Goal: Task Accomplishment & Management: Use online tool/utility

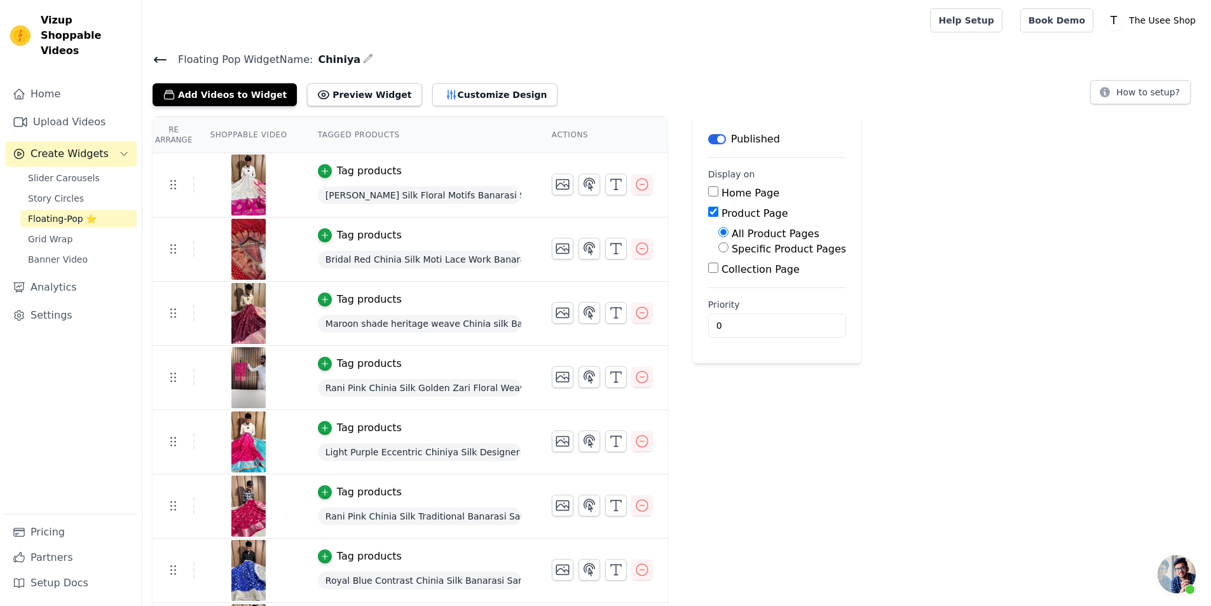
click at [156, 63] on icon at bounding box center [160, 59] width 15 height 15
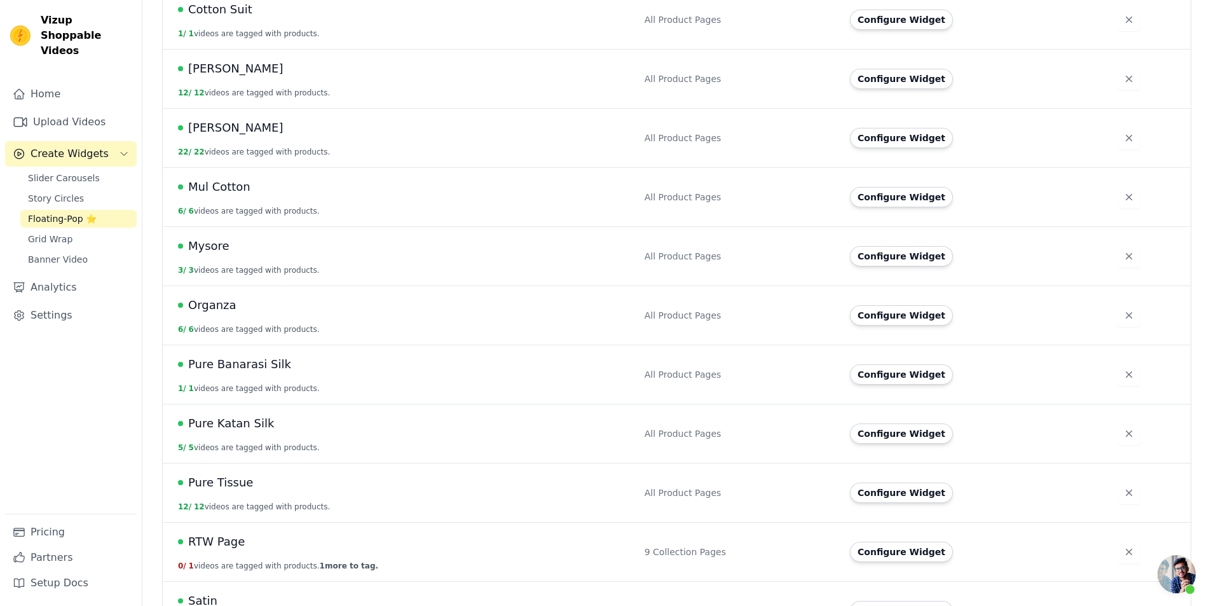
scroll to position [781, 0]
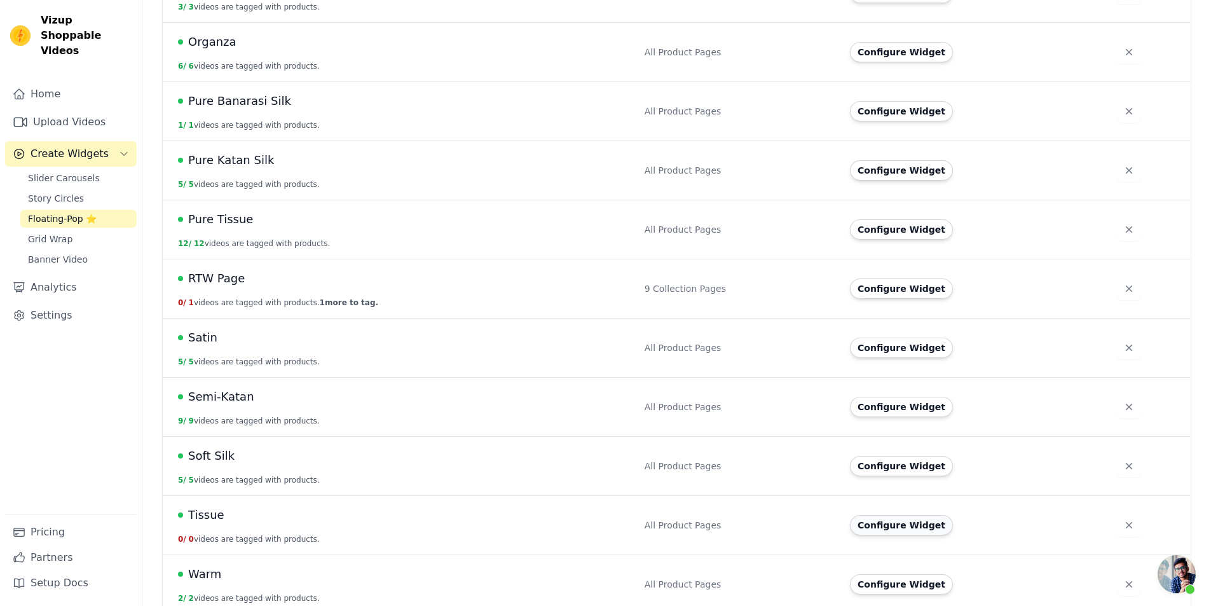
click at [895, 517] on button "Configure Widget" at bounding box center [901, 525] width 103 height 20
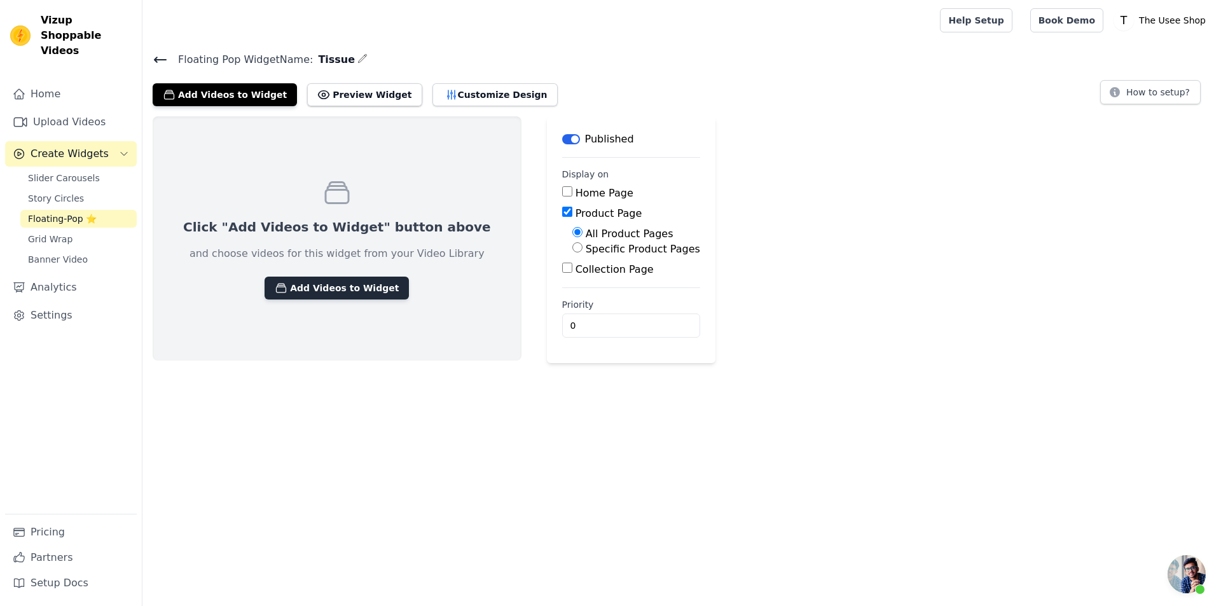
click at [334, 286] on button "Add Videos to Widget" at bounding box center [337, 288] width 144 height 23
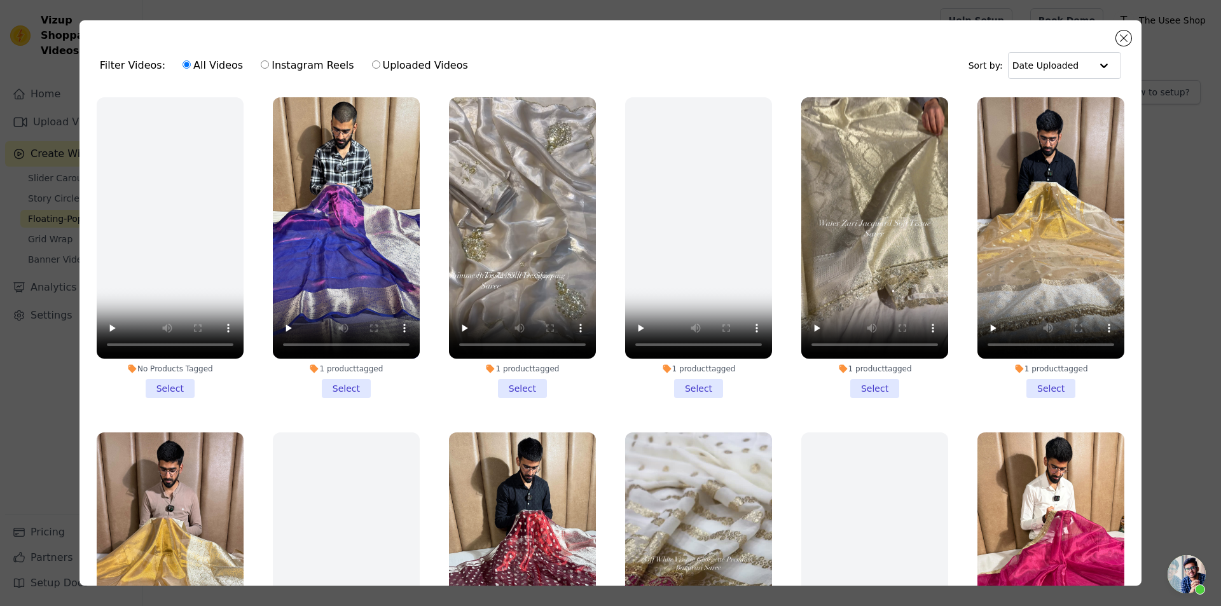
click at [867, 380] on li "1 product tagged Select" at bounding box center [874, 247] width 147 height 301
click at [0, 0] on input "1 product tagged Select" at bounding box center [0, 0] width 0 height 0
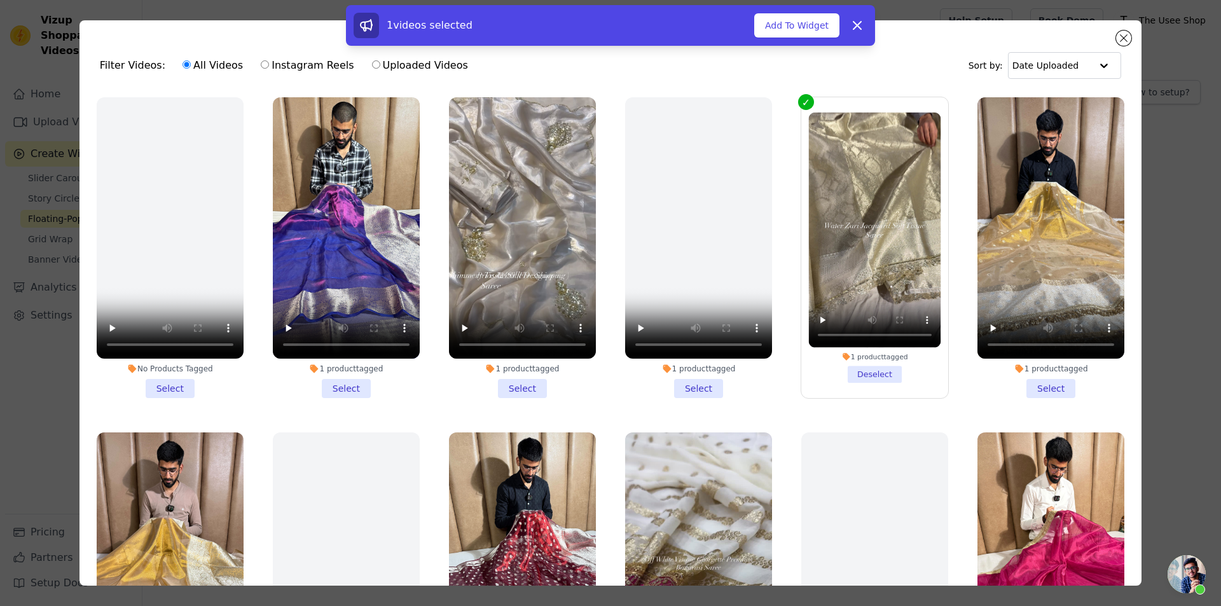
click at [363, 383] on li "1 product tagged Select" at bounding box center [346, 247] width 147 height 301
click at [0, 0] on input "1 product tagged Select" at bounding box center [0, 0] width 0 height 0
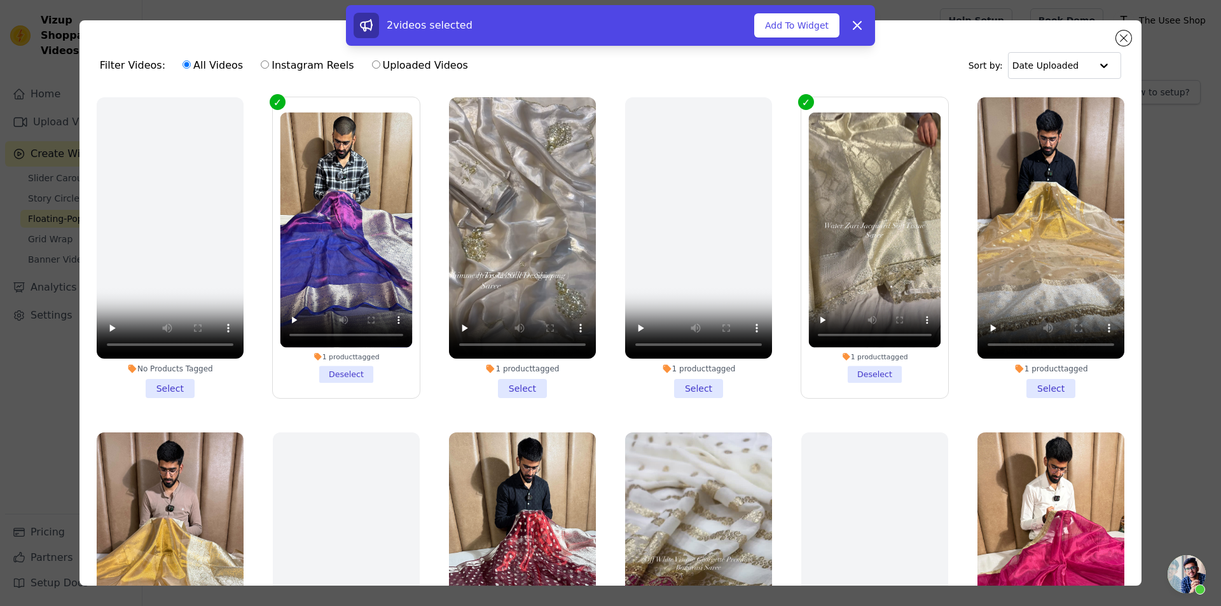
click at [1024, 385] on li "1 product tagged Select" at bounding box center [1050, 247] width 147 height 301
click at [0, 0] on input "1 product tagged Select" at bounding box center [0, 0] width 0 height 0
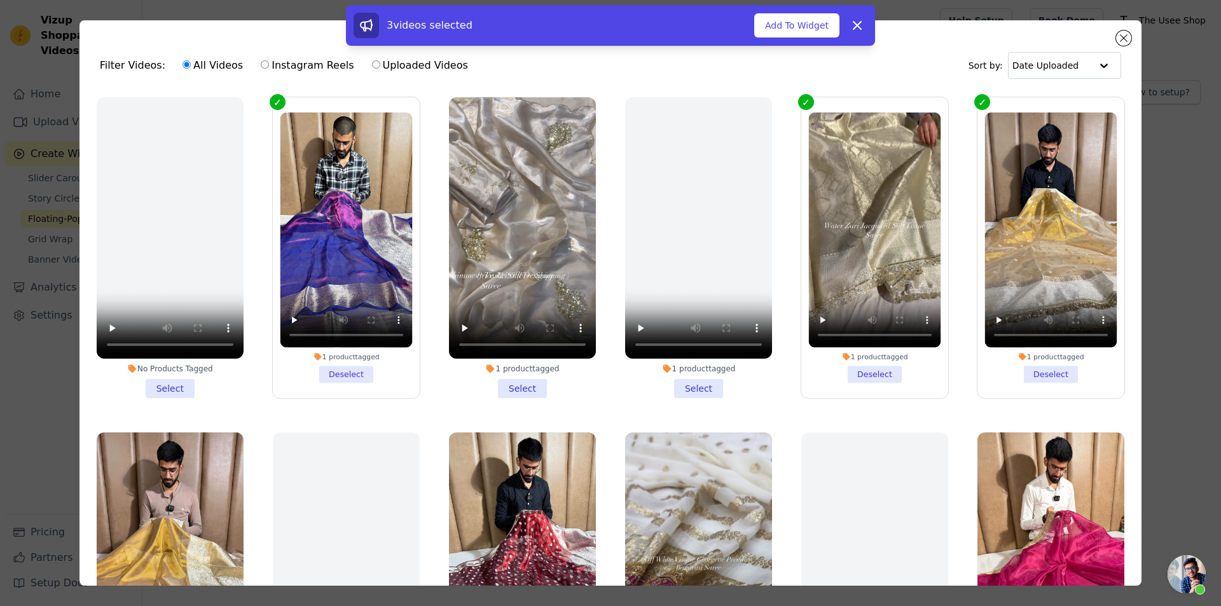
scroll to position [318, 0]
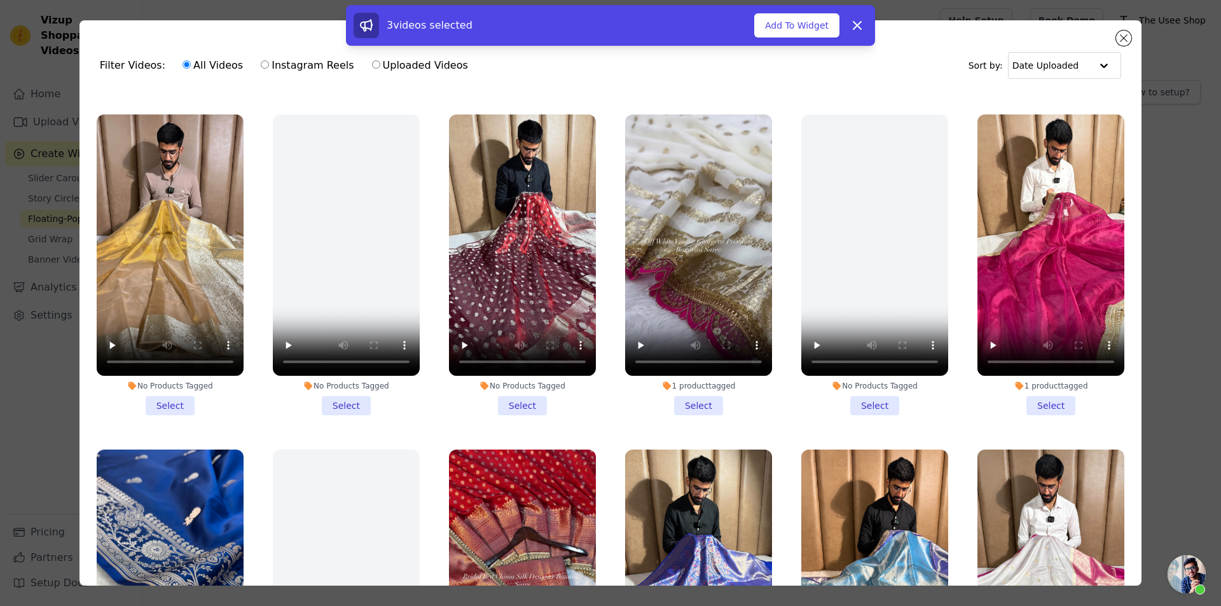
click at [1049, 385] on li "1 product tagged Select" at bounding box center [1050, 264] width 147 height 301
click at [0, 0] on input "1 product tagged Select" at bounding box center [0, 0] width 0 height 0
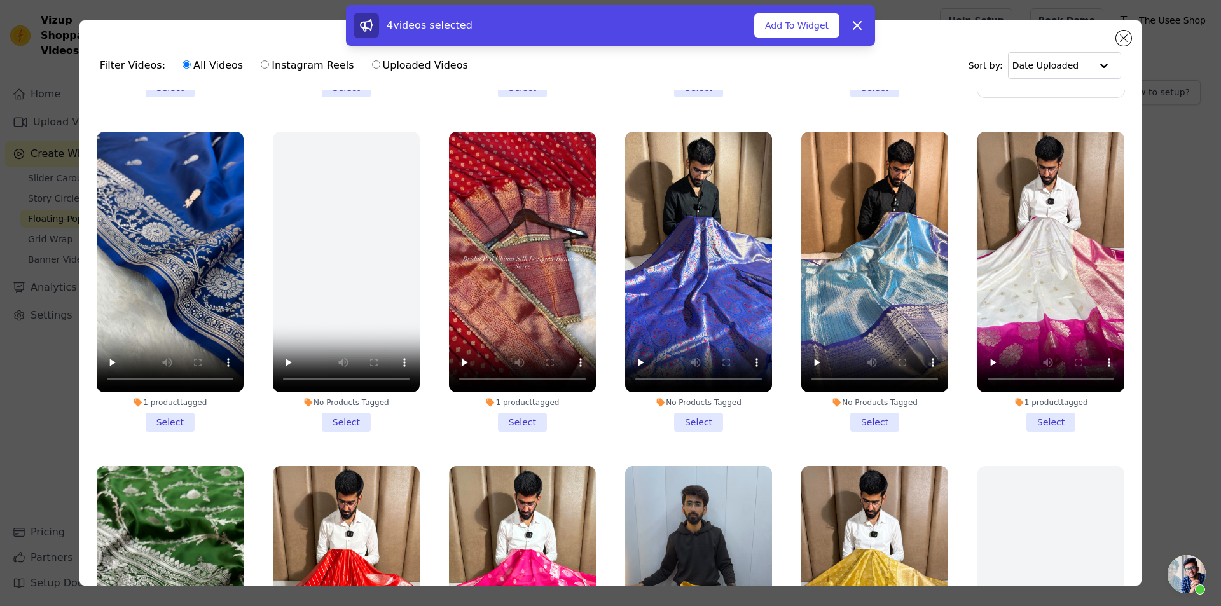
scroll to position [954, 0]
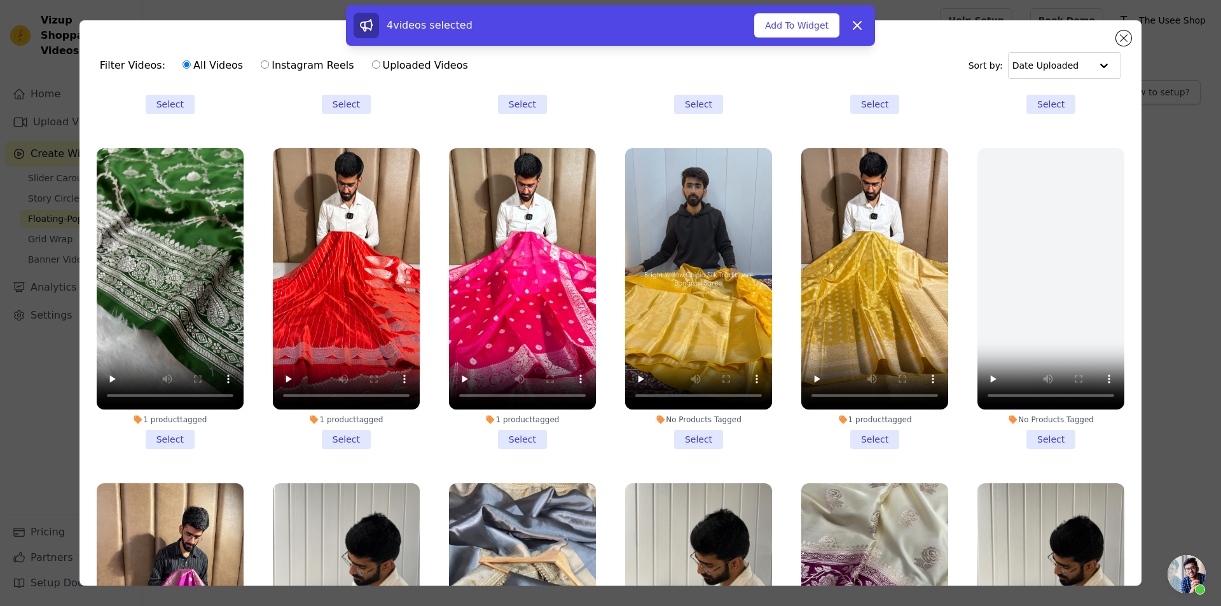
click at [871, 422] on li "1 product tagged Select" at bounding box center [874, 298] width 147 height 301
click at [0, 0] on input "1 product tagged Select" at bounding box center [0, 0] width 0 height 0
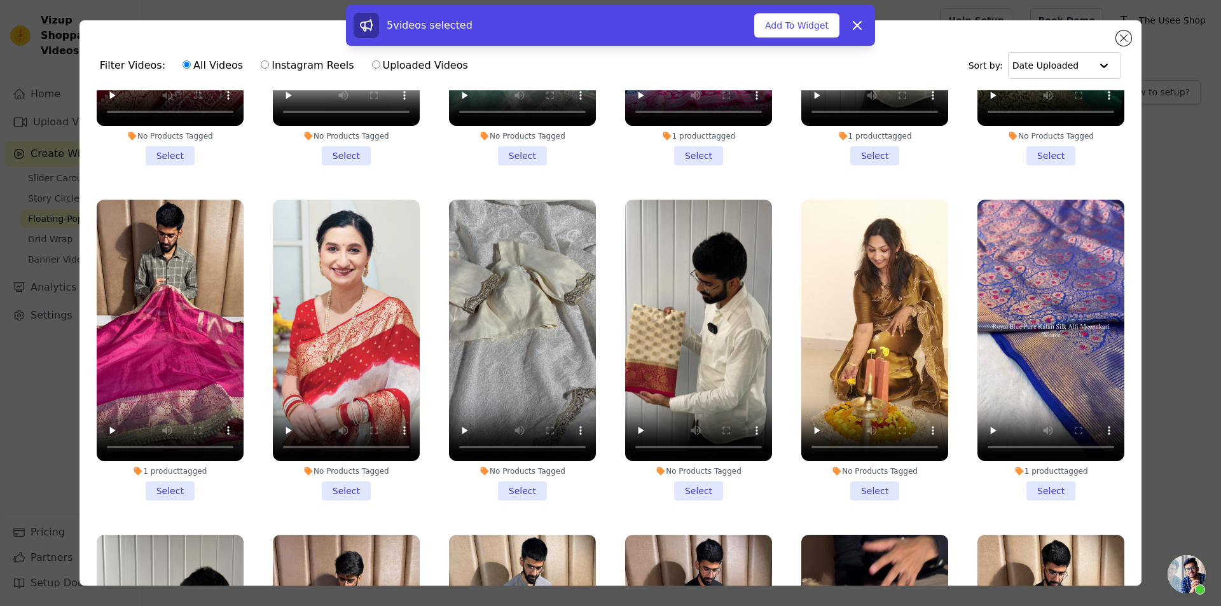
scroll to position [2225, 0]
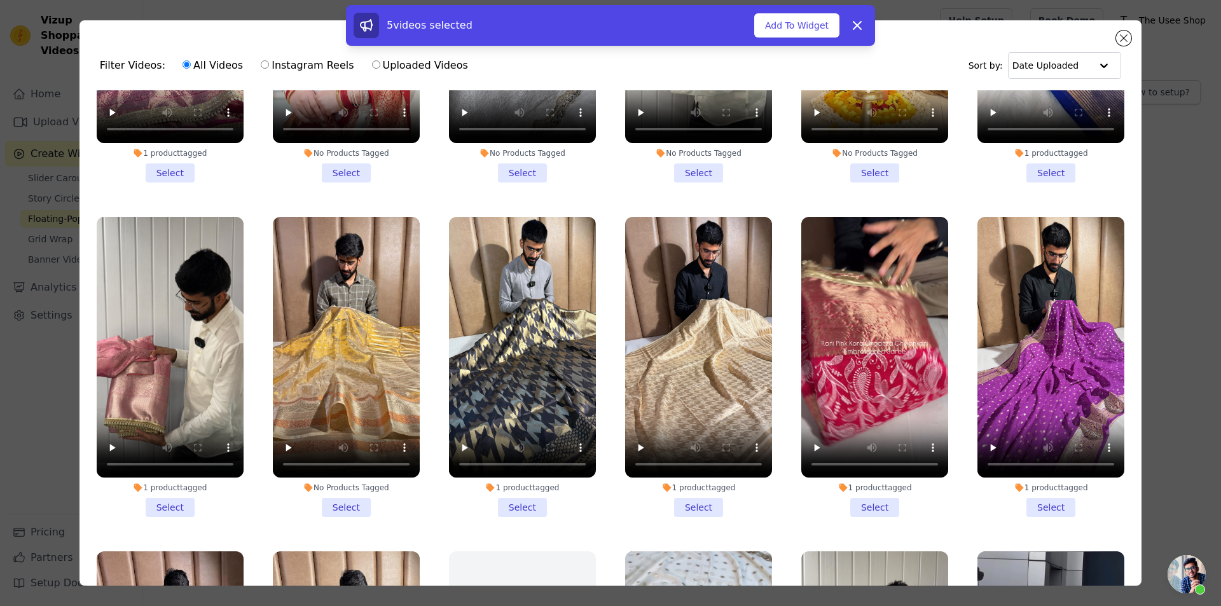
click at [162, 476] on li "1 product tagged Select" at bounding box center [170, 367] width 147 height 301
click at [0, 0] on input "1 product tagged Select" at bounding box center [0, 0] width 0 height 0
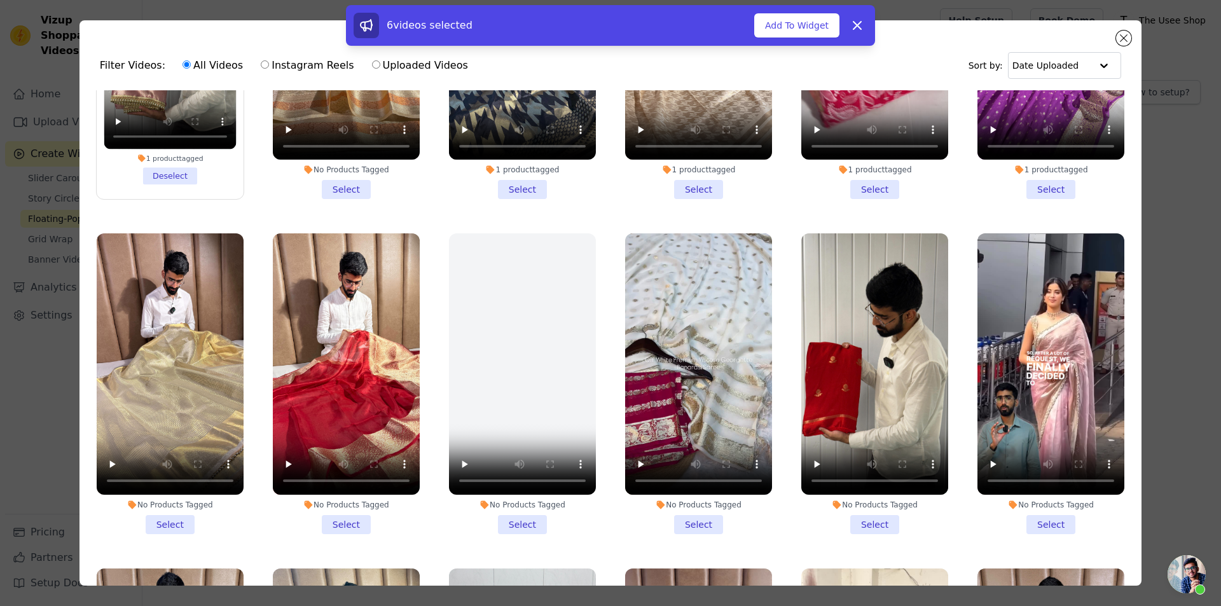
scroll to position [2861, 0]
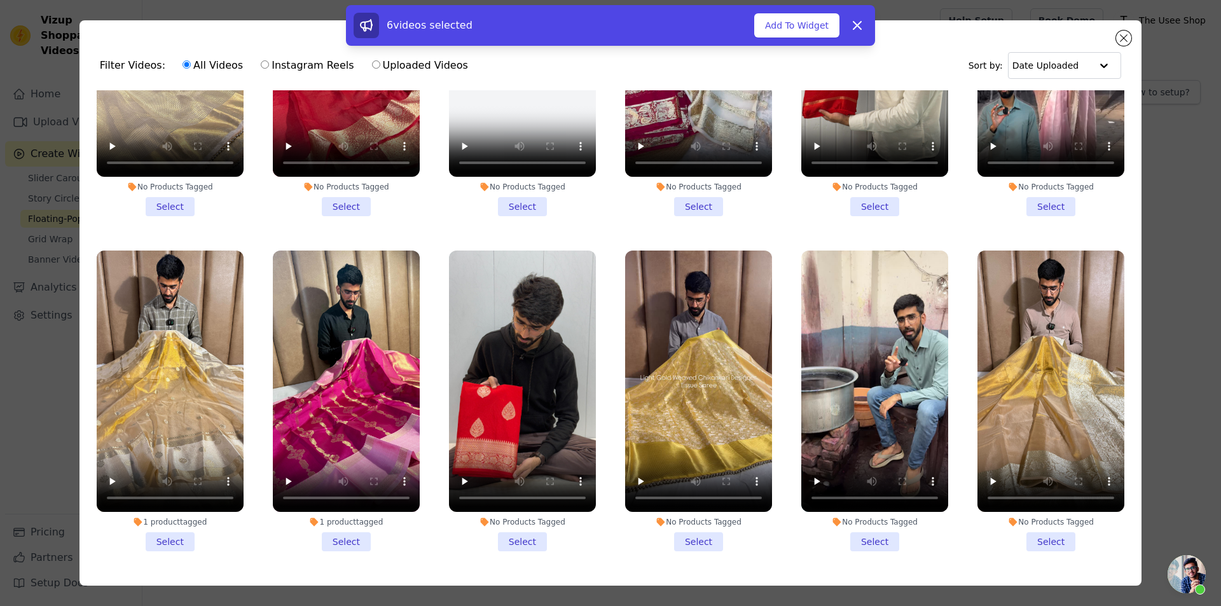
click at [181, 482] on li "1 product tagged Select" at bounding box center [170, 401] width 147 height 301
click at [0, 0] on input "1 product tagged Select" at bounding box center [0, 0] width 0 height 0
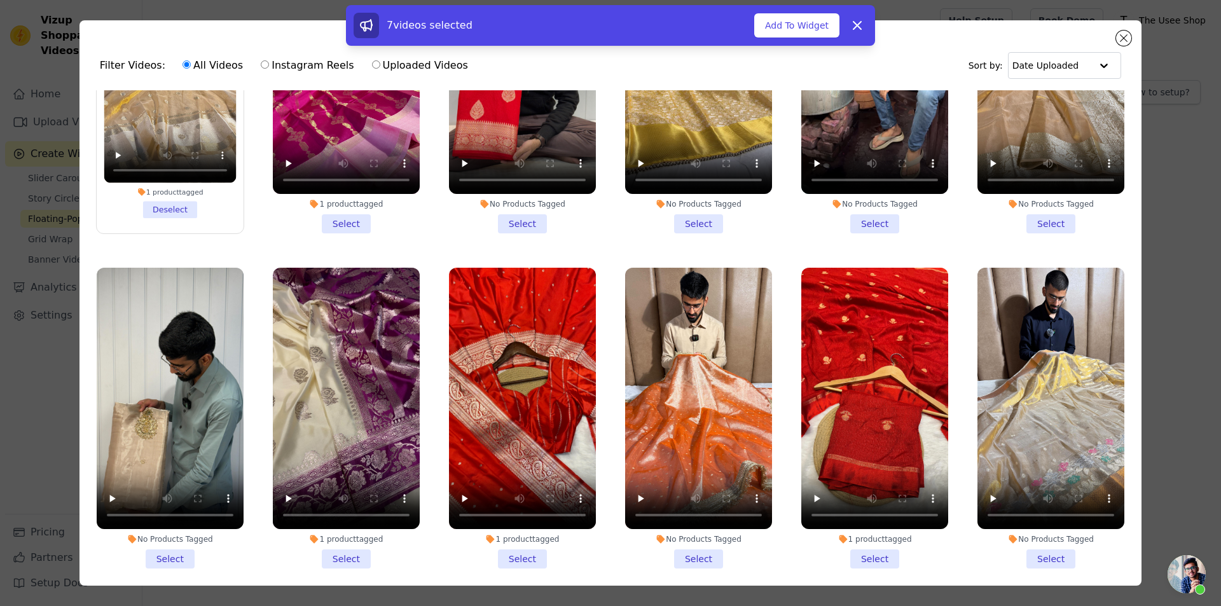
scroll to position [3497, 0]
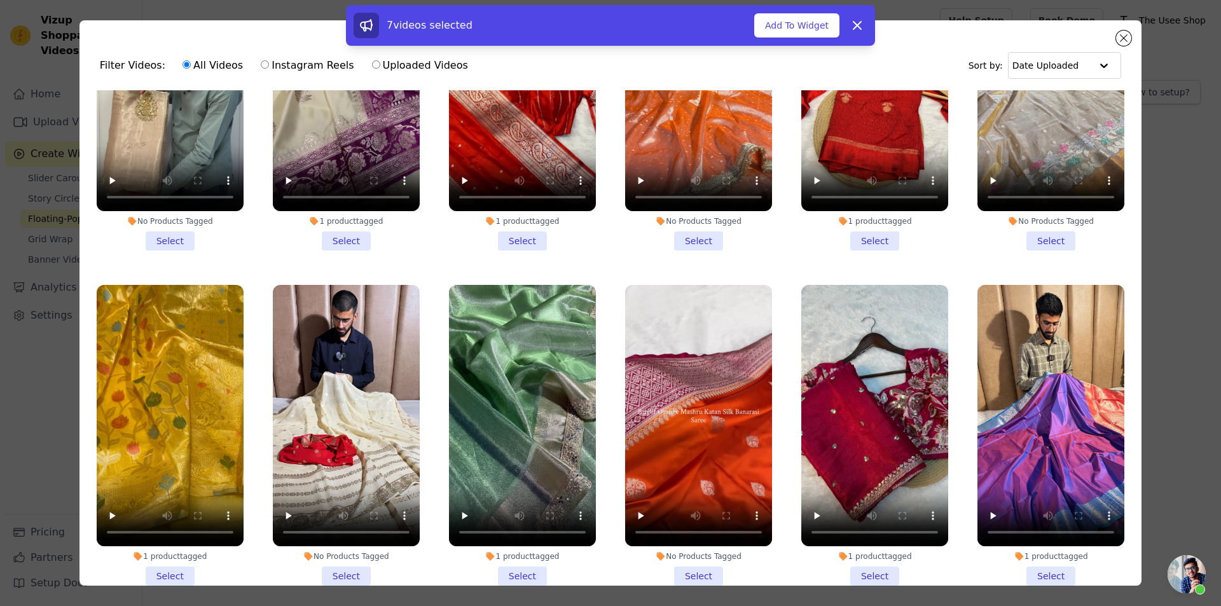
click at [514, 525] on li "1 product tagged Select" at bounding box center [522, 435] width 147 height 301
click at [0, 0] on input "1 product tagged Select" at bounding box center [0, 0] width 0 height 0
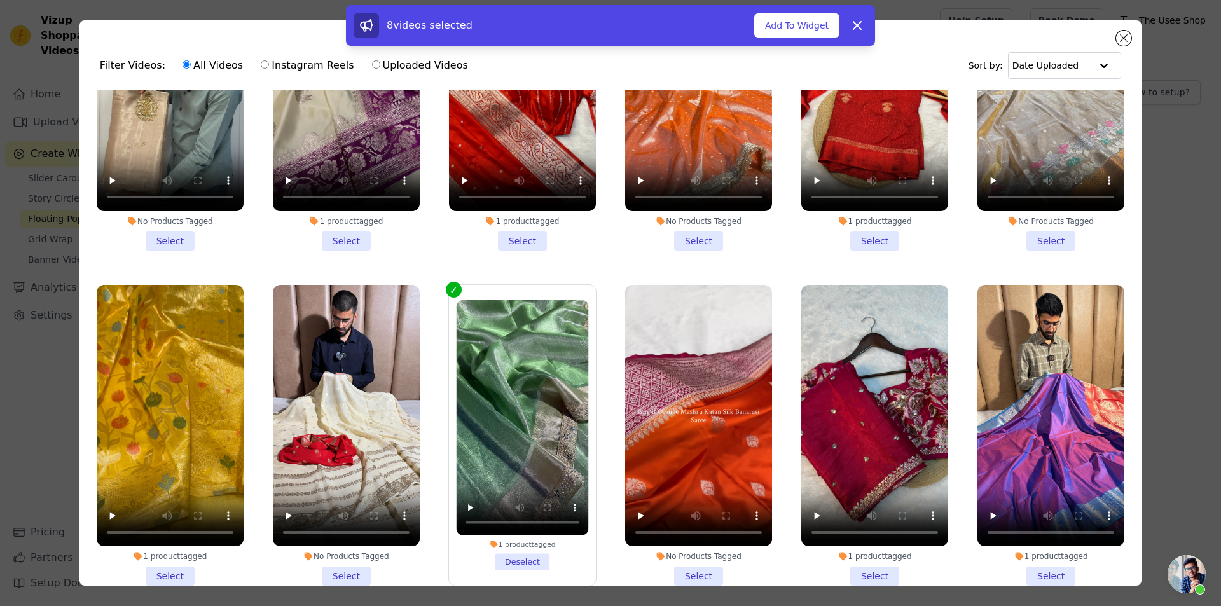
scroll to position [3815, 0]
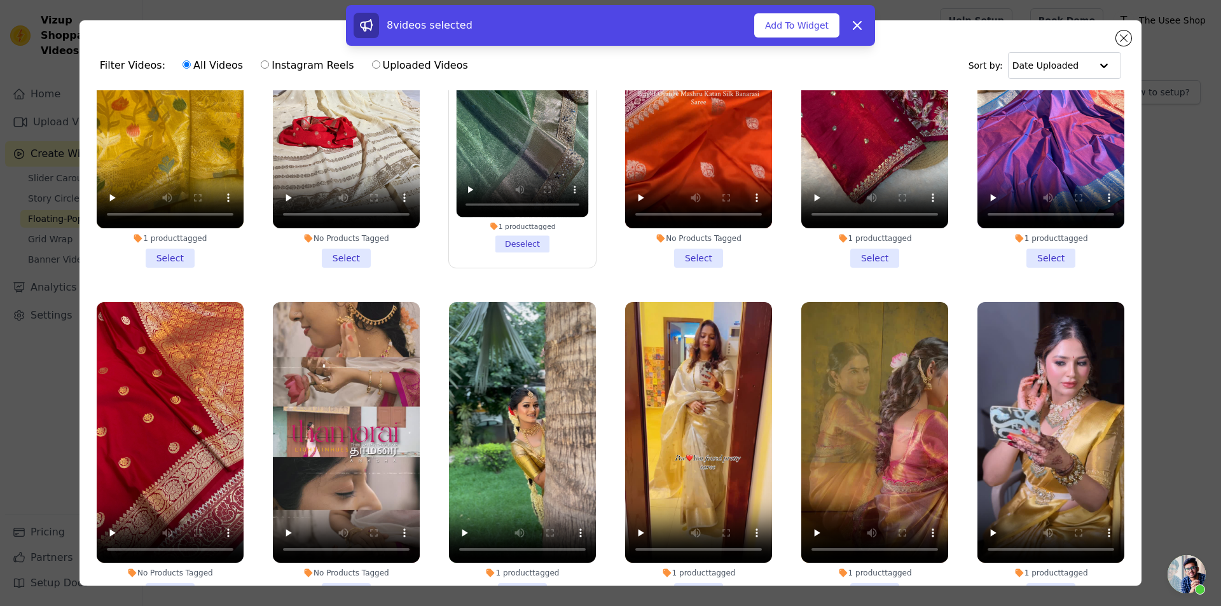
click at [1030, 528] on li "1 product tagged Select" at bounding box center [1050, 452] width 147 height 301
click at [0, 0] on input "1 product tagged Select" at bounding box center [0, 0] width 0 height 0
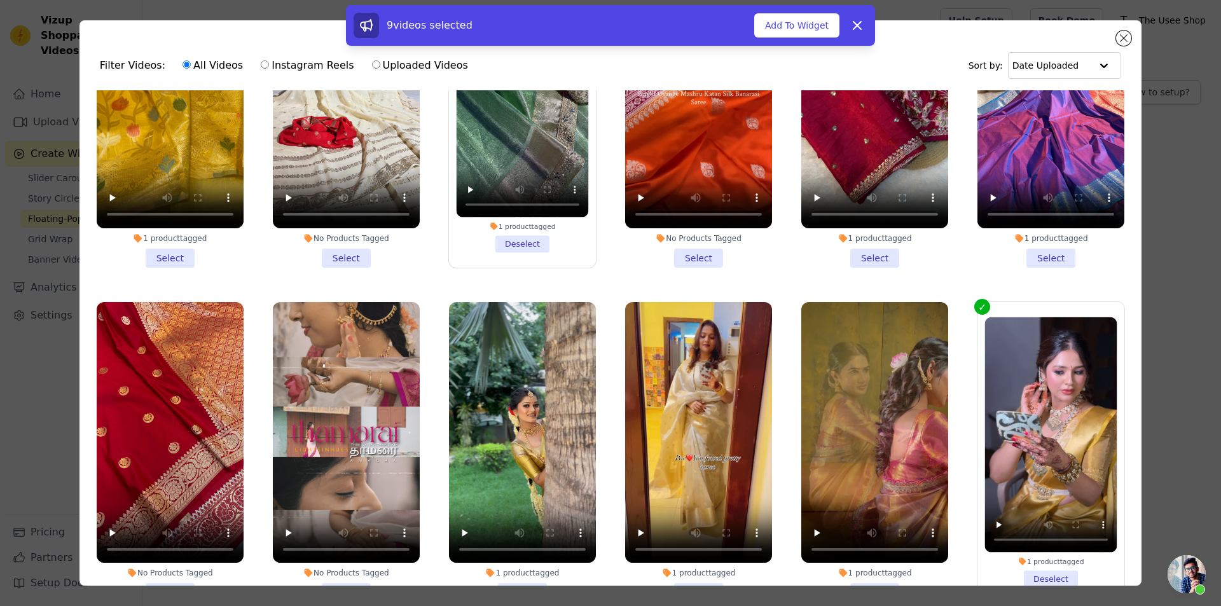
click at [866, 535] on li "1 product tagged Select" at bounding box center [874, 452] width 147 height 301
click at [0, 0] on input "1 product tagged Select" at bounding box center [0, 0] width 0 height 0
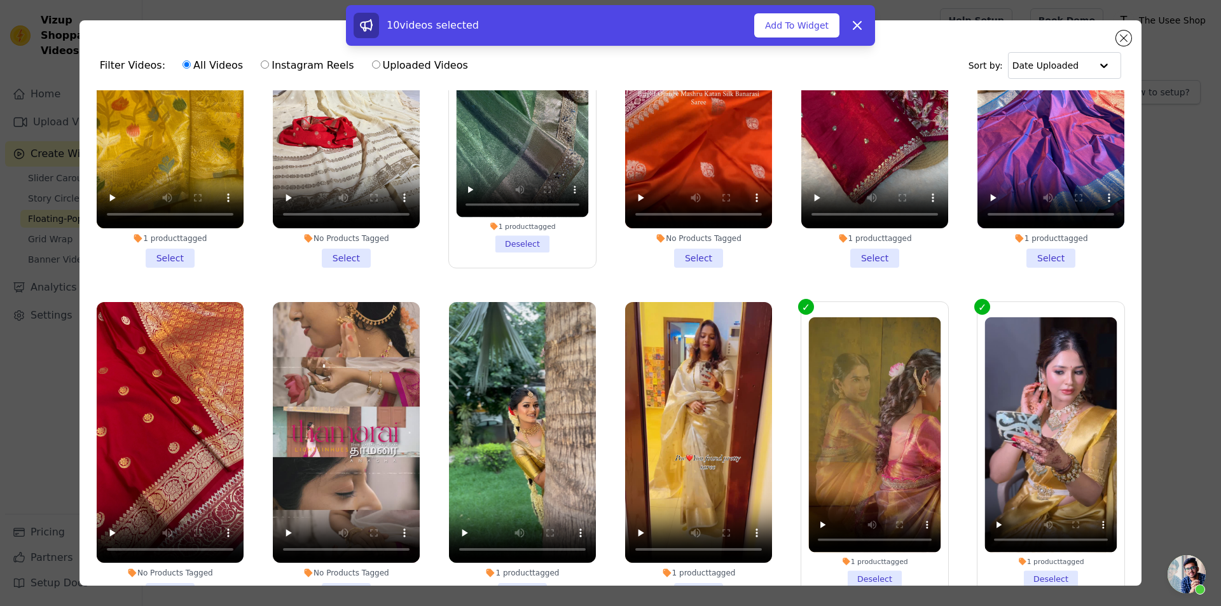
click at [707, 535] on li "1 product tagged Select" at bounding box center [698, 452] width 147 height 301
click at [0, 0] on input "1 product tagged Select" at bounding box center [0, 0] width 0 height 0
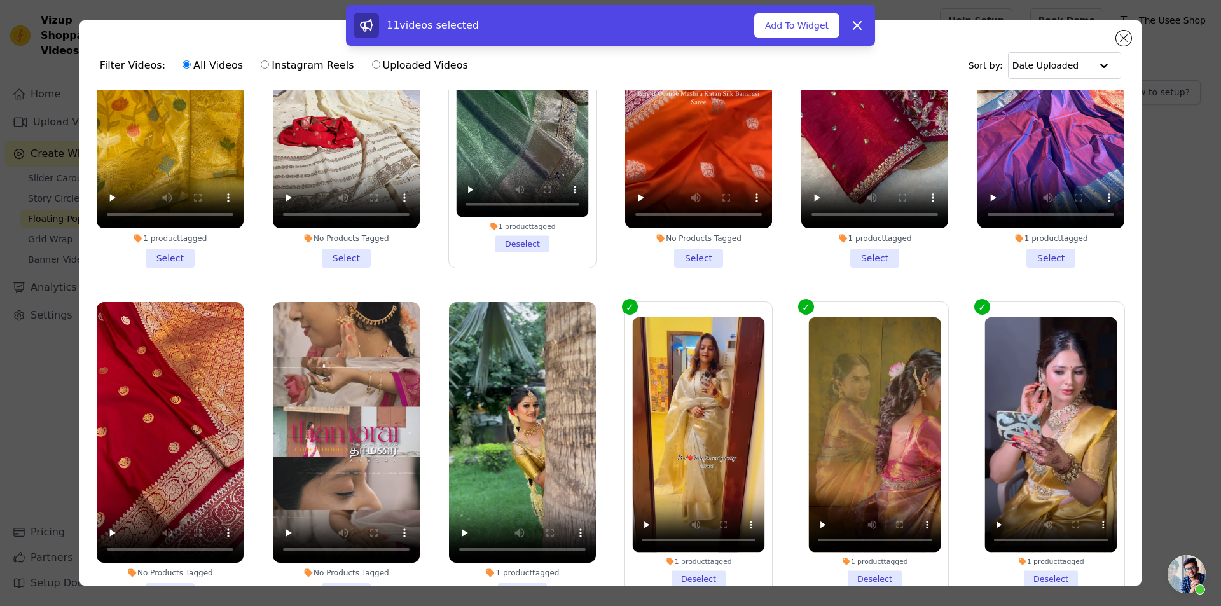
click at [523, 534] on li "1 product tagged Select" at bounding box center [522, 452] width 147 height 301
click at [0, 0] on input "1 product tagged Select" at bounding box center [0, 0] width 0 height 0
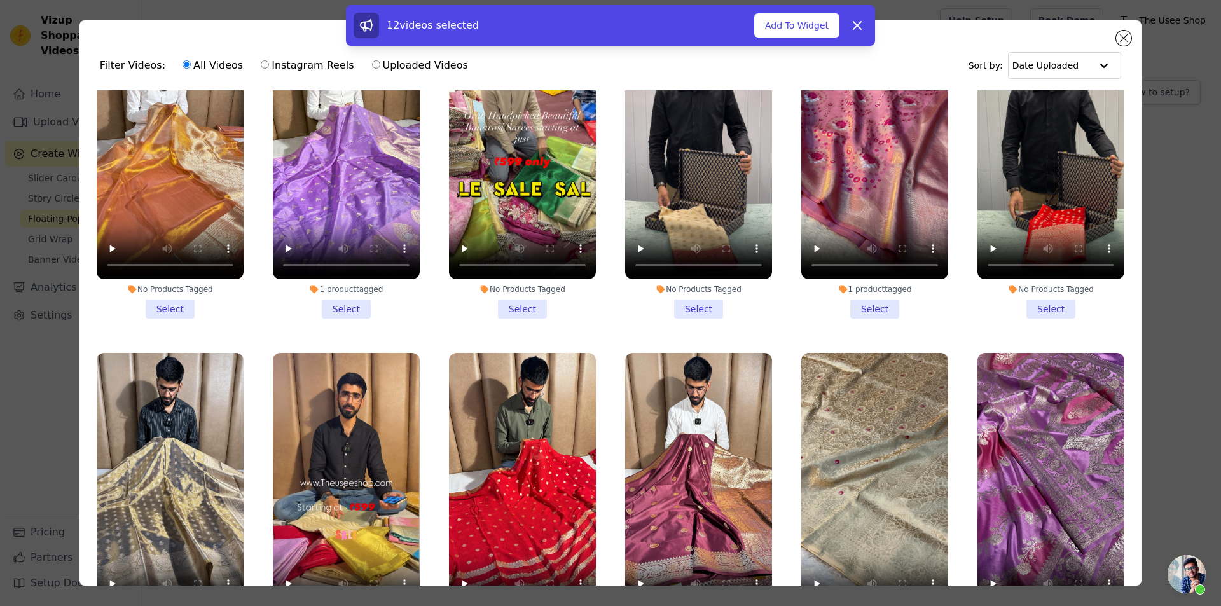
scroll to position [5087, 0]
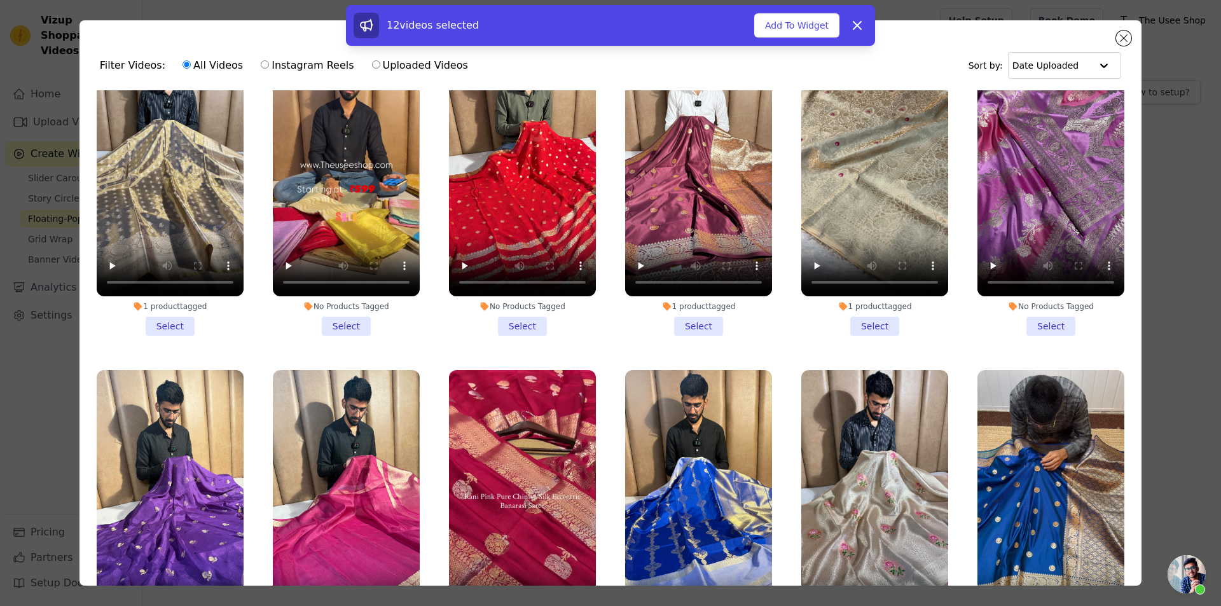
click at [177, 252] on li "1 product tagged Select" at bounding box center [170, 185] width 147 height 301
click at [0, 0] on input "1 product tagged Select" at bounding box center [0, 0] width 0 height 0
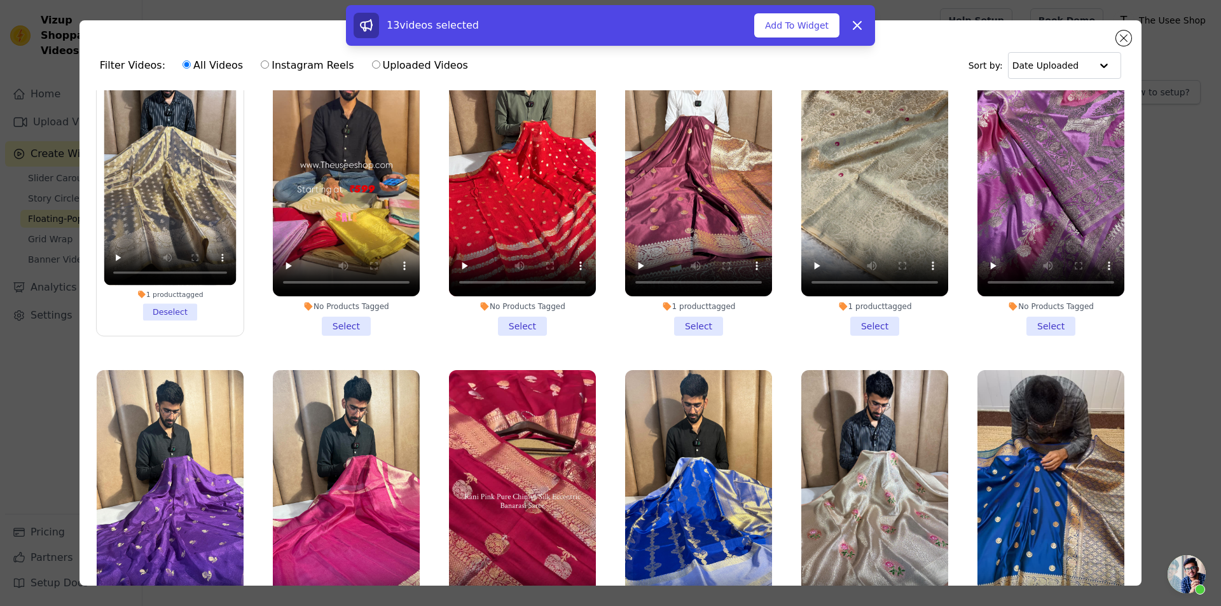
scroll to position [5405, 0]
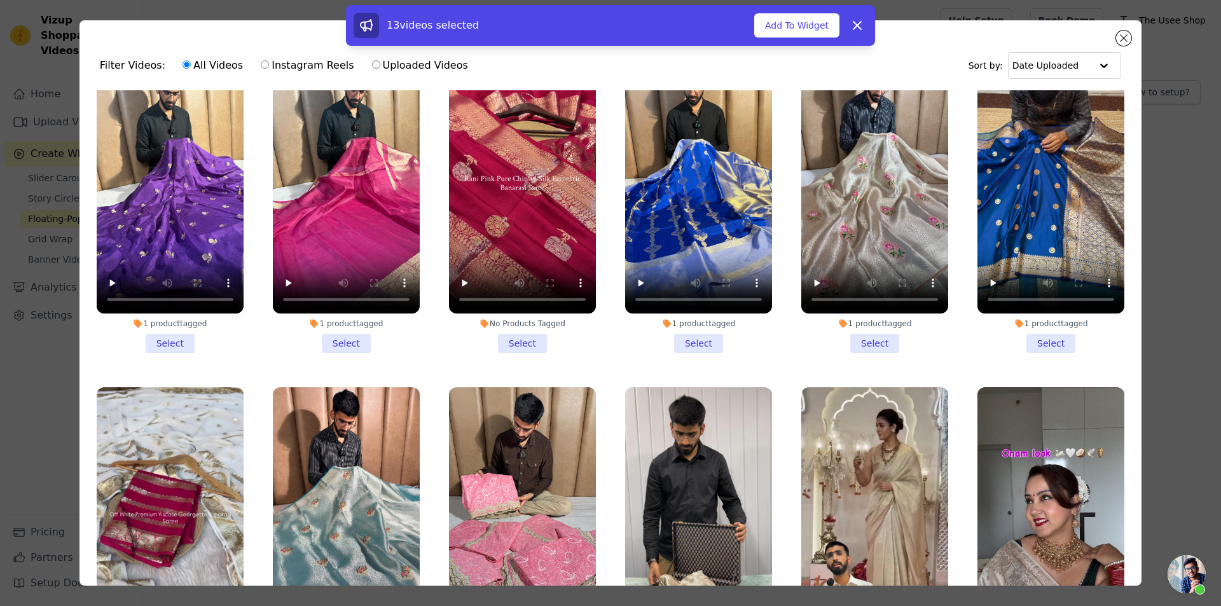
click at [364, 262] on li "1 product tagged Select" at bounding box center [346, 202] width 147 height 301
click at [0, 0] on input "1 product tagged Select" at bounding box center [0, 0] width 0 height 0
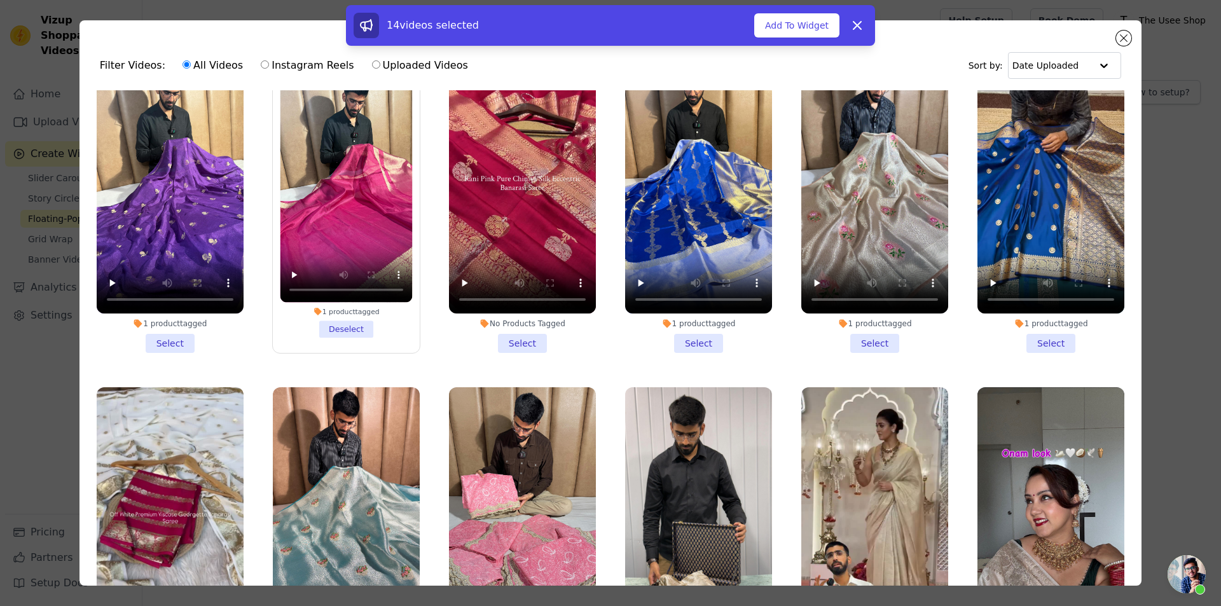
click at [864, 271] on li "1 product tagged Select" at bounding box center [874, 202] width 147 height 301
click at [0, 0] on input "1 product tagged Select" at bounding box center [0, 0] width 0 height 0
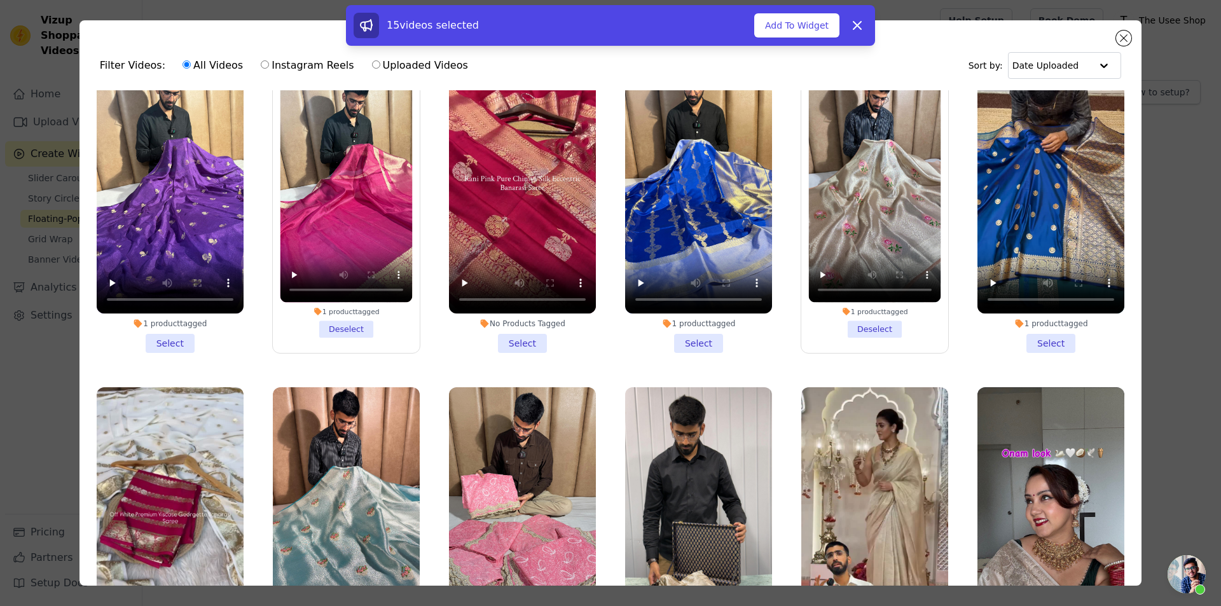
scroll to position [5723, 0]
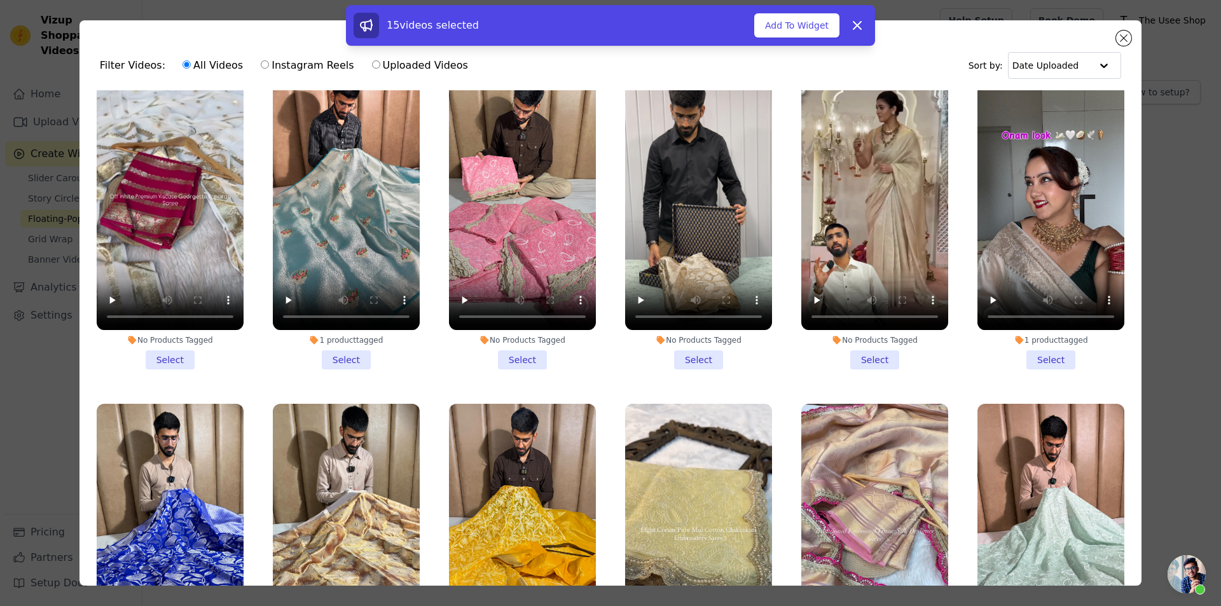
click at [348, 272] on li "1 product tagged Select" at bounding box center [346, 219] width 147 height 301
click at [0, 0] on input "1 product tagged Select" at bounding box center [0, 0] width 0 height 0
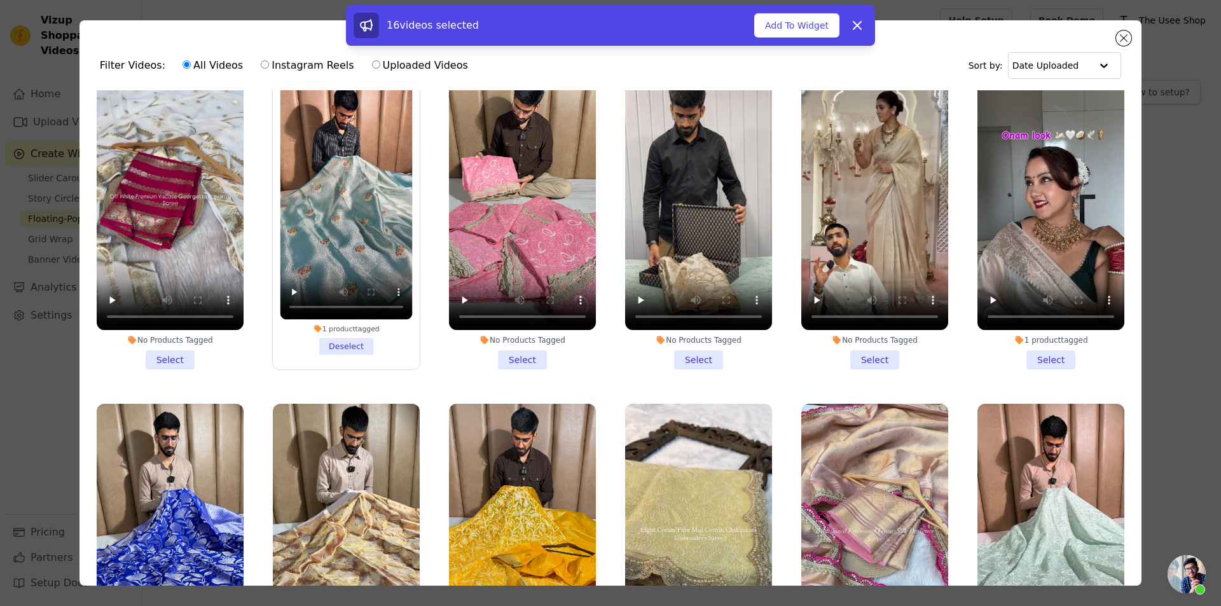
click at [1052, 272] on li "1 product tagged Select" at bounding box center [1050, 219] width 147 height 301
click at [0, 0] on input "1 product tagged Select" at bounding box center [0, 0] width 0 height 0
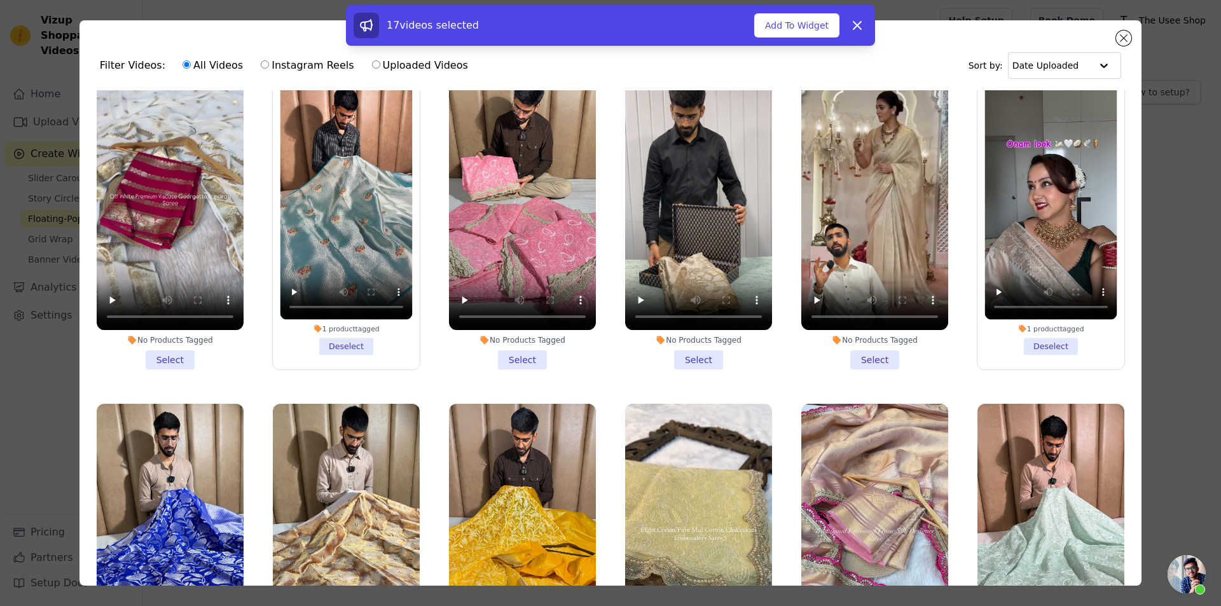
click at [1022, 271] on label "1 product tagged Deselect" at bounding box center [1051, 220] width 148 height 302
click at [0, 0] on input "1 product tagged Deselect" at bounding box center [0, 0] width 0 height 0
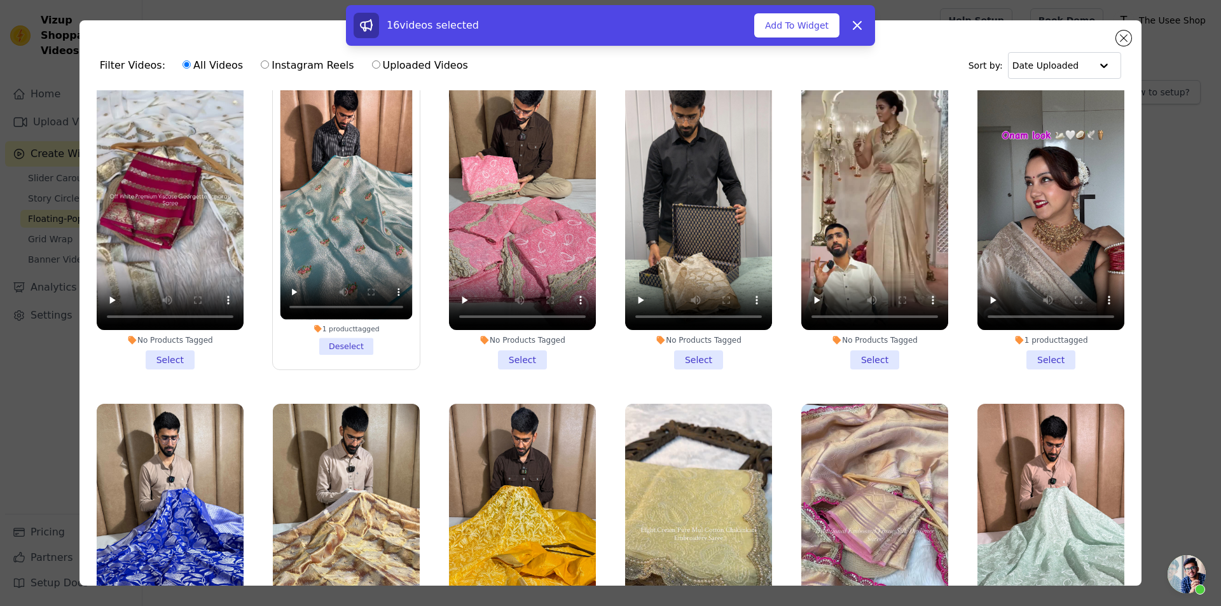
scroll to position [6041, 0]
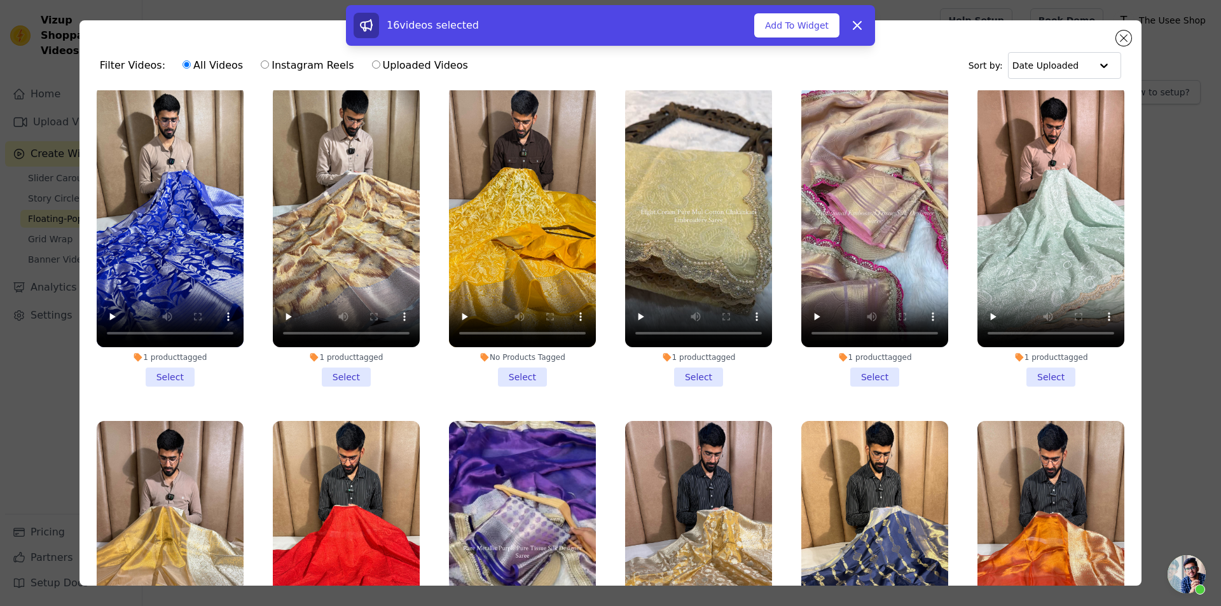
click at [876, 282] on li "1 product tagged Select" at bounding box center [874, 236] width 147 height 301
click at [0, 0] on input "1 product tagged Select" at bounding box center [0, 0] width 0 height 0
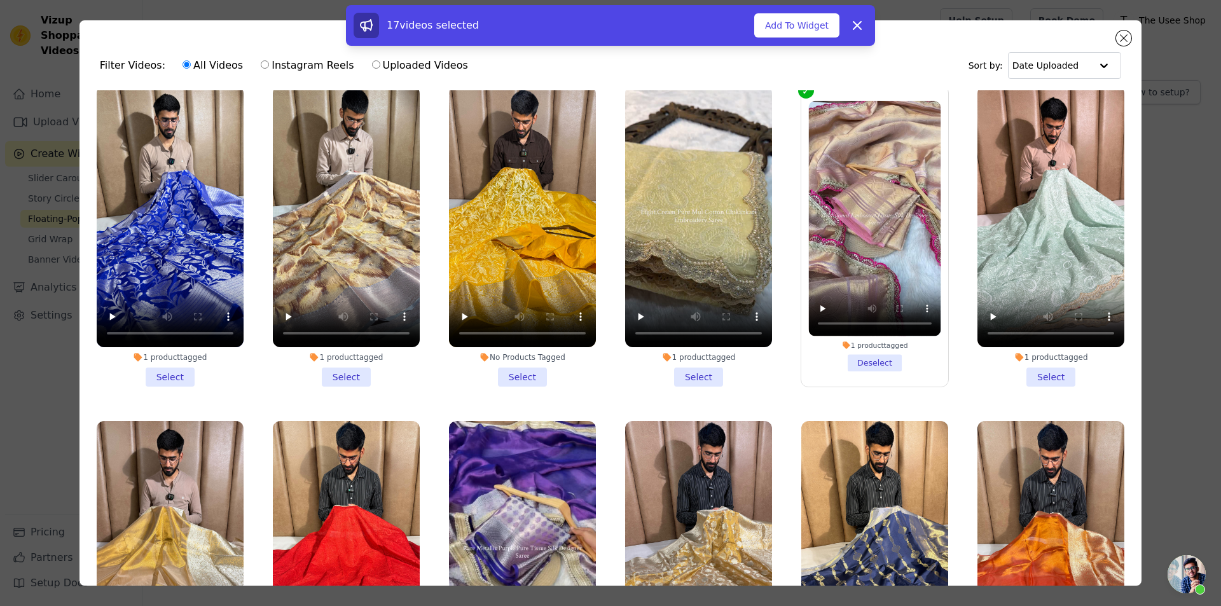
click at [349, 297] on li "1 product tagged Select" at bounding box center [346, 236] width 147 height 301
click at [0, 0] on input "1 product tagged Select" at bounding box center [0, 0] width 0 height 0
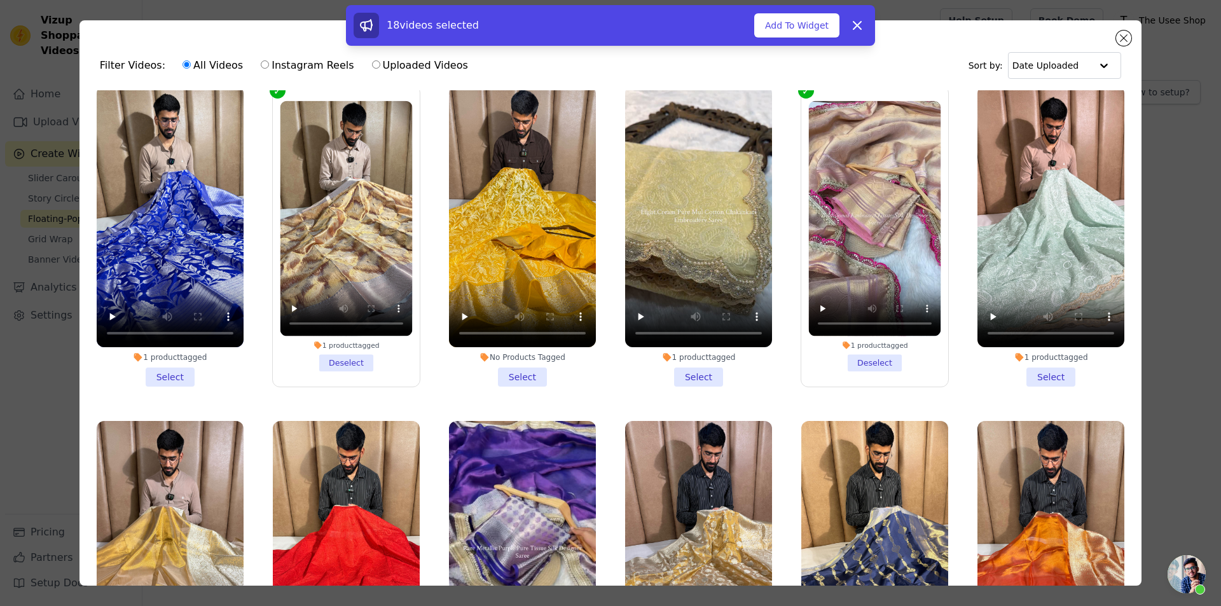
scroll to position [6359, 0]
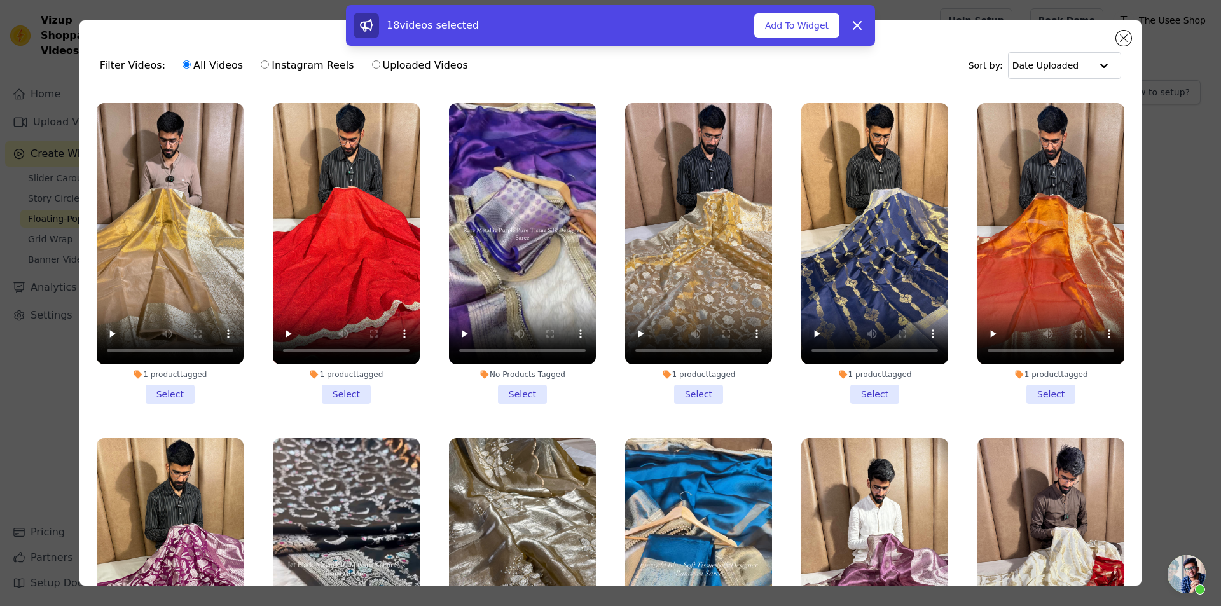
click at [176, 369] on div "1 product tagged" at bounding box center [170, 374] width 147 height 10
click at [0, 0] on input "1 product tagged Select" at bounding box center [0, 0] width 0 height 0
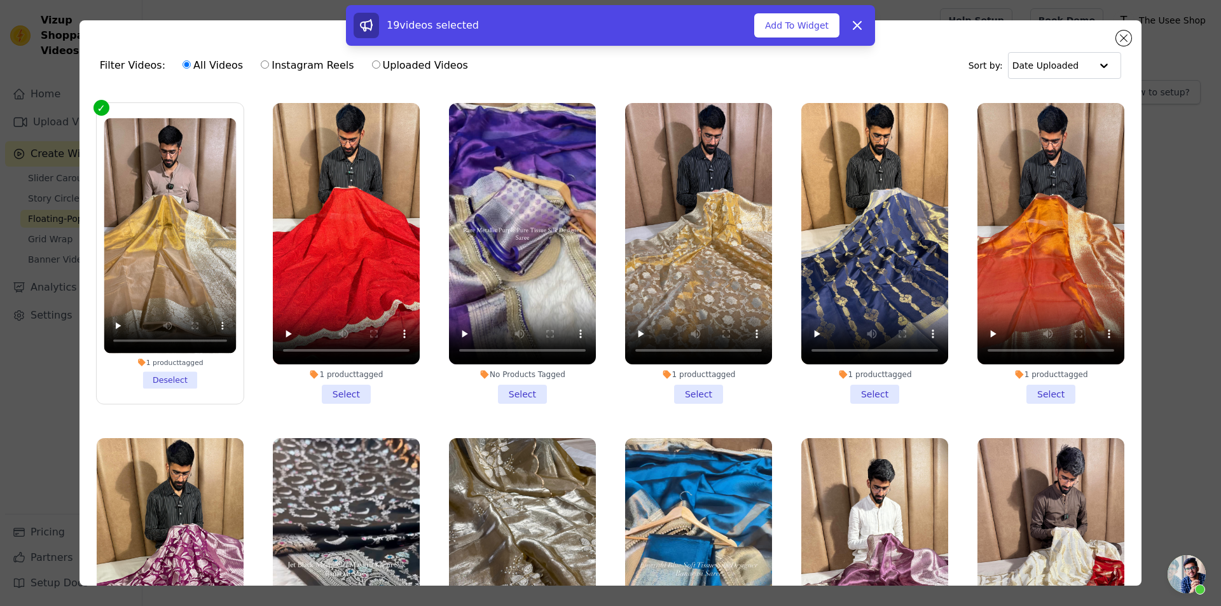
click at [688, 297] on li "1 product tagged Select" at bounding box center [698, 253] width 147 height 301
click at [0, 0] on input "1 product tagged Select" at bounding box center [0, 0] width 0 height 0
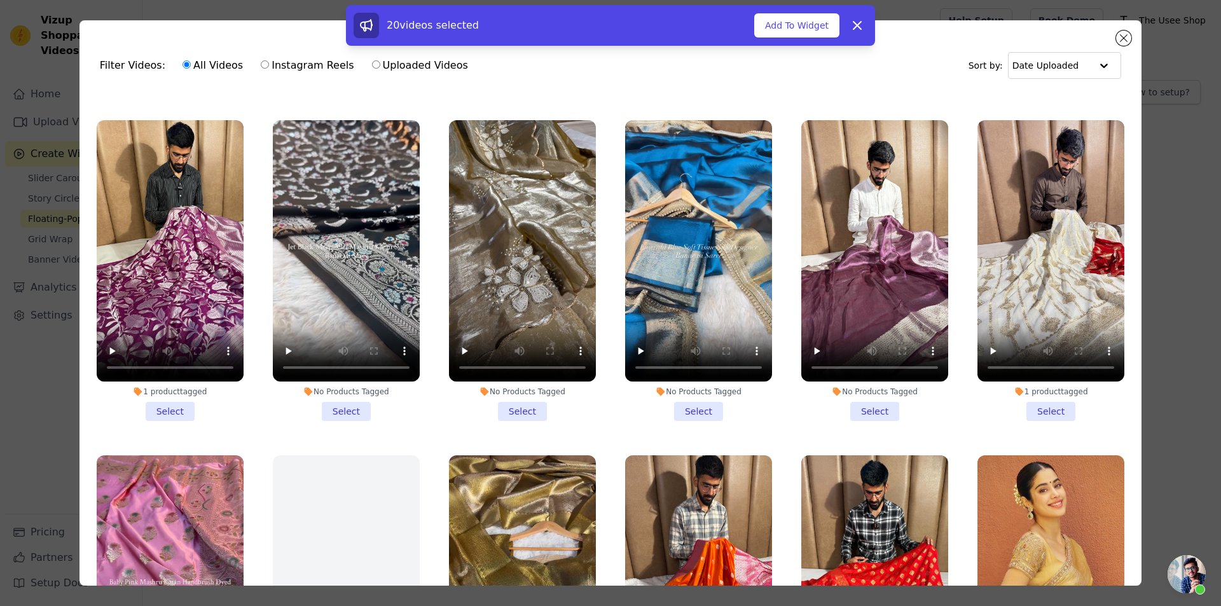
scroll to position [6994, 0]
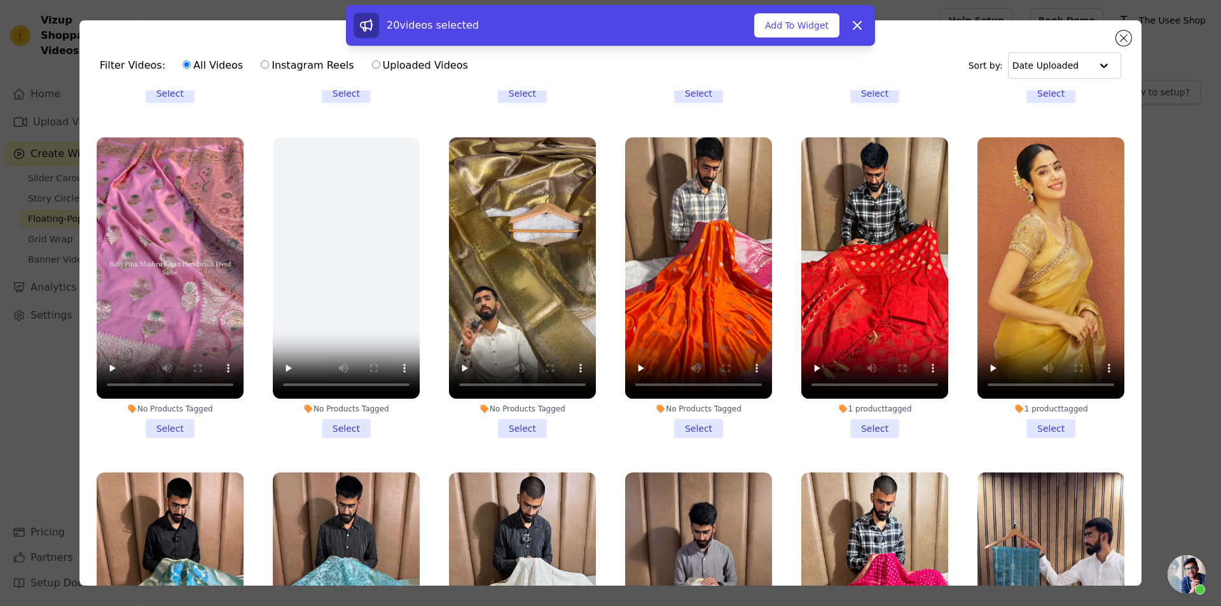
click at [1048, 330] on li "1 product tagged Select" at bounding box center [1050, 287] width 147 height 301
click at [0, 0] on input "1 product tagged Select" at bounding box center [0, 0] width 0 height 0
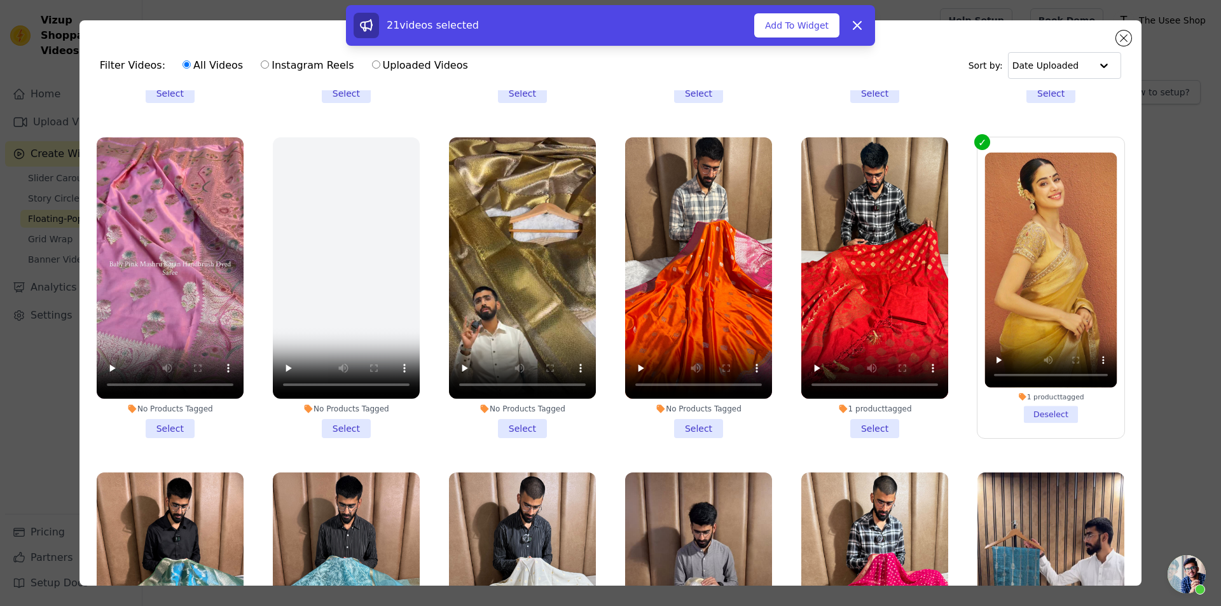
scroll to position [7312, 0]
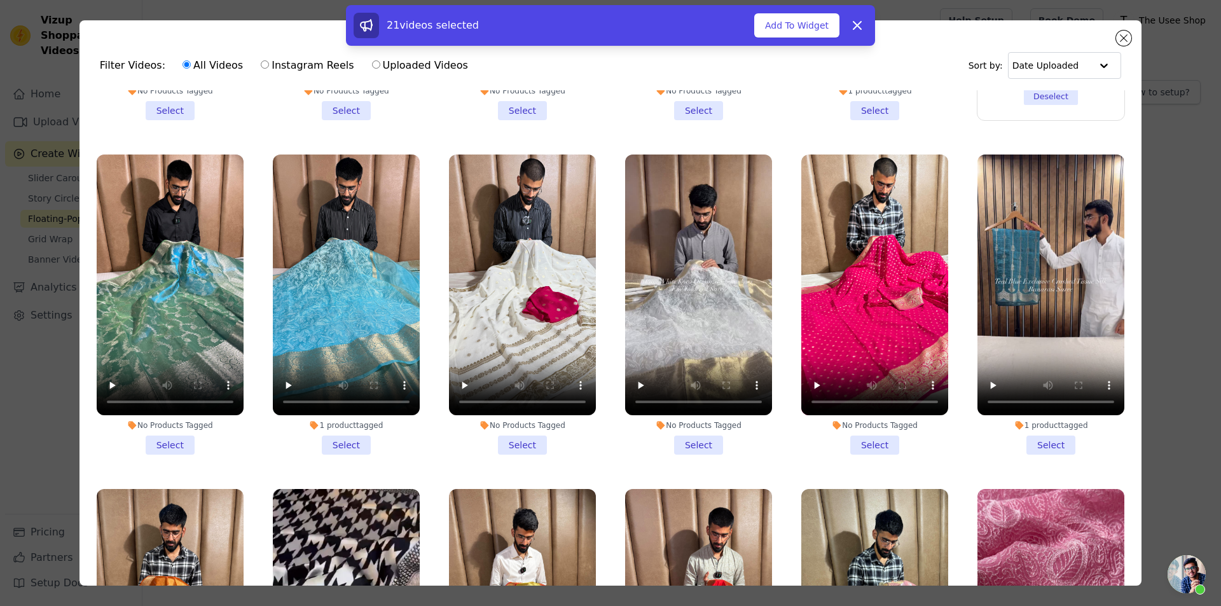
click at [1041, 336] on li "1 product tagged Select" at bounding box center [1050, 305] width 147 height 301
click at [0, 0] on input "1 product tagged Select" at bounding box center [0, 0] width 0 height 0
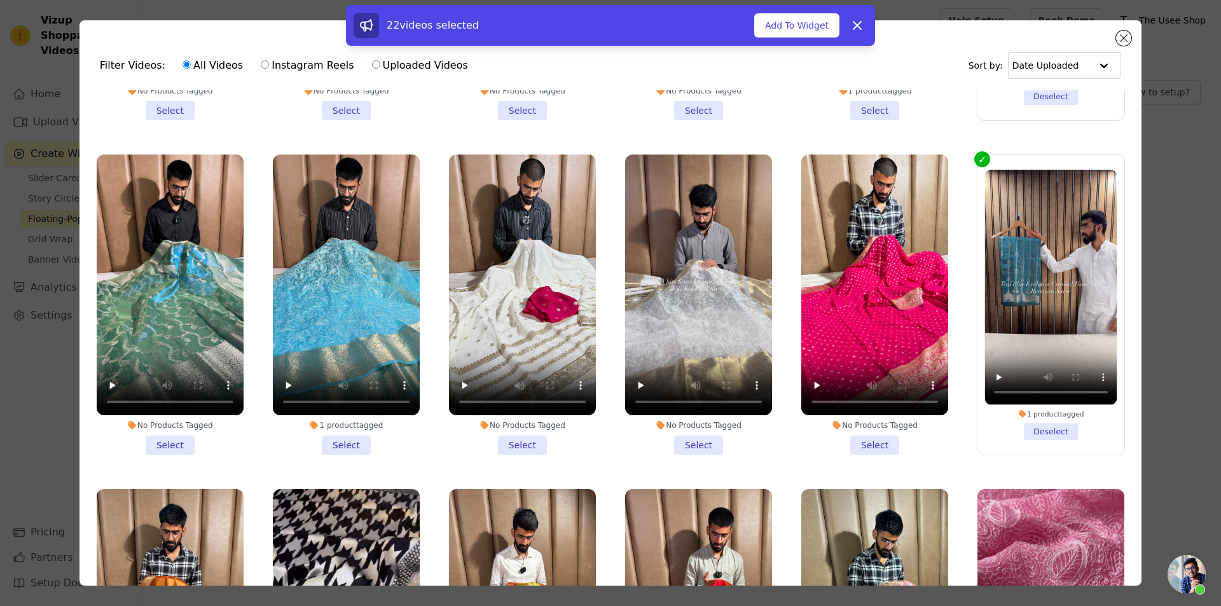
click at [334, 336] on li "1 product tagged Select" at bounding box center [346, 305] width 147 height 301
click at [0, 0] on input "1 product tagged Select" at bounding box center [0, 0] width 0 height 0
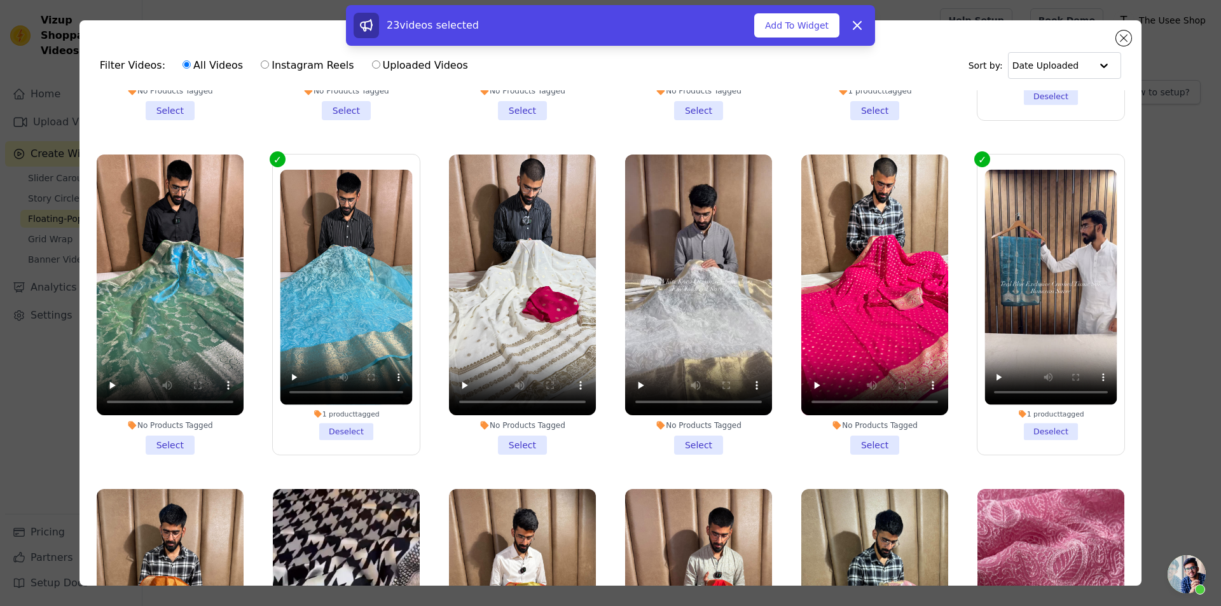
scroll to position [7630, 0]
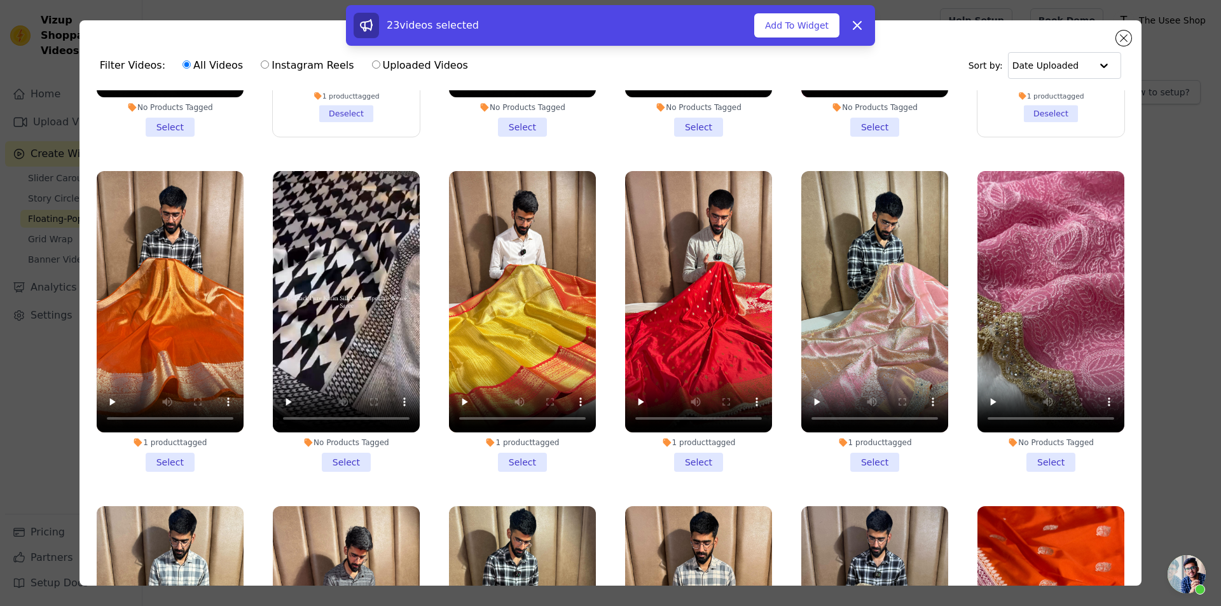
click at [172, 349] on li "1 product tagged Select" at bounding box center [170, 321] width 147 height 301
click at [0, 0] on input "1 product tagged Select" at bounding box center [0, 0] width 0 height 0
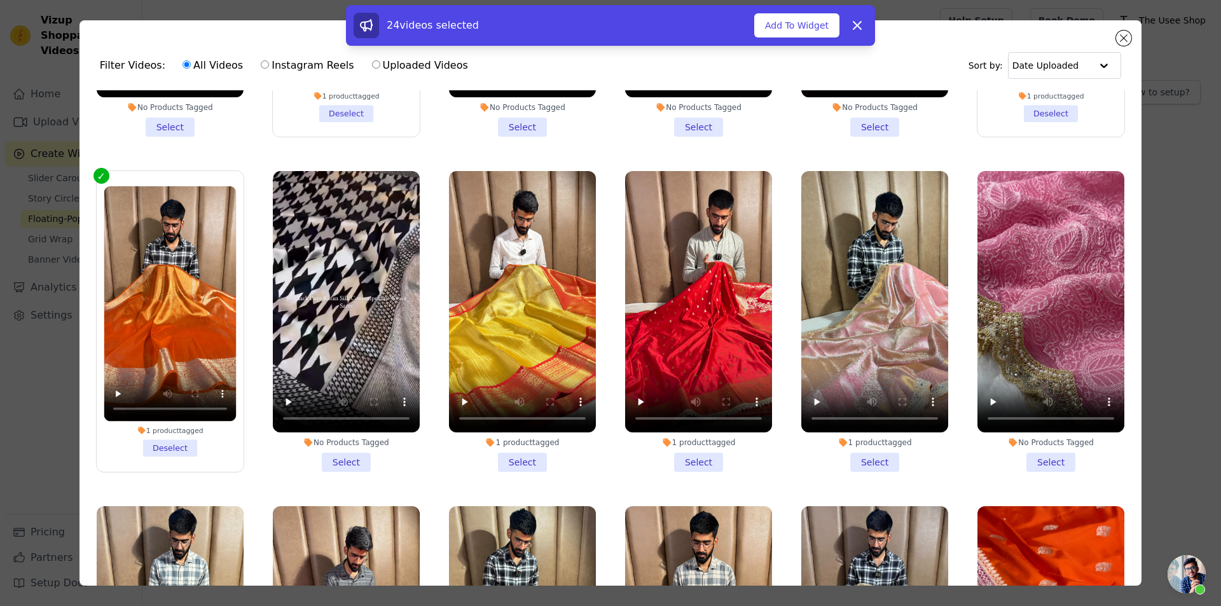
click at [517, 340] on li "1 product tagged Select" at bounding box center [522, 321] width 147 height 301
click at [0, 0] on input "1 product tagged Select" at bounding box center [0, 0] width 0 height 0
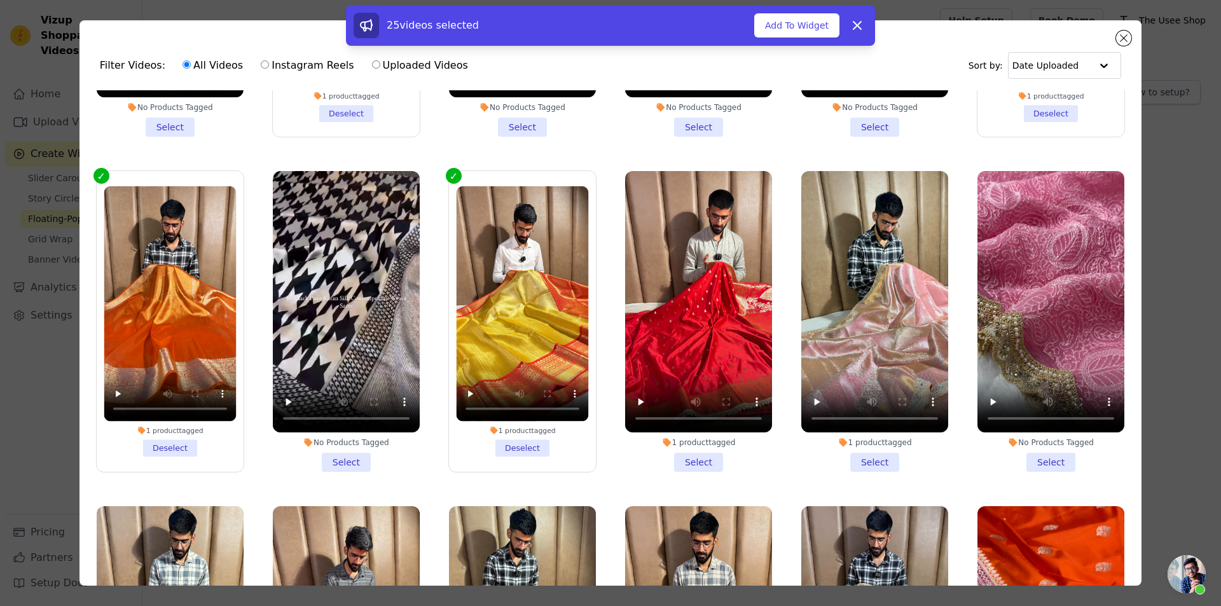
click at [870, 348] on li "1 product tagged Select" at bounding box center [874, 321] width 147 height 301
click at [0, 0] on input "1 product tagged Select" at bounding box center [0, 0] width 0 height 0
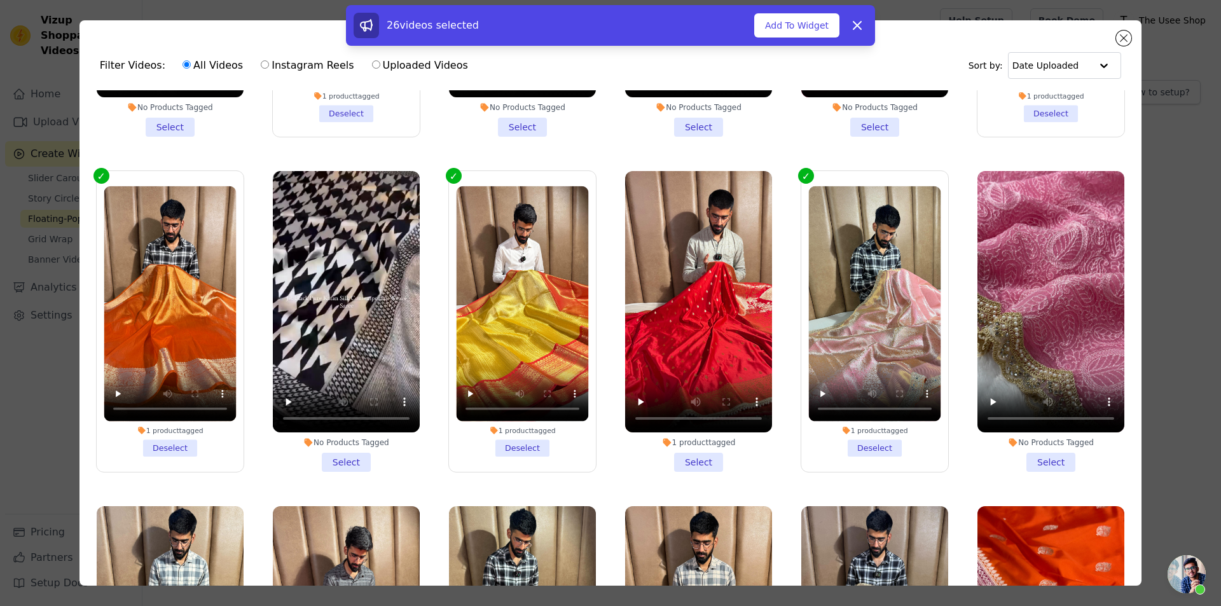
scroll to position [8266, 0]
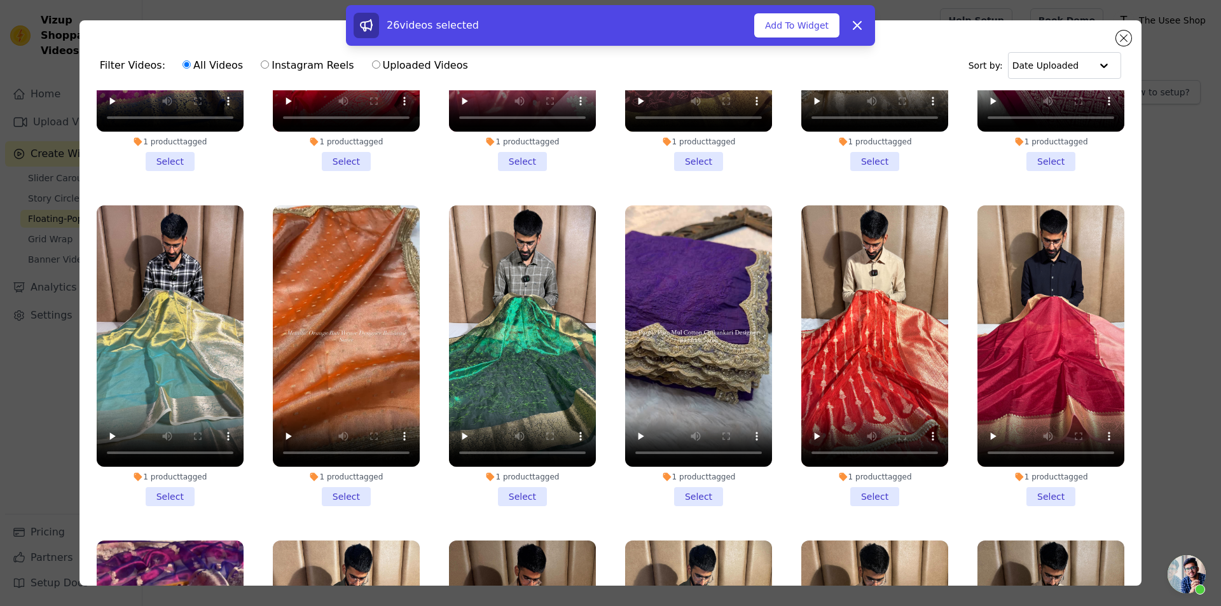
click at [345, 372] on li "1 product tagged Select" at bounding box center [346, 355] width 147 height 301
click at [0, 0] on input "1 product tagged Select" at bounding box center [0, 0] width 0 height 0
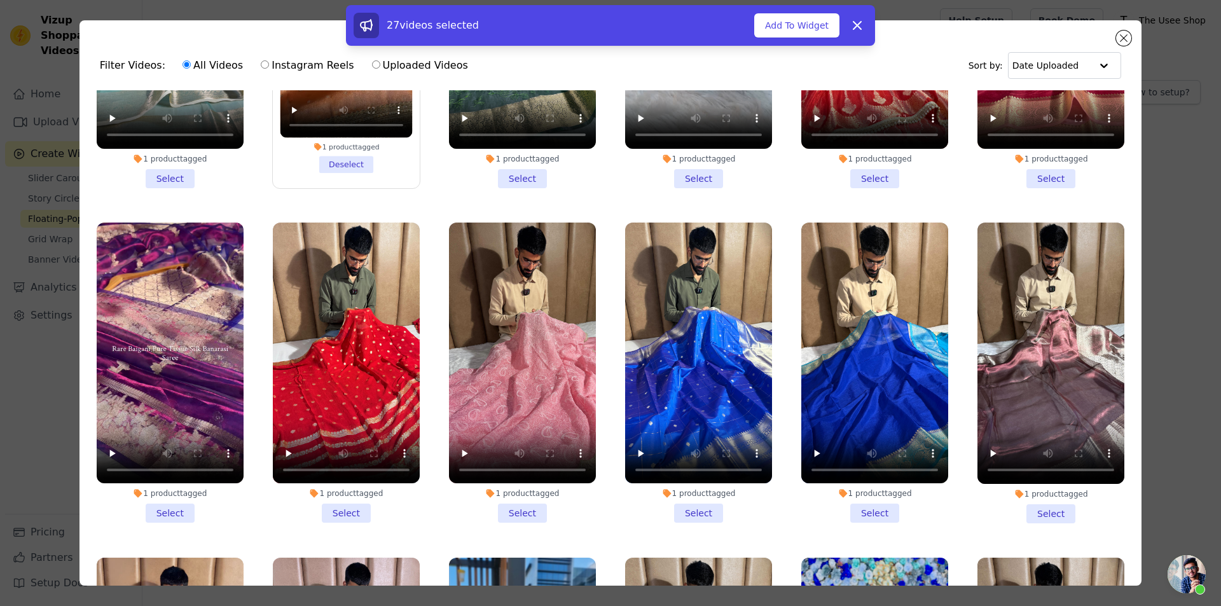
scroll to position [8902, 0]
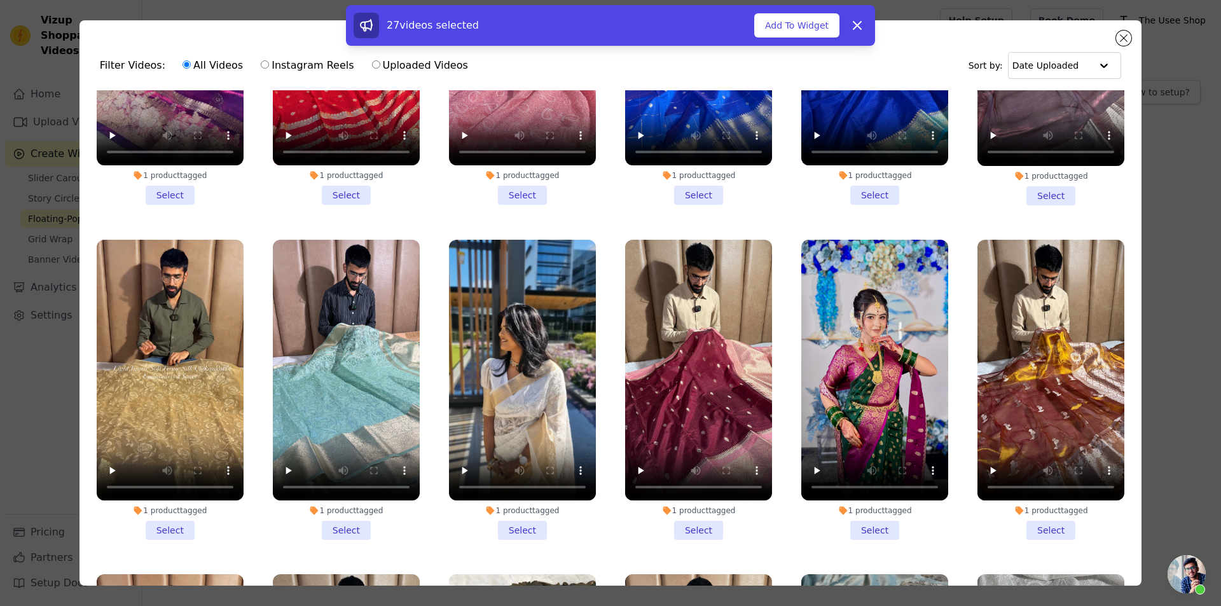
click at [189, 396] on li "1 product tagged Select" at bounding box center [170, 390] width 147 height 301
click at [0, 0] on input "1 product tagged Select" at bounding box center [0, 0] width 0 height 0
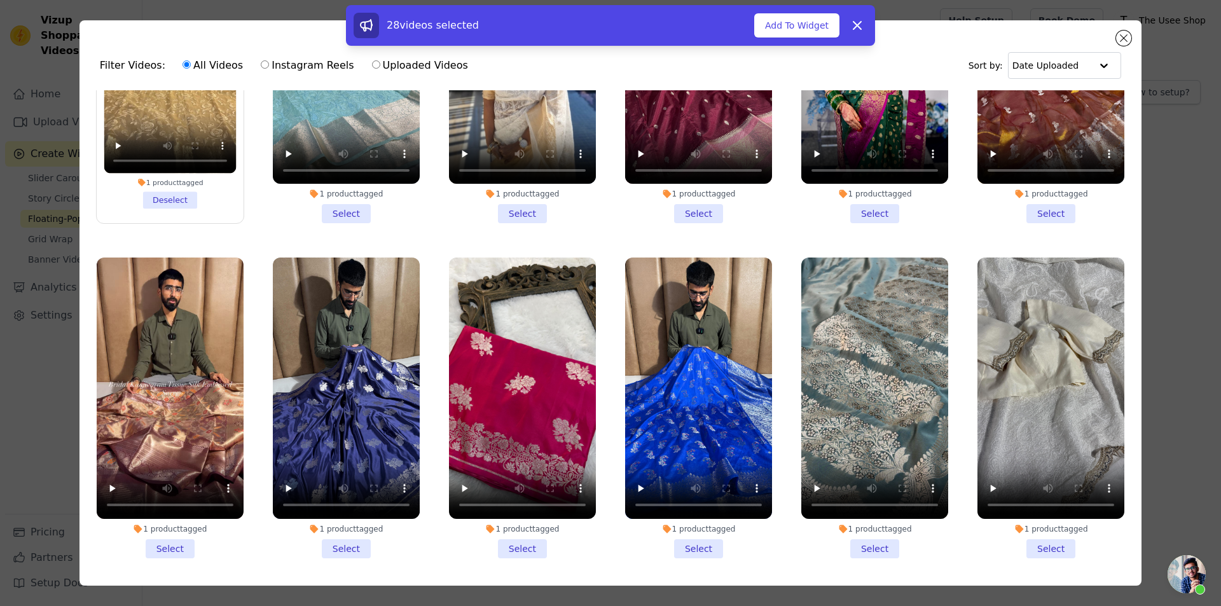
scroll to position [9220, 0]
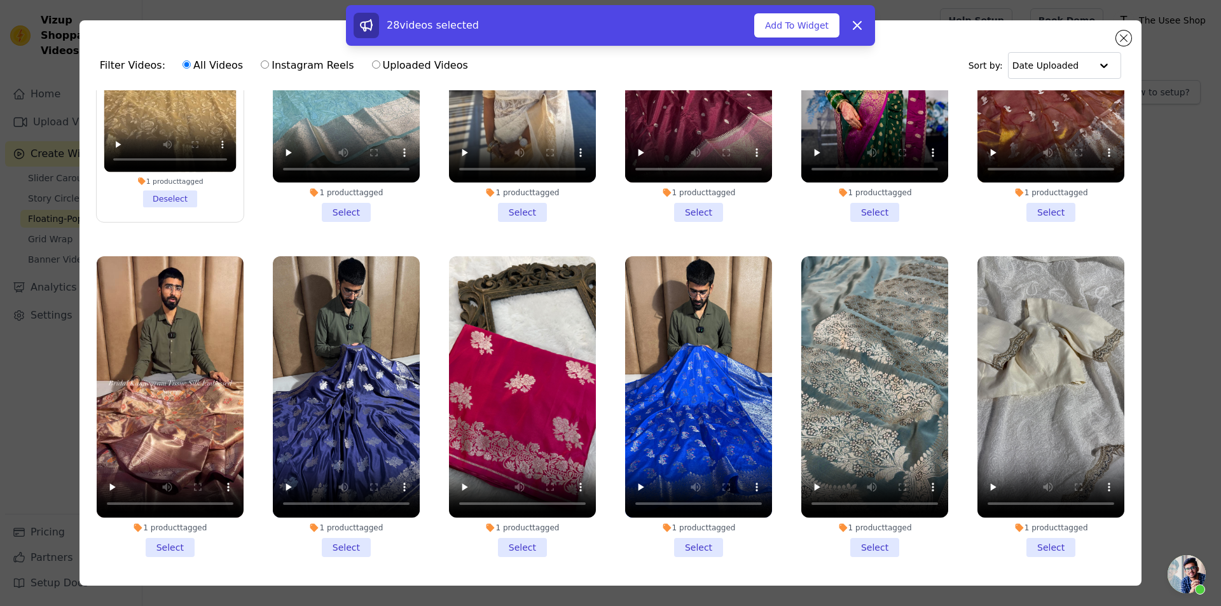
click at [174, 408] on li "1 product tagged Select" at bounding box center [170, 406] width 147 height 301
click at [0, 0] on input "1 product tagged Select" at bounding box center [0, 0] width 0 height 0
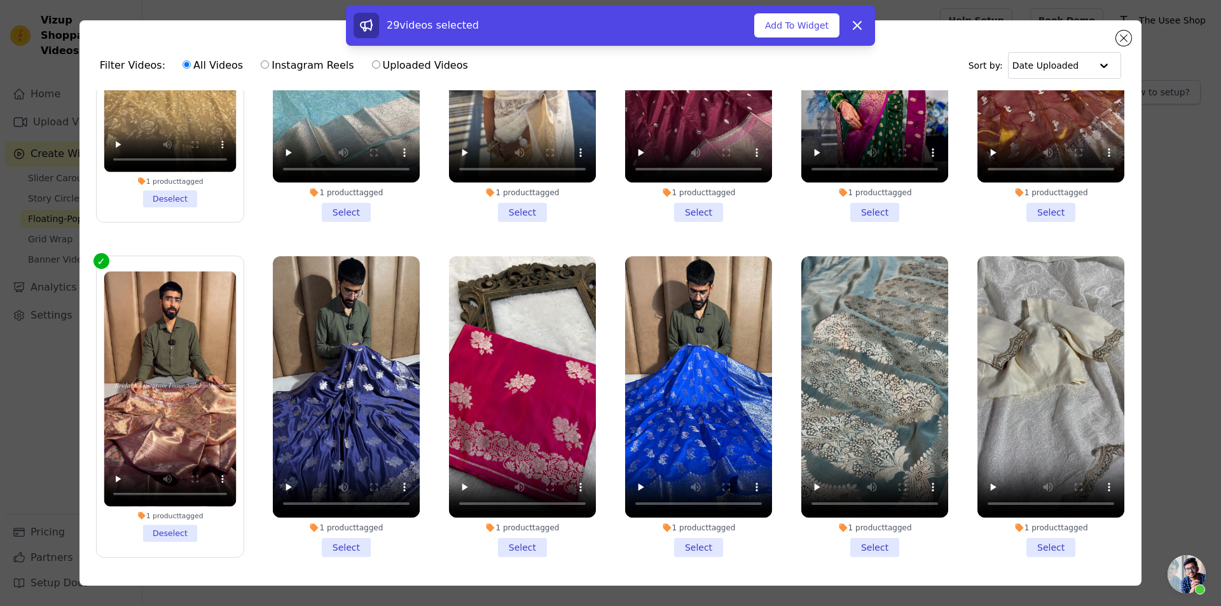
scroll to position [9538, 0]
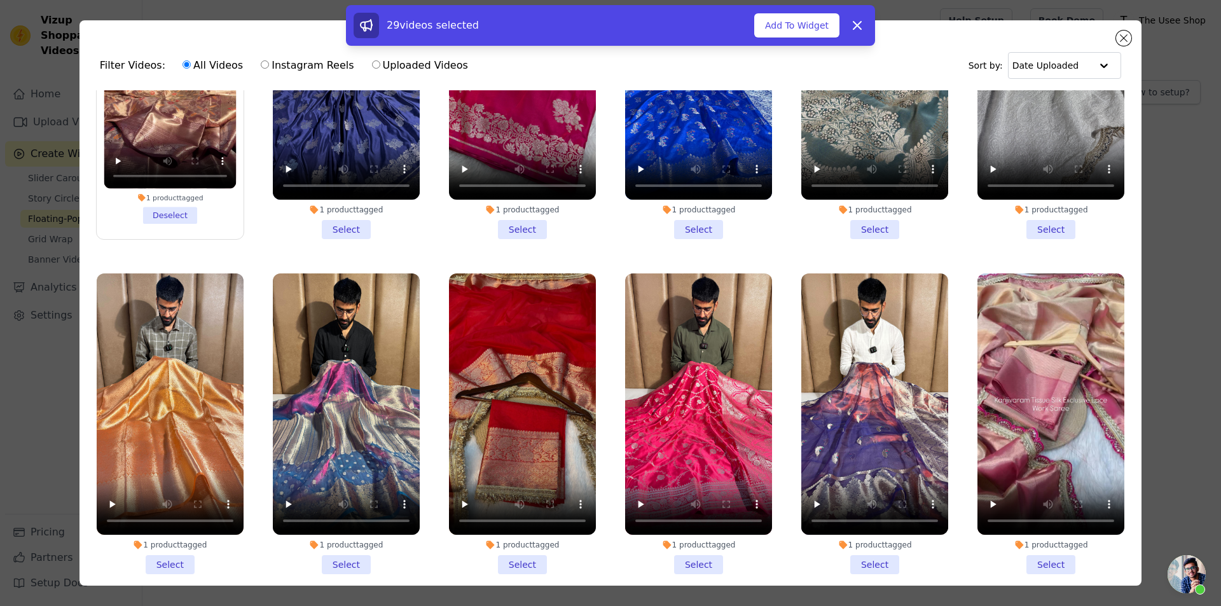
click at [1036, 417] on li "1 product tagged Select" at bounding box center [1050, 423] width 147 height 301
click at [0, 0] on input "1 product tagged Select" at bounding box center [0, 0] width 0 height 0
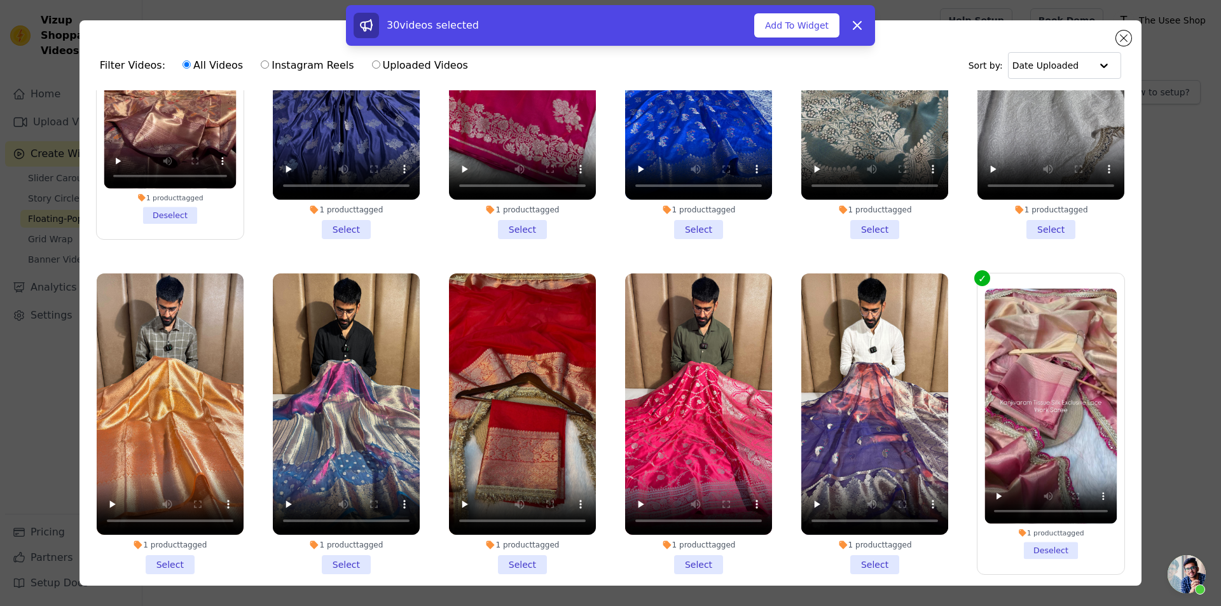
click at [175, 415] on li "1 product tagged Select" at bounding box center [170, 423] width 147 height 301
click at [0, 0] on input "1 product tagged Select" at bounding box center [0, 0] width 0 height 0
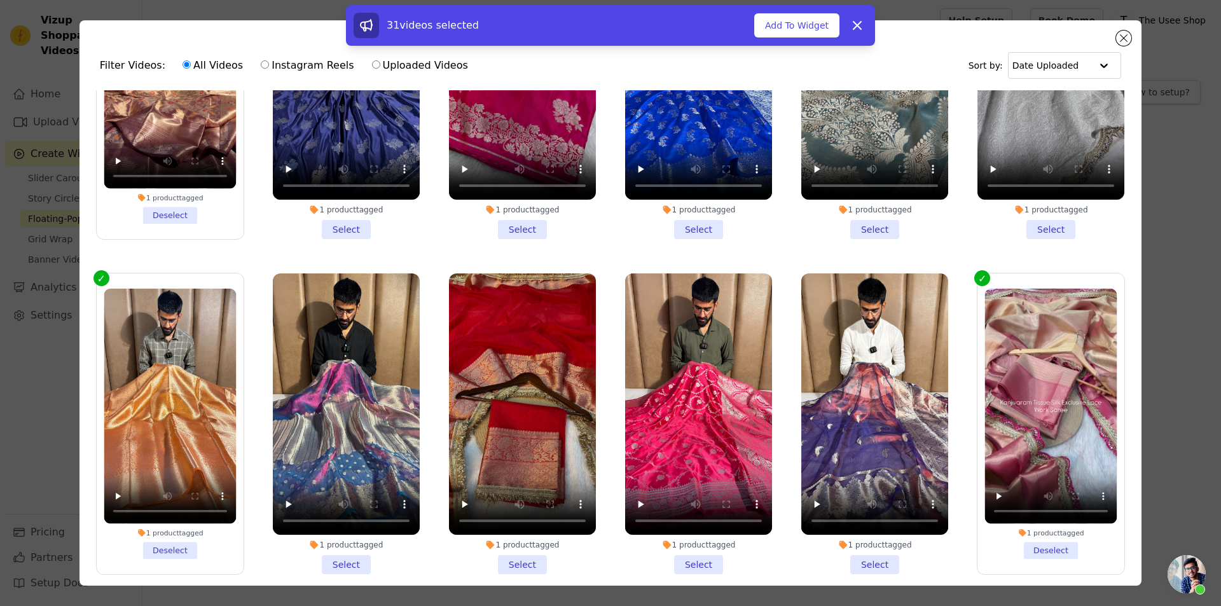
scroll to position [9856, 0]
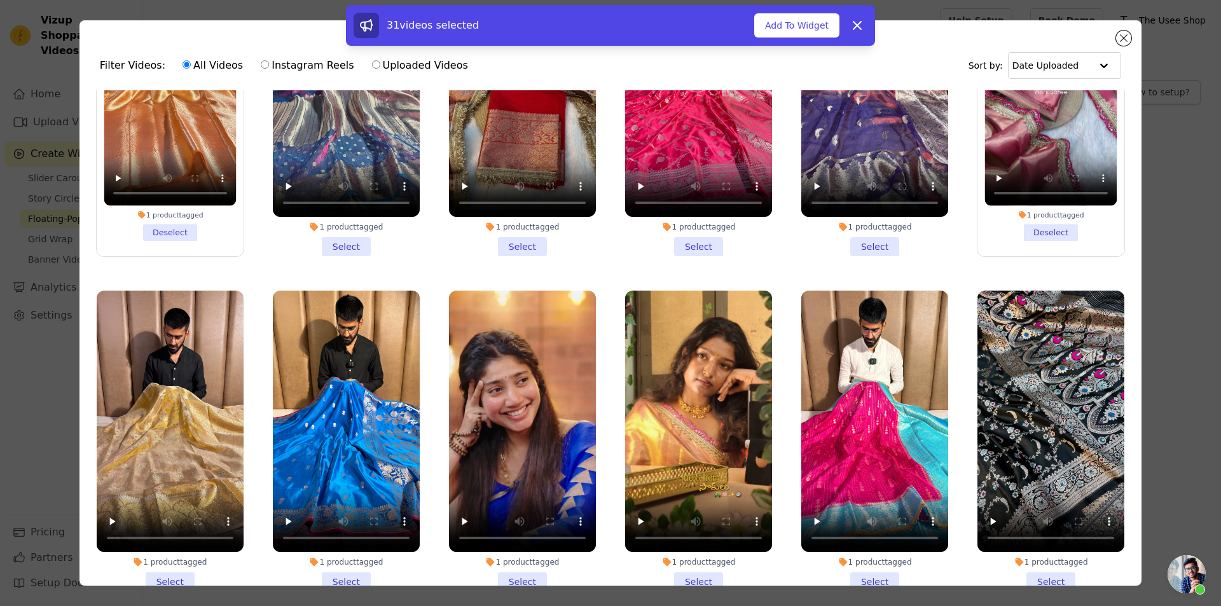
click at [172, 438] on li "1 product tagged Select" at bounding box center [170, 441] width 147 height 301
click at [0, 0] on input "1 product tagged Select" at bounding box center [0, 0] width 0 height 0
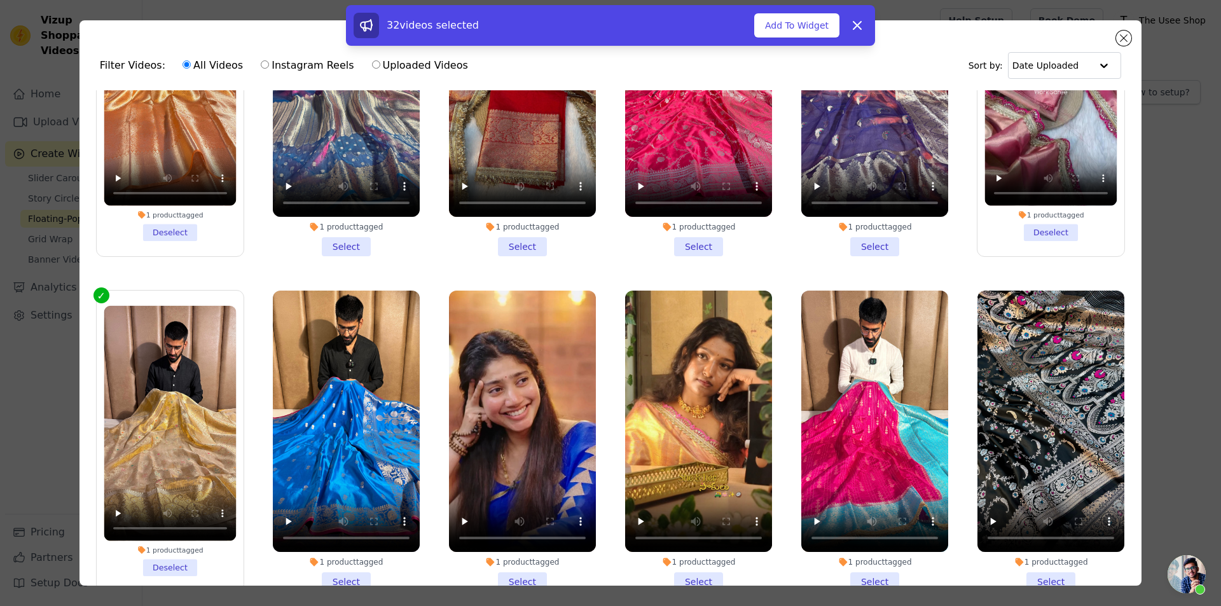
click at [683, 435] on li "1 product tagged Select" at bounding box center [698, 441] width 147 height 301
click at [0, 0] on input "1 product tagged Select" at bounding box center [0, 0] width 0 height 0
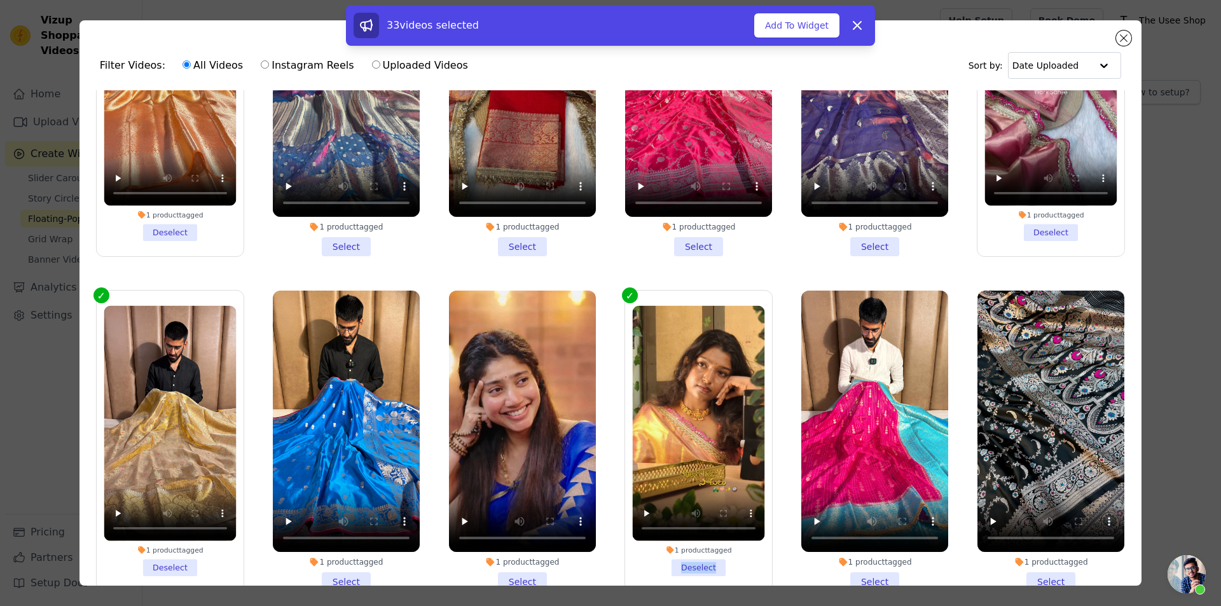
click at [683, 435] on label "1 product tagged Deselect" at bounding box center [698, 441] width 148 height 302
click at [0, 0] on input "1 product tagged Deselect" at bounding box center [0, 0] width 0 height 0
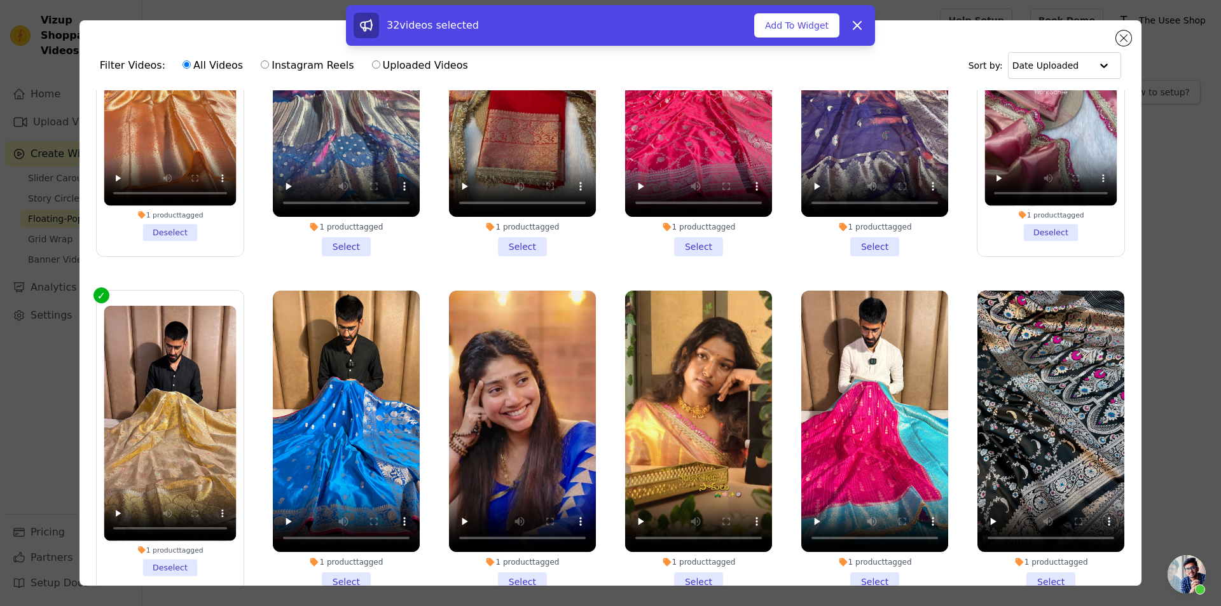
scroll to position [10174, 0]
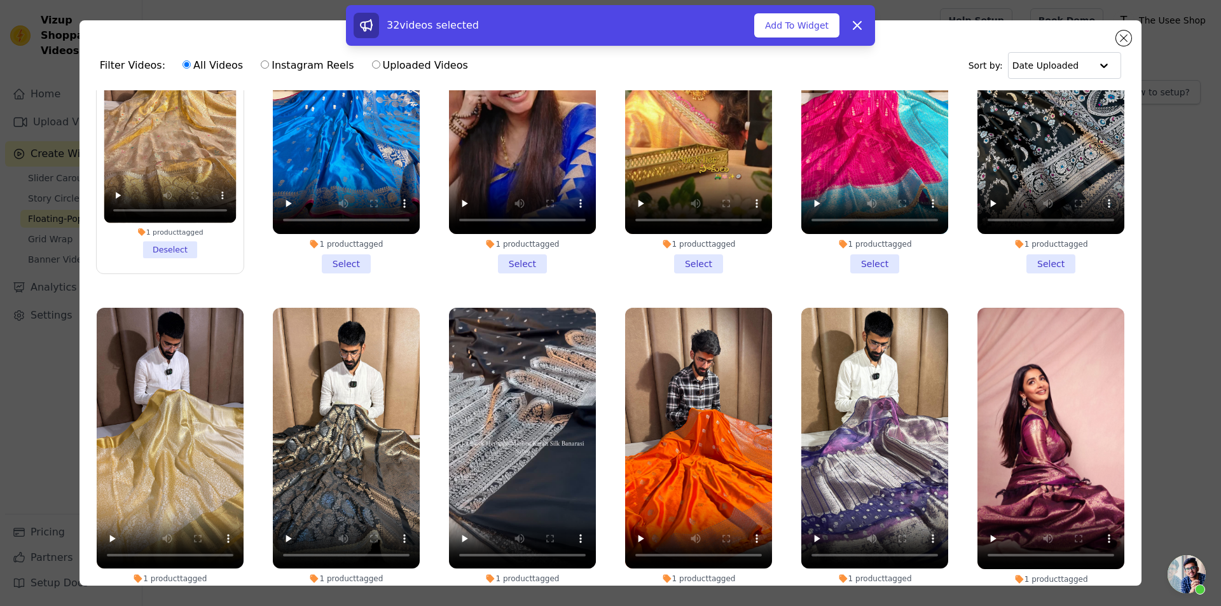
click at [163, 450] on li "1 product tagged Select" at bounding box center [170, 458] width 147 height 301
click at [0, 0] on input "1 product tagged Select" at bounding box center [0, 0] width 0 height 0
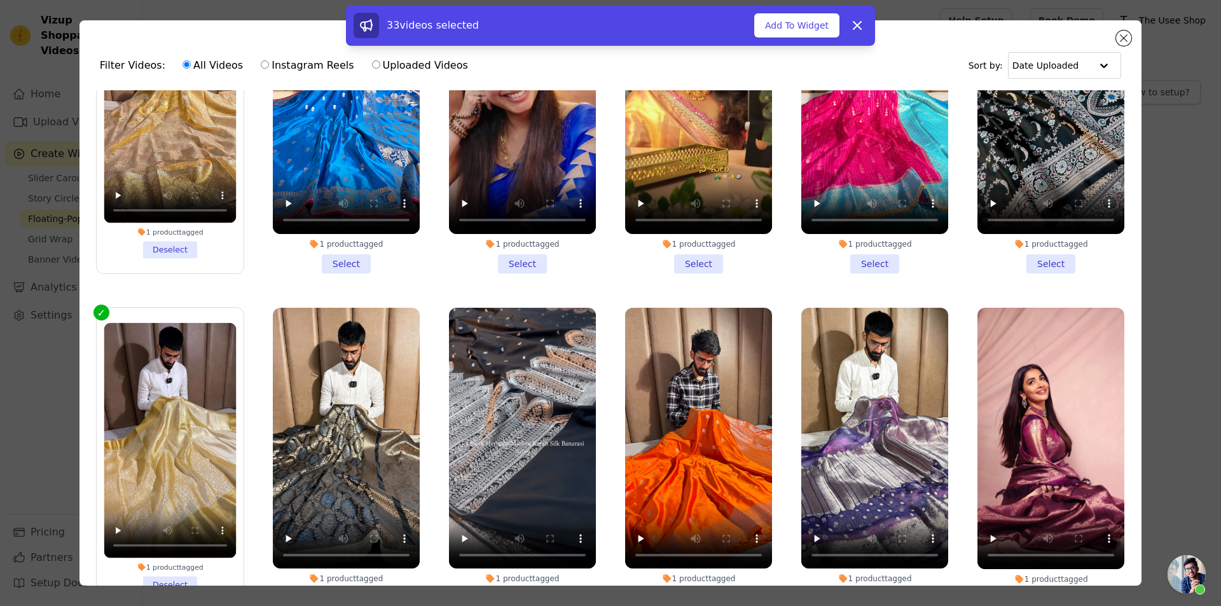
click at [1033, 446] on li "1 product tagged Select" at bounding box center [1050, 458] width 147 height 301
click at [0, 0] on input "1 product tagged Select" at bounding box center [0, 0] width 0 height 0
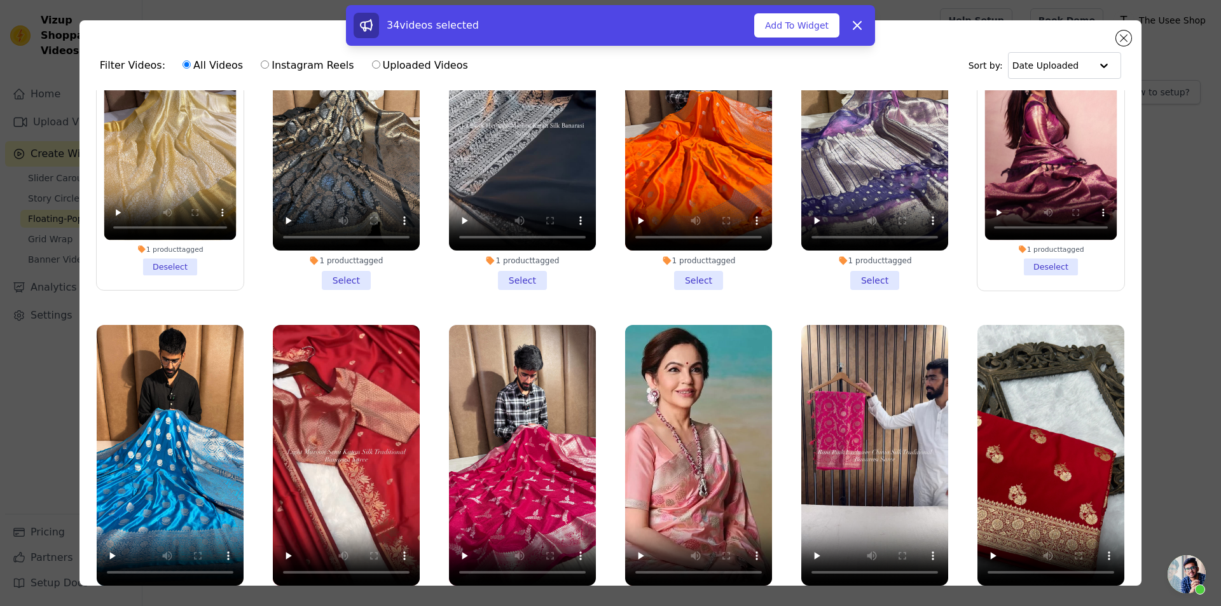
scroll to position [10810, 0]
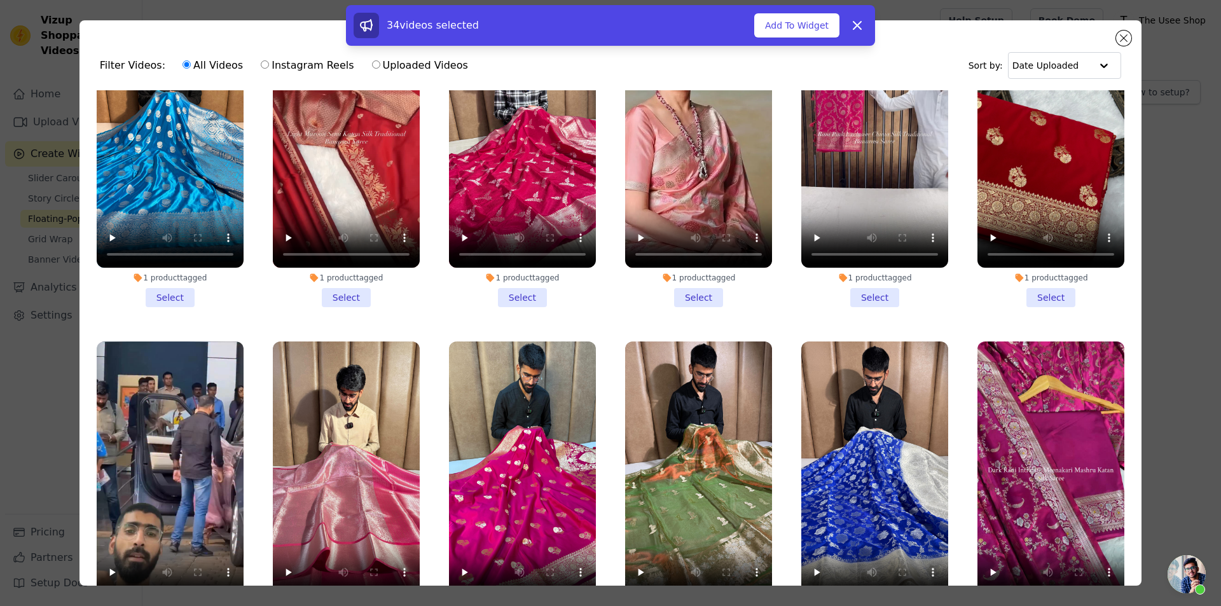
click at [338, 474] on li "1 product tagged Select" at bounding box center [346, 491] width 147 height 301
click at [0, 0] on input "1 product tagged Select" at bounding box center [0, 0] width 0 height 0
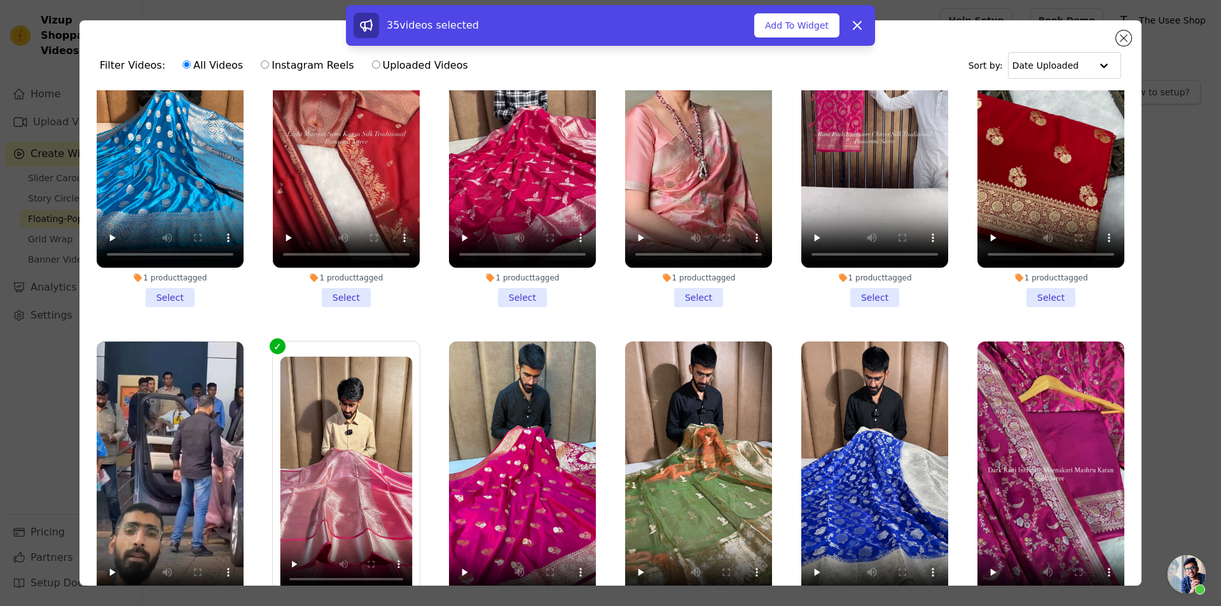
click at [165, 475] on li "1 product tagged Select" at bounding box center [170, 491] width 147 height 301
click at [0, 0] on input "1 product tagged Select" at bounding box center [0, 0] width 0 height 0
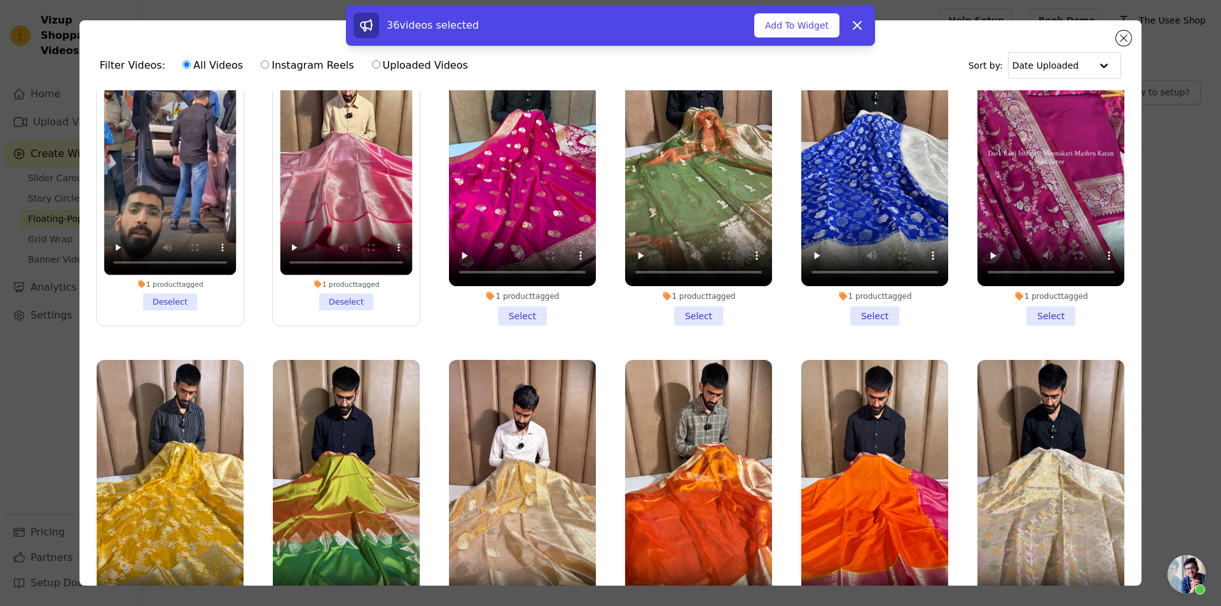
scroll to position [11127, 0]
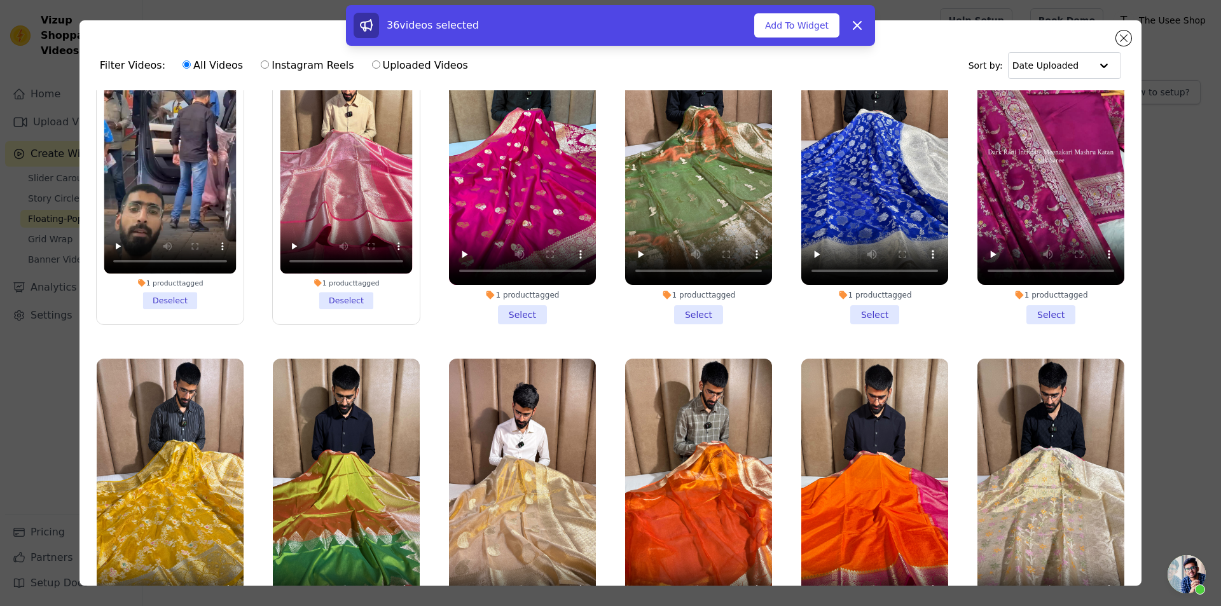
click at [174, 479] on li "1 product tagged Select" at bounding box center [170, 509] width 147 height 301
click at [0, 0] on input "1 product tagged Select" at bounding box center [0, 0] width 0 height 0
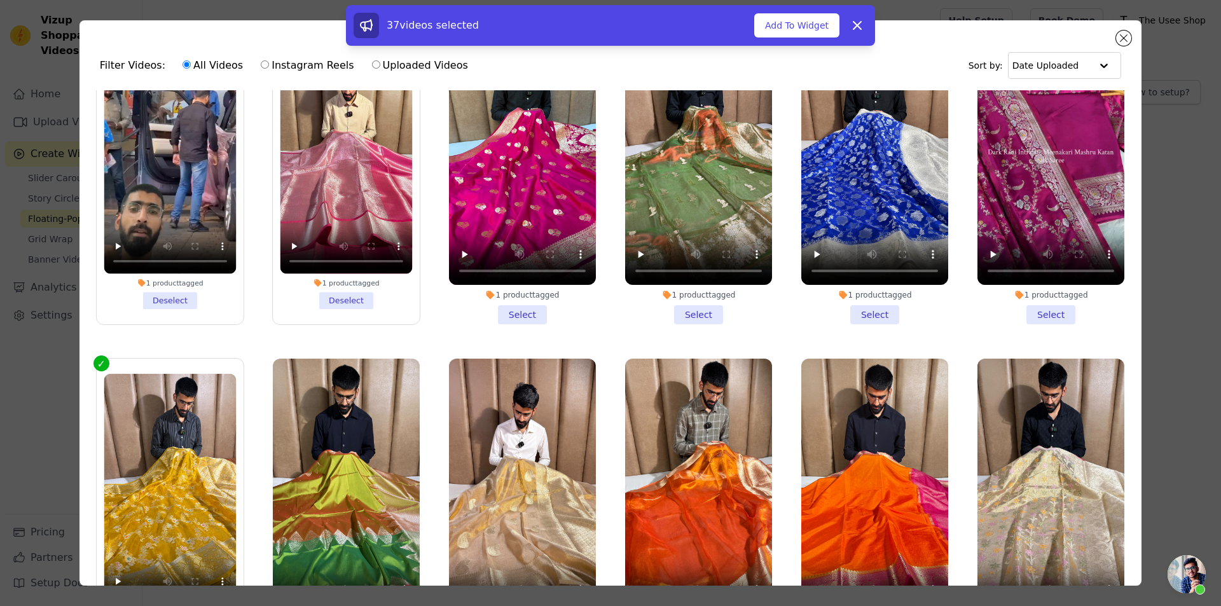
click at [523, 481] on li "1 product tagged Select" at bounding box center [522, 509] width 147 height 301
click at [0, 0] on input "1 product tagged Select" at bounding box center [0, 0] width 0 height 0
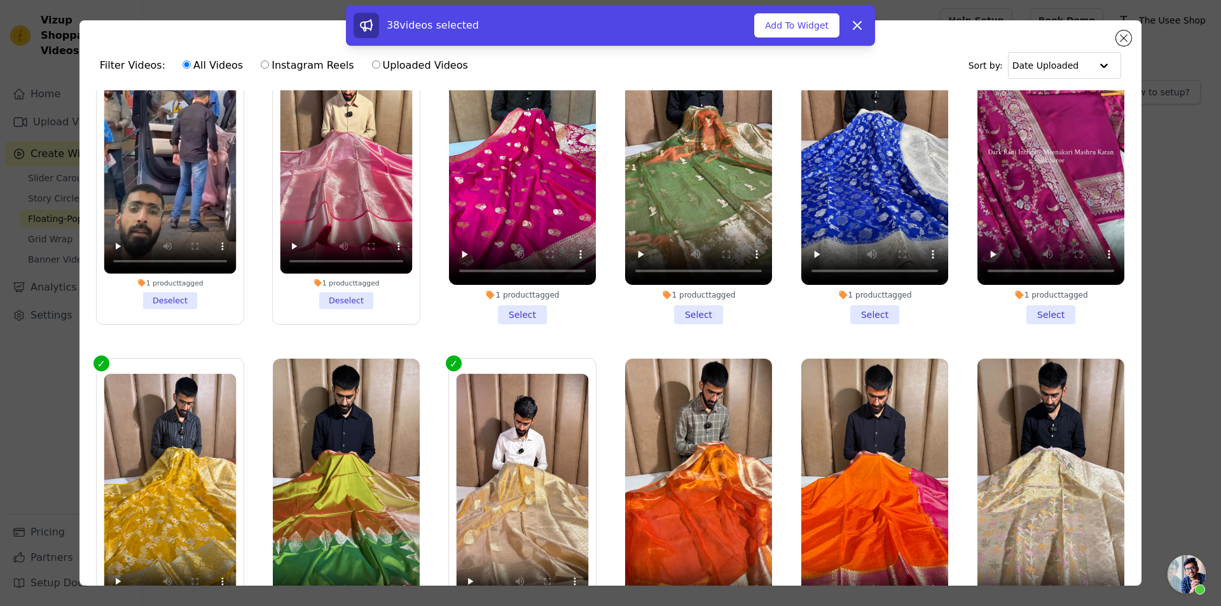
click at [690, 478] on li "1 product tagged Select" at bounding box center [698, 509] width 147 height 301
click at [0, 0] on input "1 product tagged Select" at bounding box center [0, 0] width 0 height 0
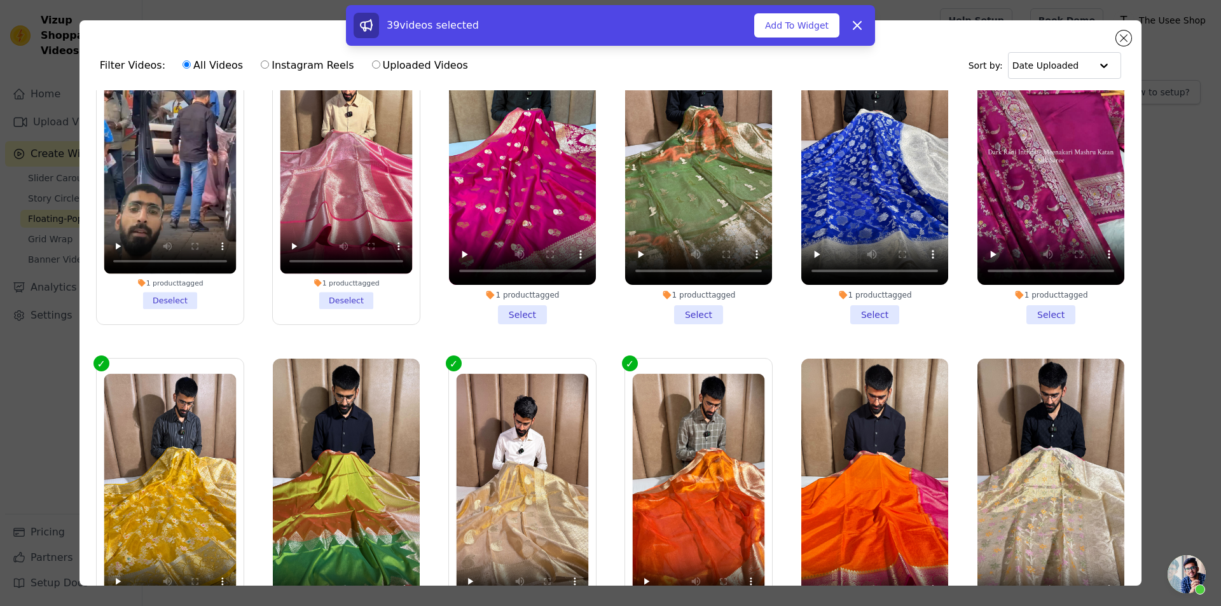
click at [1015, 488] on li "1 product tagged Select" at bounding box center [1050, 509] width 147 height 301
click at [0, 0] on input "1 product tagged Select" at bounding box center [0, 0] width 0 height 0
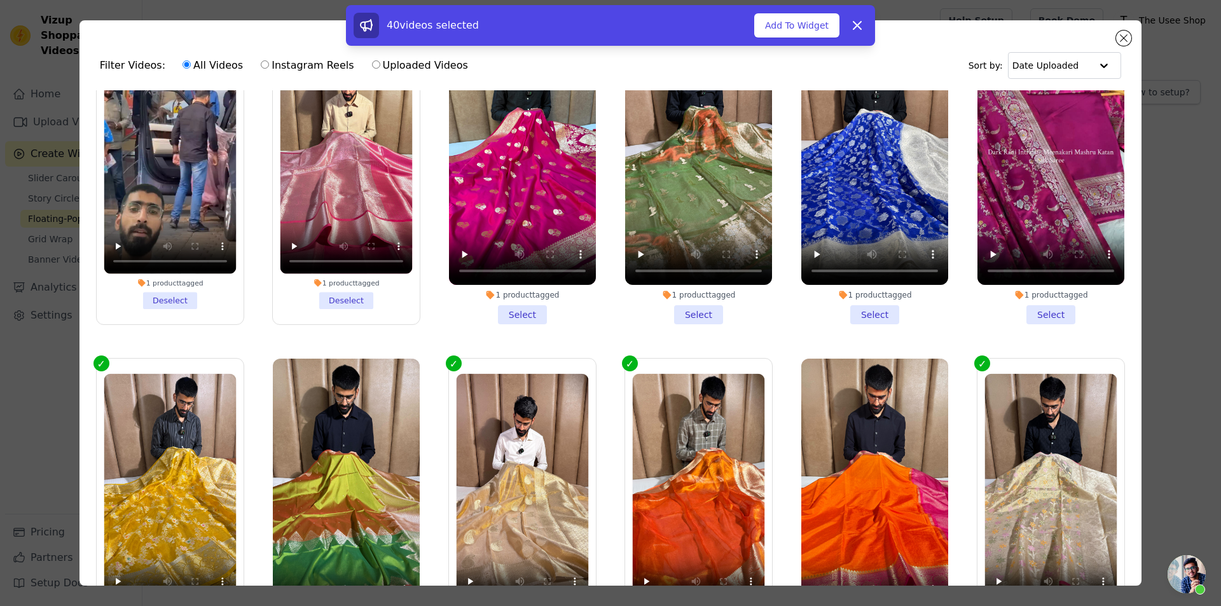
scroll to position [11445, 0]
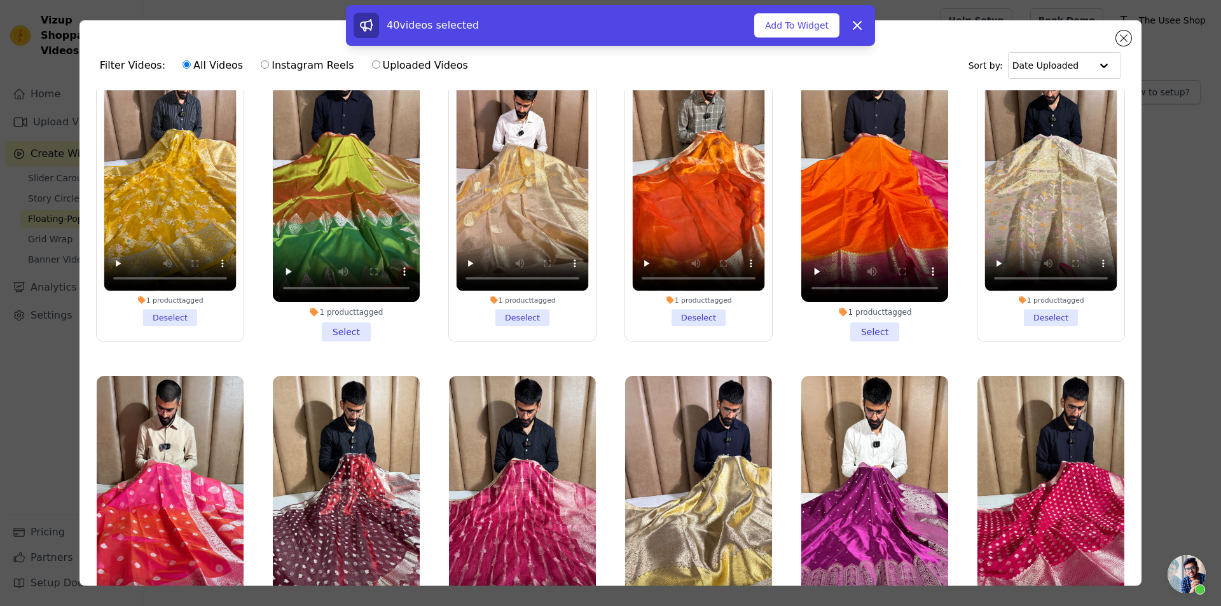
click at [678, 500] on li "1 product tagged Select" at bounding box center [698, 526] width 147 height 301
click at [0, 0] on input "1 product tagged Select" at bounding box center [0, 0] width 0 height 0
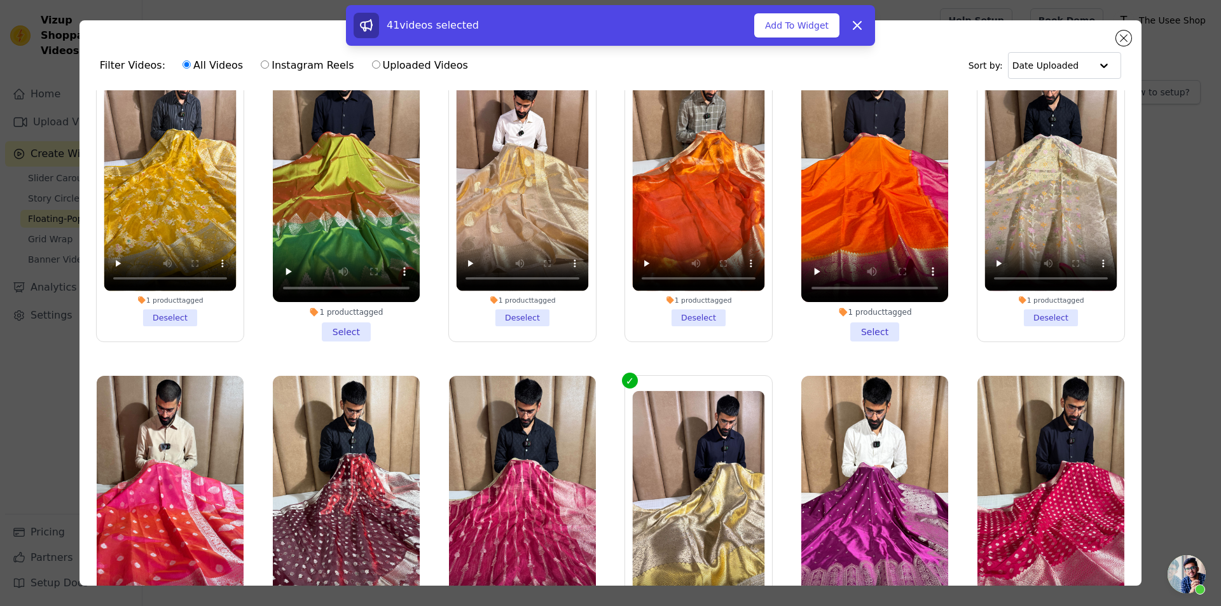
click at [514, 488] on li "1 product tagged Select" at bounding box center [522, 526] width 147 height 301
click at [0, 0] on input "1 product tagged Select" at bounding box center [0, 0] width 0 height 0
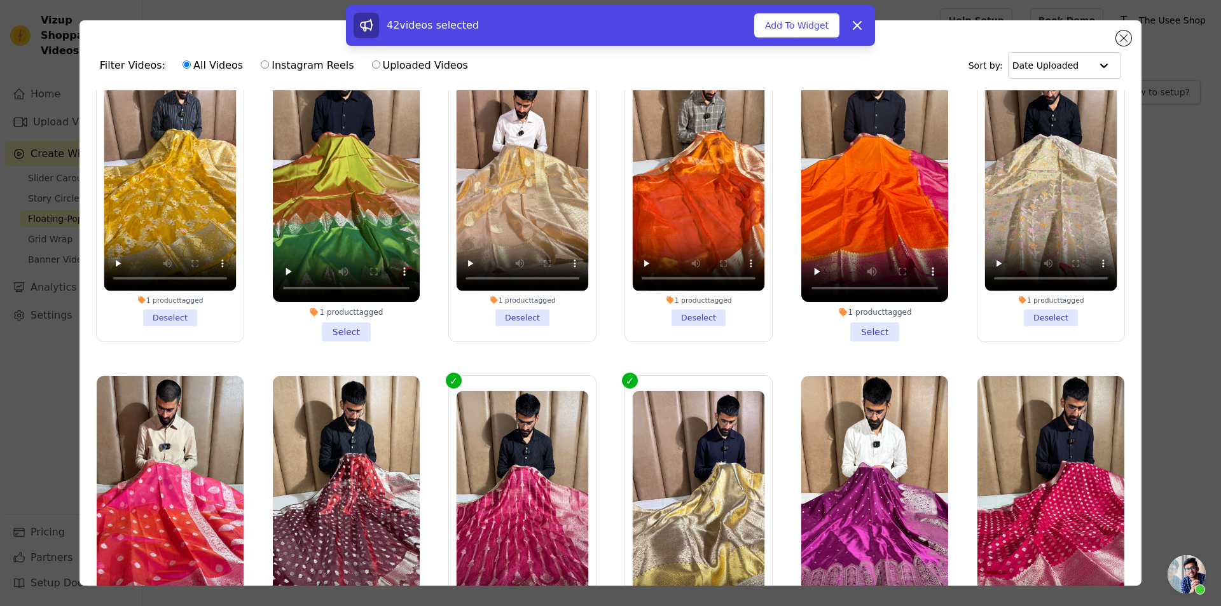
scroll to position [11763, 0]
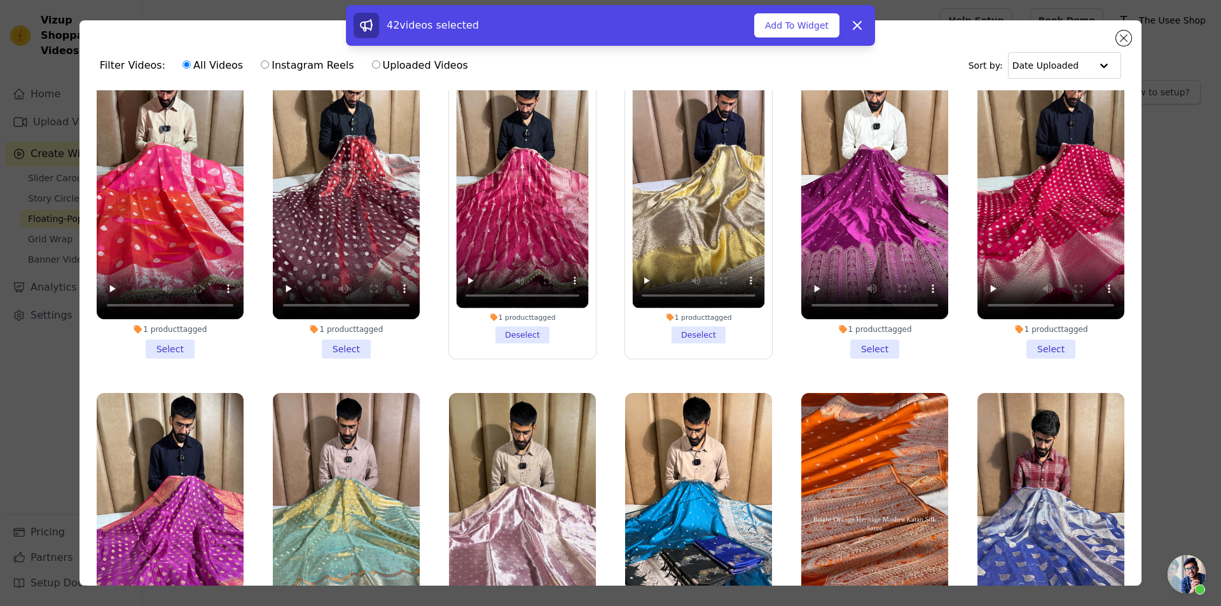
click at [524, 509] on li "1 product tagged Select" at bounding box center [522, 543] width 147 height 301
click at [0, 0] on input "1 product tagged Select" at bounding box center [0, 0] width 0 height 0
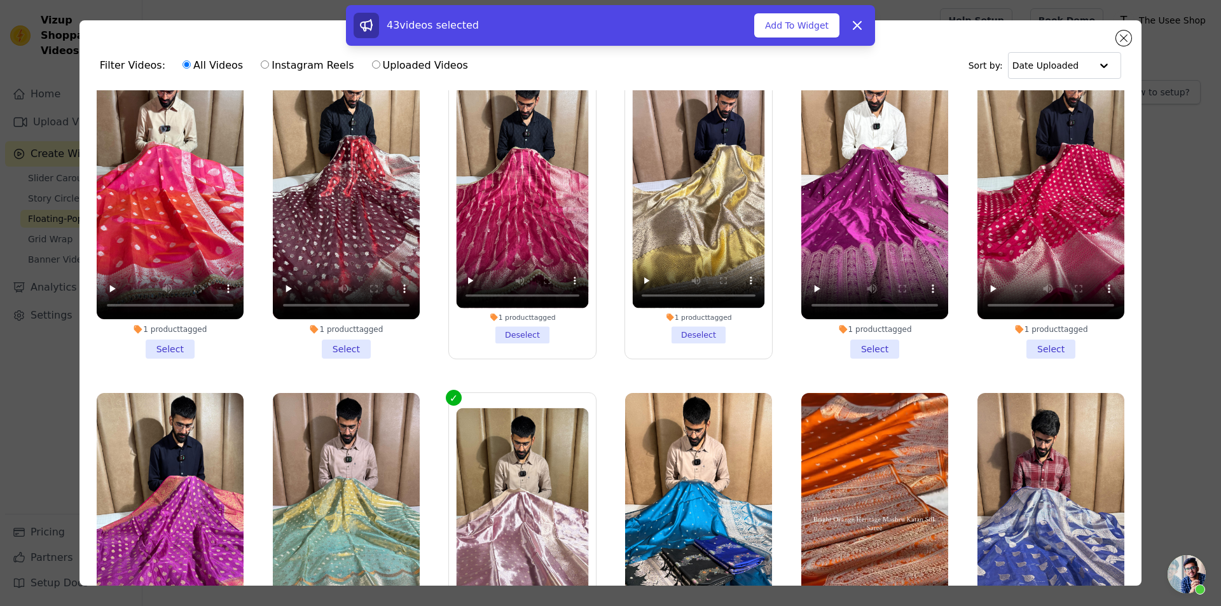
click at [334, 511] on li "1 product tagged Select" at bounding box center [346, 543] width 147 height 301
click at [0, 0] on input "1 product tagged Select" at bounding box center [0, 0] width 0 height 0
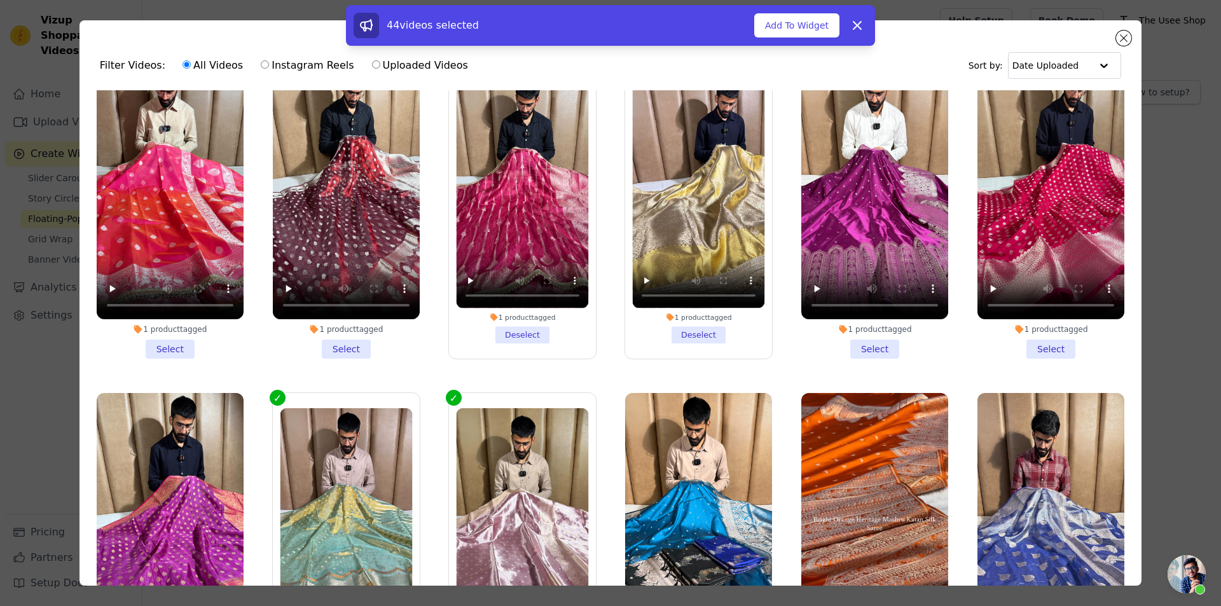
click at [1043, 511] on li "1 product tagged Select" at bounding box center [1050, 543] width 147 height 301
click at [0, 0] on input "1 product tagged Select" at bounding box center [0, 0] width 0 height 0
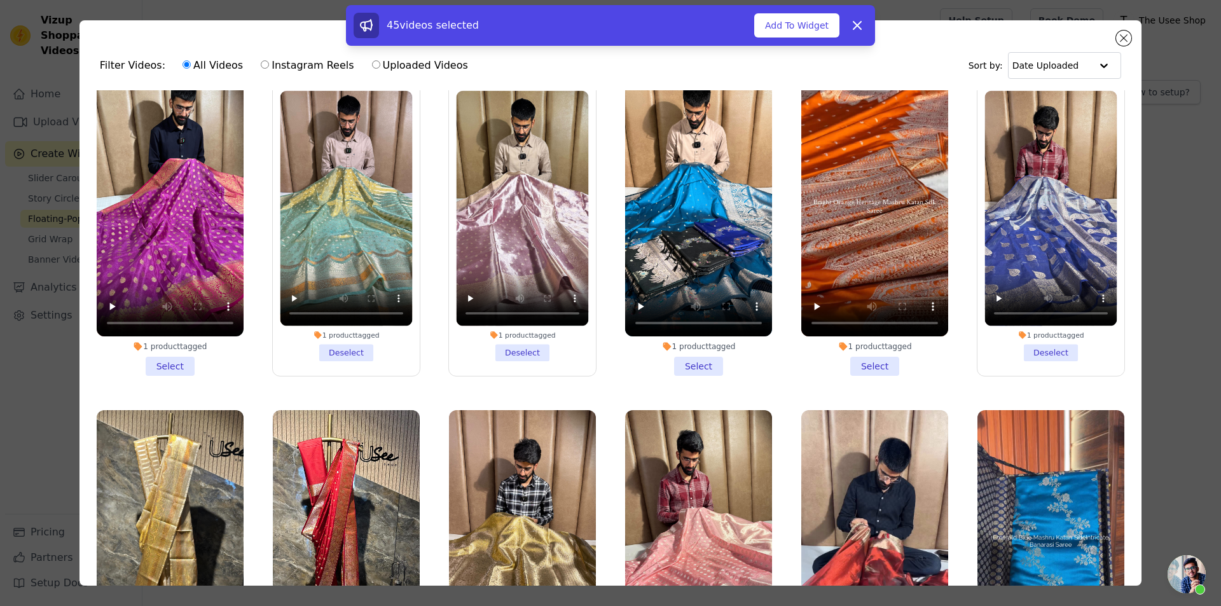
scroll to position [12081, 0]
click at [533, 528] on li "1 product tagged Select" at bounding box center [522, 559] width 147 height 301
click at [0, 0] on input "1 product tagged Select" at bounding box center [0, 0] width 0 height 0
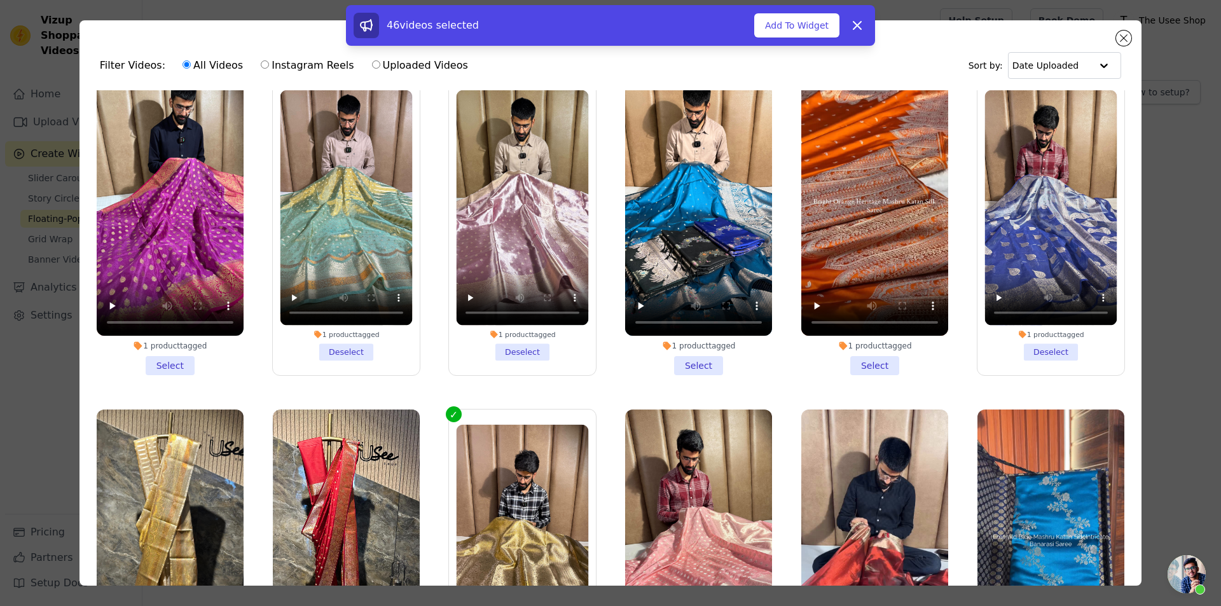
click at [165, 519] on li "1 product tagged Select" at bounding box center [170, 559] width 147 height 301
click at [0, 0] on input "1 product tagged Select" at bounding box center [0, 0] width 0 height 0
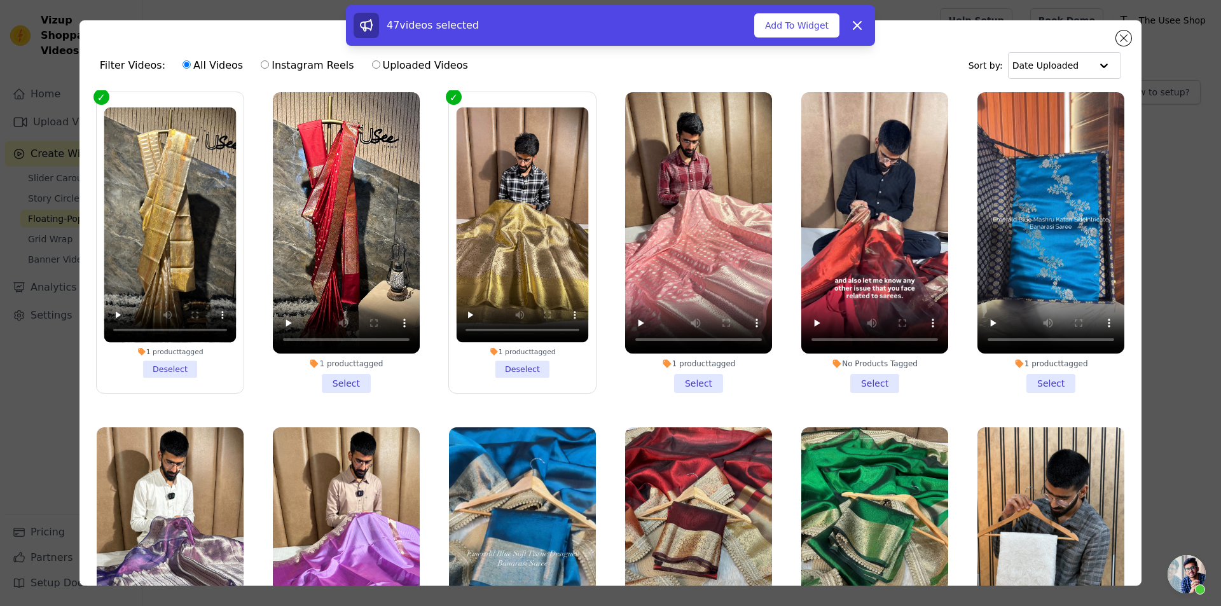
scroll to position [12399, 0]
click at [887, 528] on li "1 product tagged Select" at bounding box center [874, 577] width 147 height 301
click at [0, 0] on input "1 product tagged Select" at bounding box center [0, 0] width 0 height 0
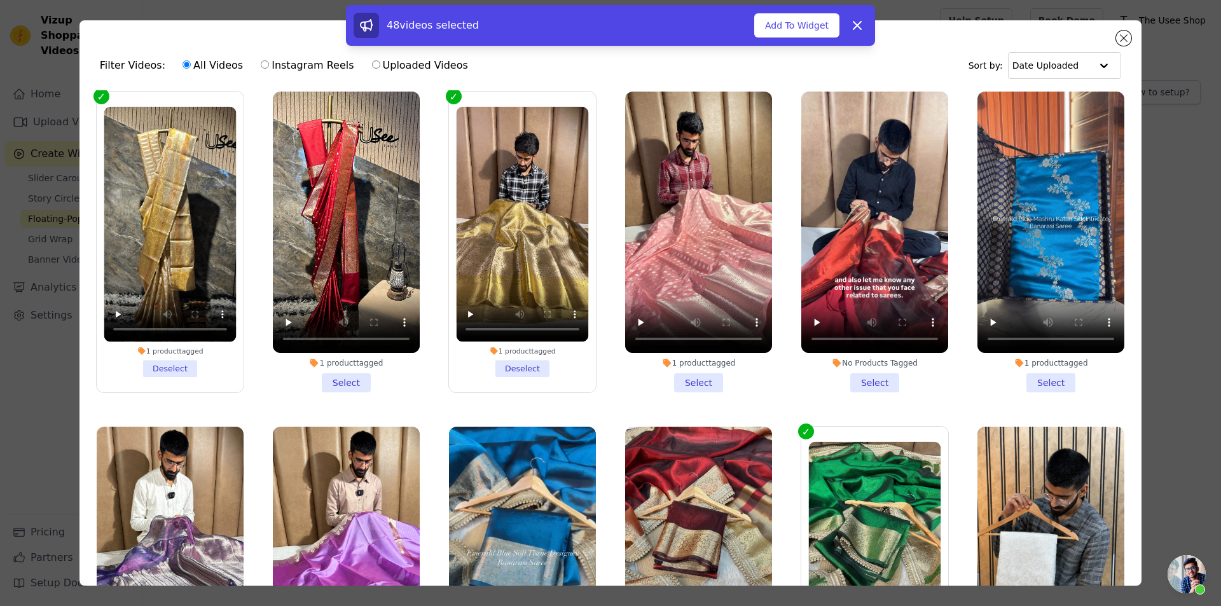
click at [710, 527] on li "1 product tagged Select" at bounding box center [698, 577] width 147 height 301
click at [0, 0] on input "1 product tagged Select" at bounding box center [0, 0] width 0 height 0
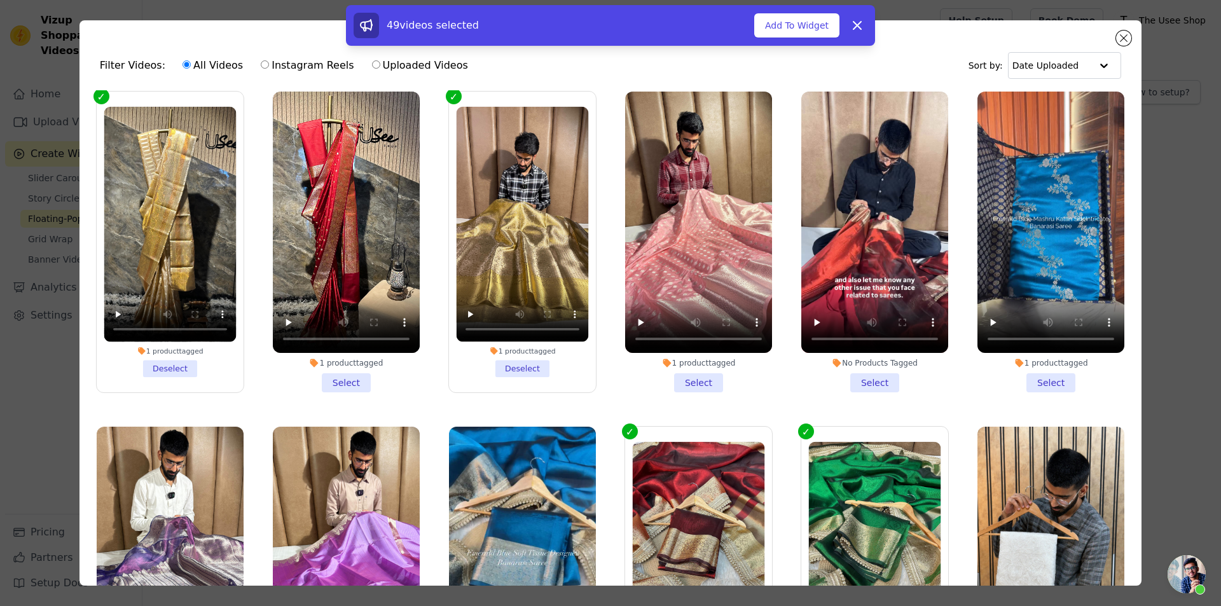
click at [508, 521] on li "1 product tagged Select" at bounding box center [522, 577] width 147 height 301
click at [0, 0] on input "1 product tagged Select" at bounding box center [0, 0] width 0 height 0
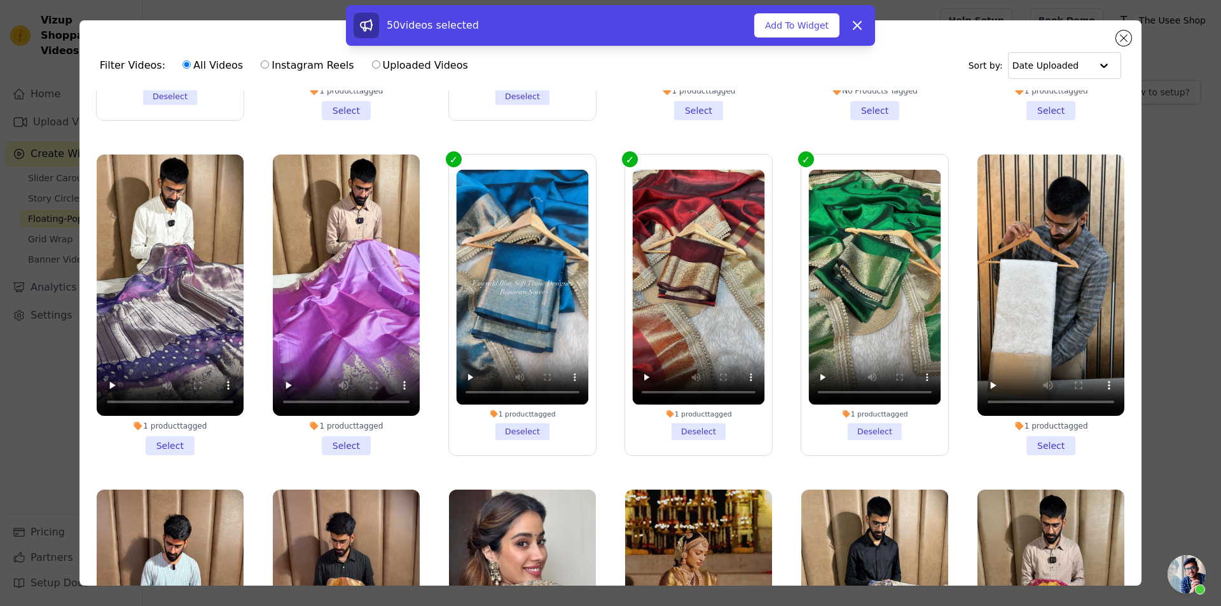
scroll to position [12989, 0]
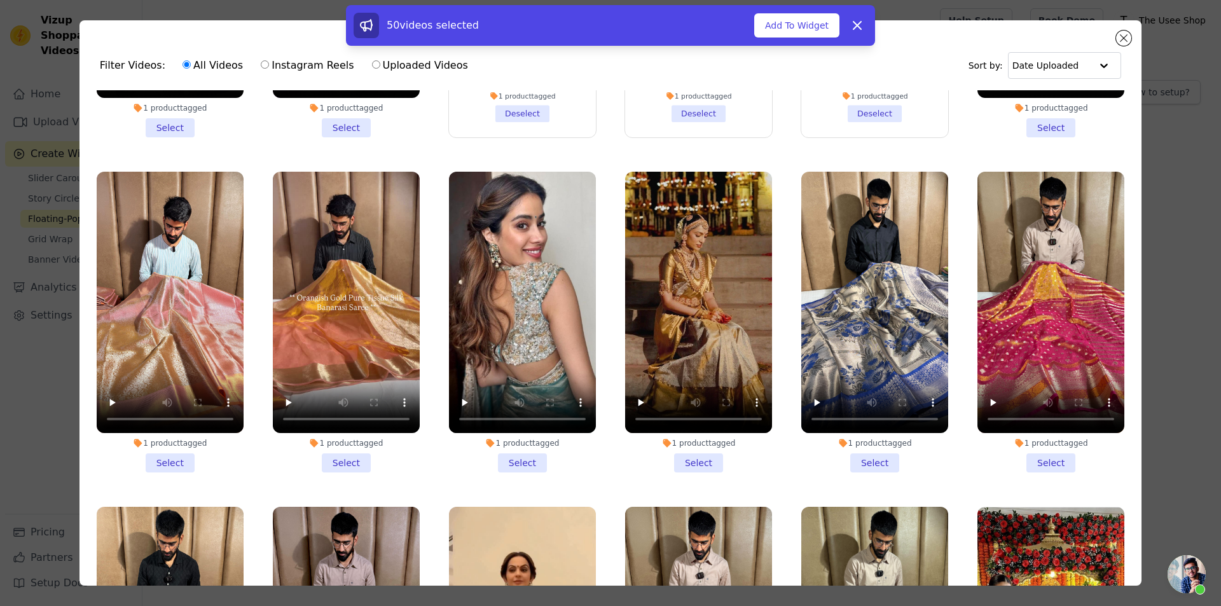
click at [860, 273] on li "1 product tagged Select" at bounding box center [874, 322] width 147 height 301
click at [0, 0] on input "1 product tagged Select" at bounding box center [0, 0] width 0 height 0
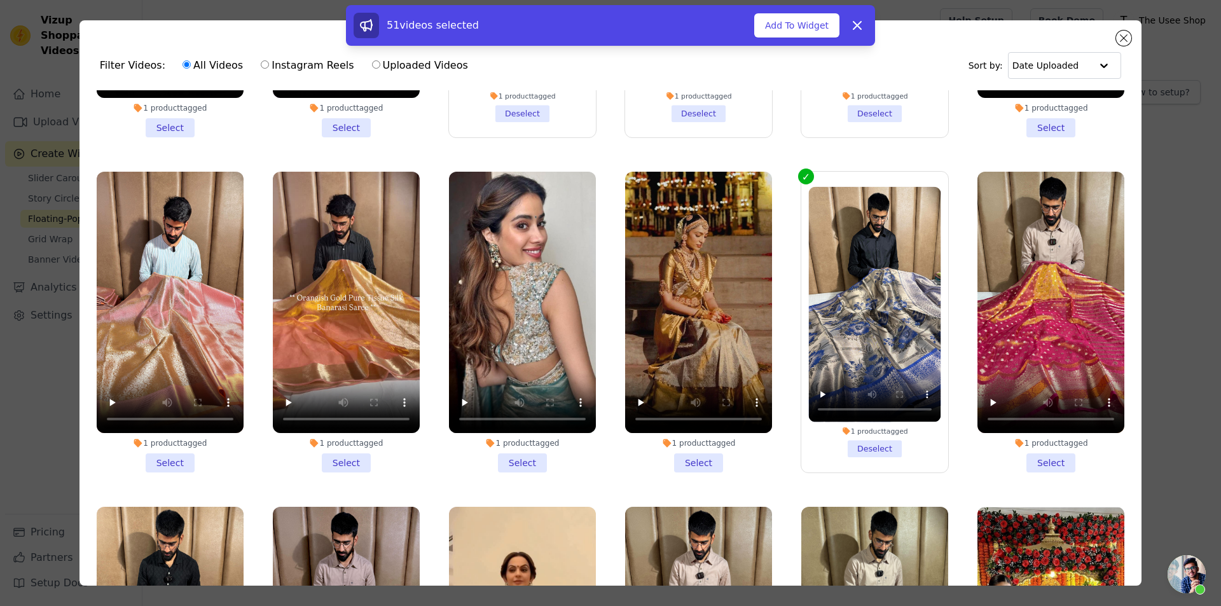
click at [691, 279] on li "1 product tagged Select" at bounding box center [698, 322] width 147 height 301
click at [0, 0] on input "1 product tagged Select" at bounding box center [0, 0] width 0 height 0
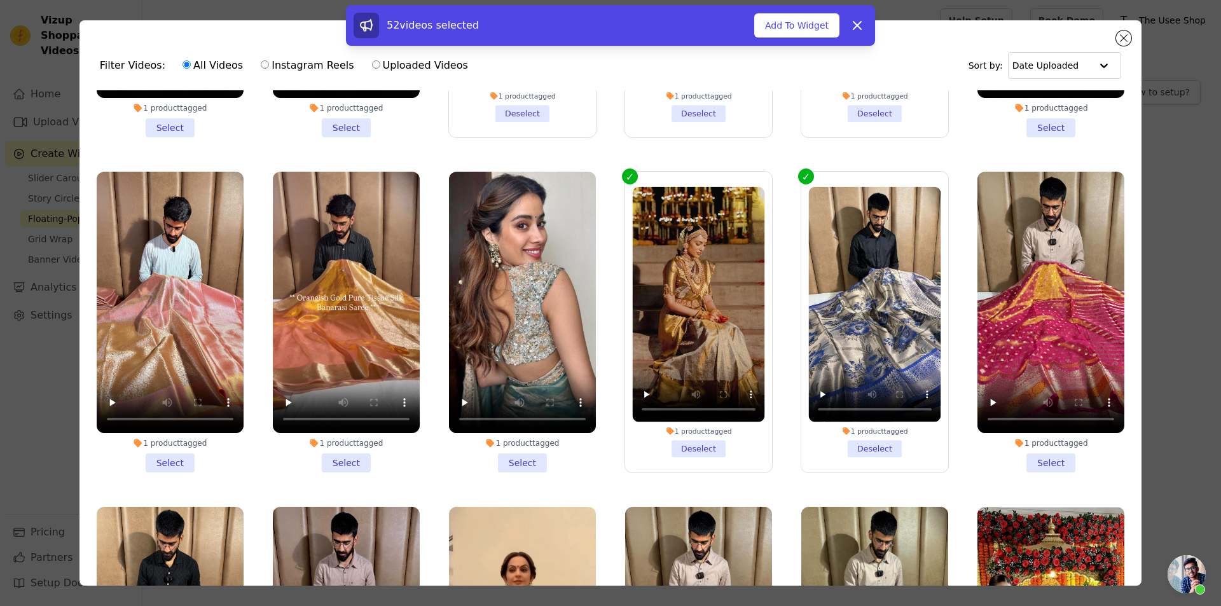
click at [507, 275] on li "1 product tagged Select" at bounding box center [522, 322] width 147 height 301
click at [0, 0] on input "1 product tagged Select" at bounding box center [0, 0] width 0 height 0
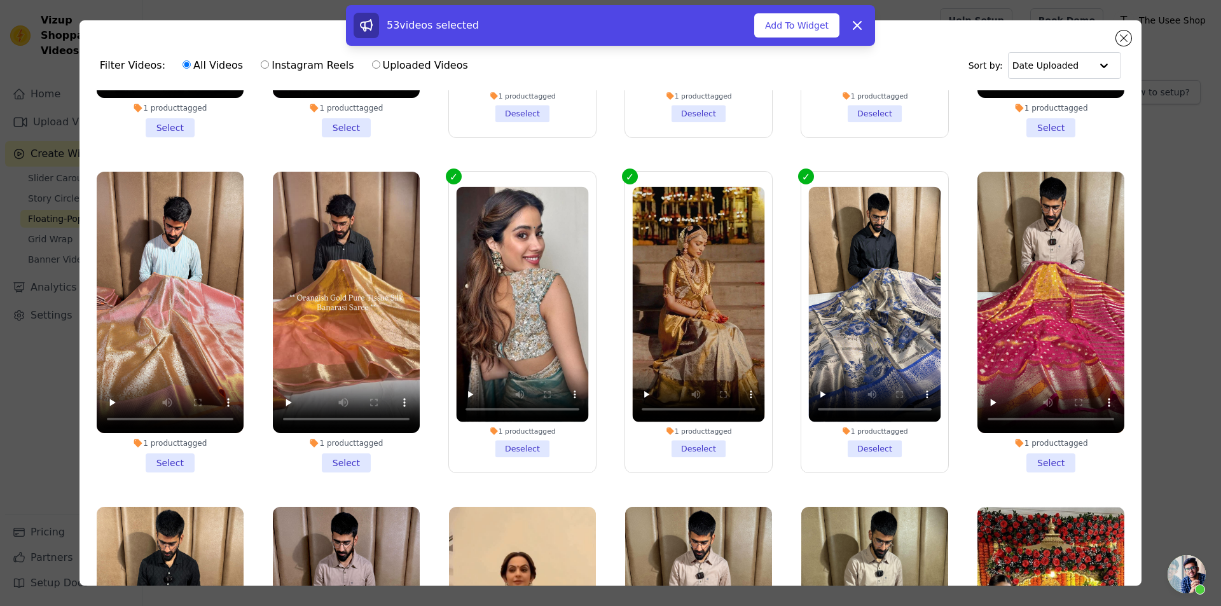
click at [144, 279] on li "1 product tagged Select" at bounding box center [170, 322] width 147 height 301
click at [0, 0] on input "1 product tagged Select" at bounding box center [0, 0] width 0 height 0
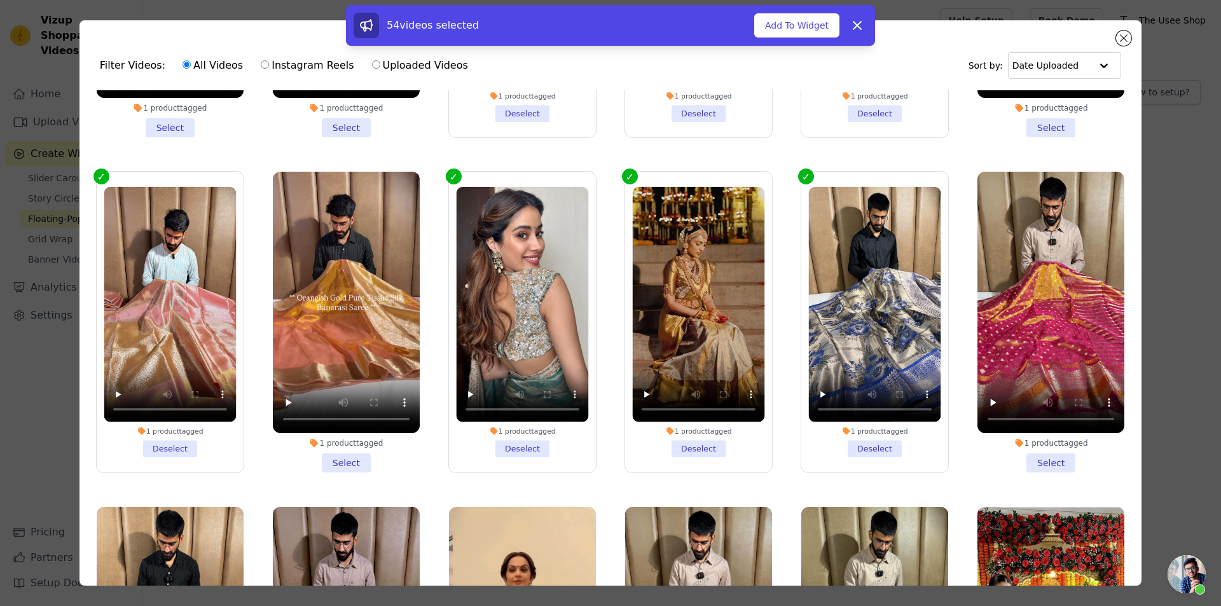
click at [1043, 268] on li "1 product tagged Select" at bounding box center [1050, 322] width 147 height 301
click at [0, 0] on input "1 product tagged Select" at bounding box center [0, 0] width 0 height 0
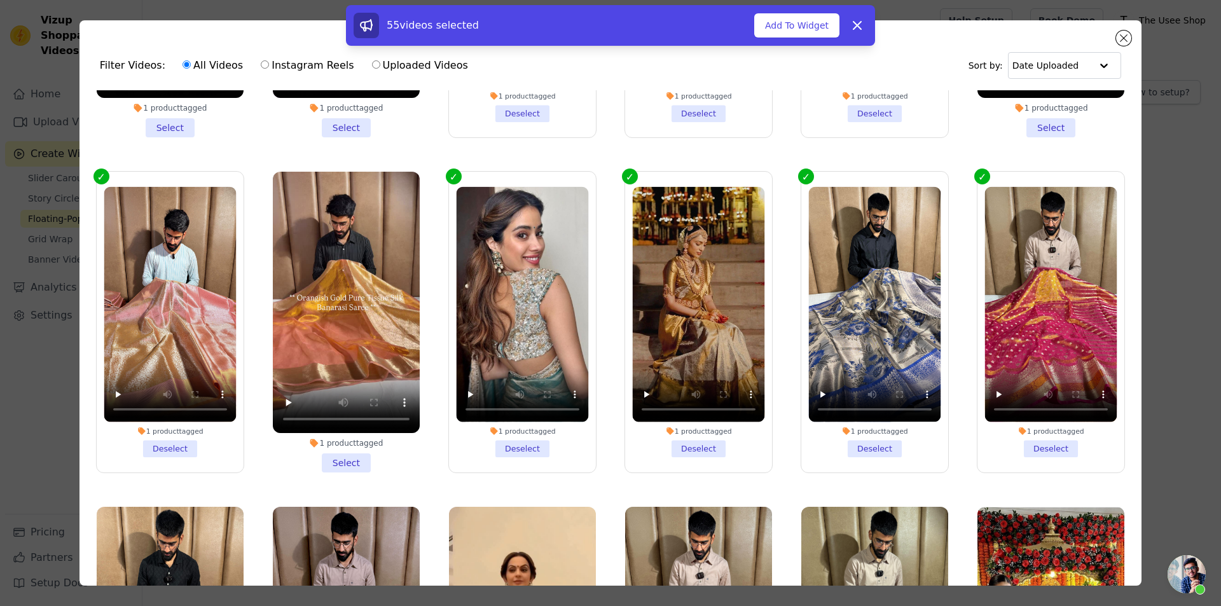
scroll to position [13307, 0]
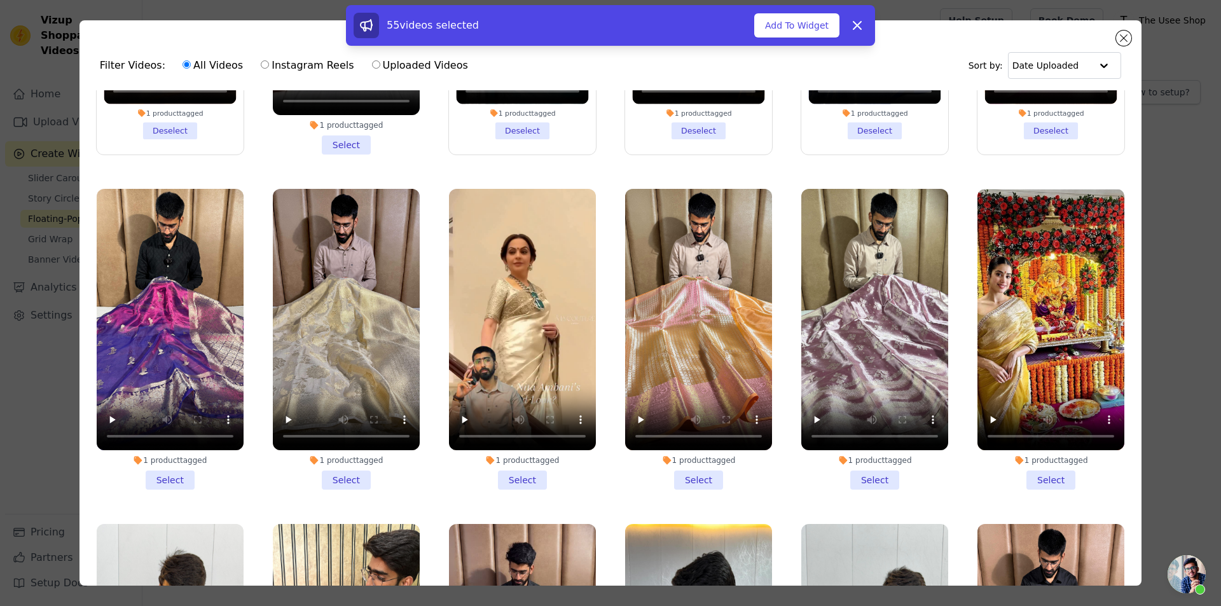
click at [1044, 283] on li "1 product tagged Select" at bounding box center [1050, 339] width 147 height 301
click at [0, 0] on input "1 product tagged Select" at bounding box center [0, 0] width 0 height 0
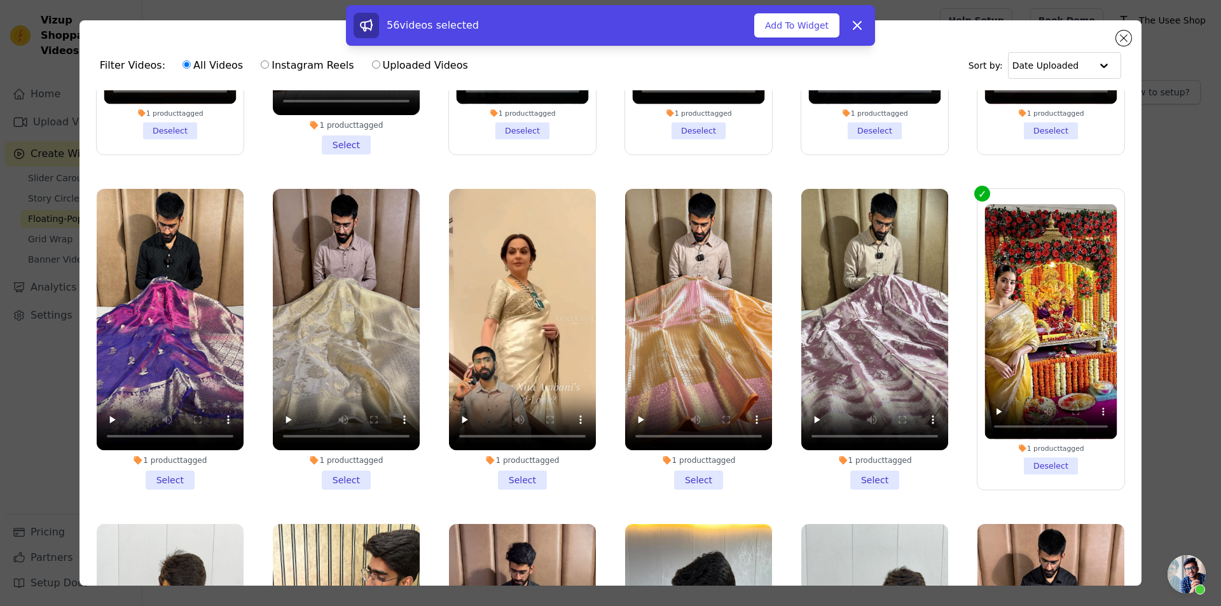
click at [856, 284] on li "1 product tagged Select" at bounding box center [874, 339] width 147 height 301
click at [0, 0] on input "1 product tagged Select" at bounding box center [0, 0] width 0 height 0
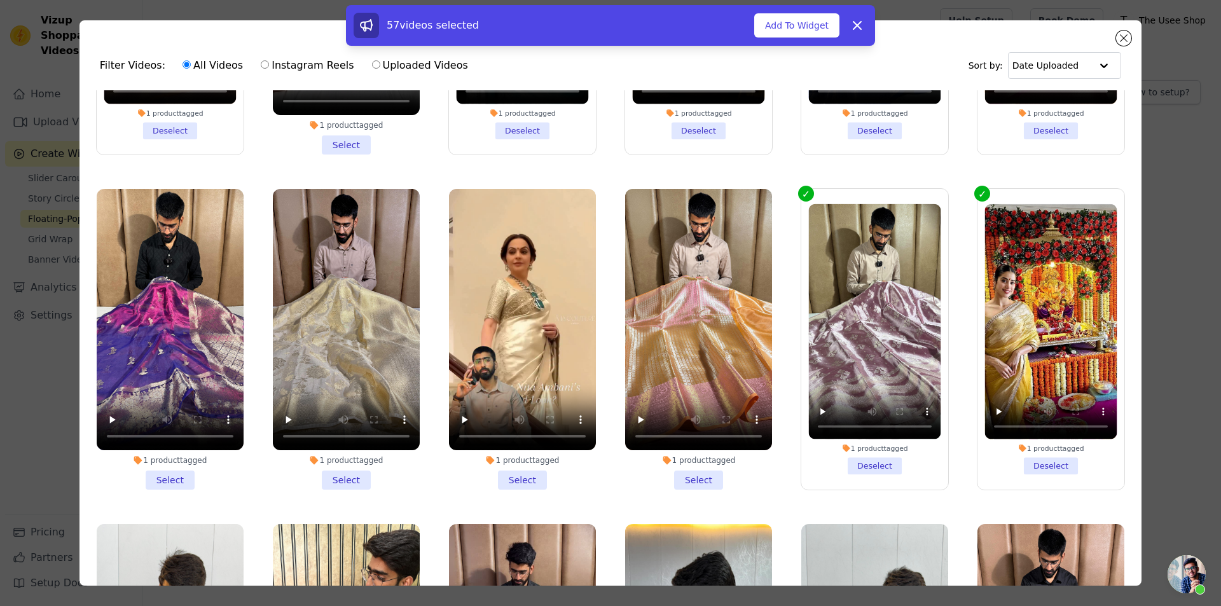
click at [660, 284] on li "1 product tagged Select" at bounding box center [698, 339] width 147 height 301
click at [0, 0] on input "1 product tagged Select" at bounding box center [0, 0] width 0 height 0
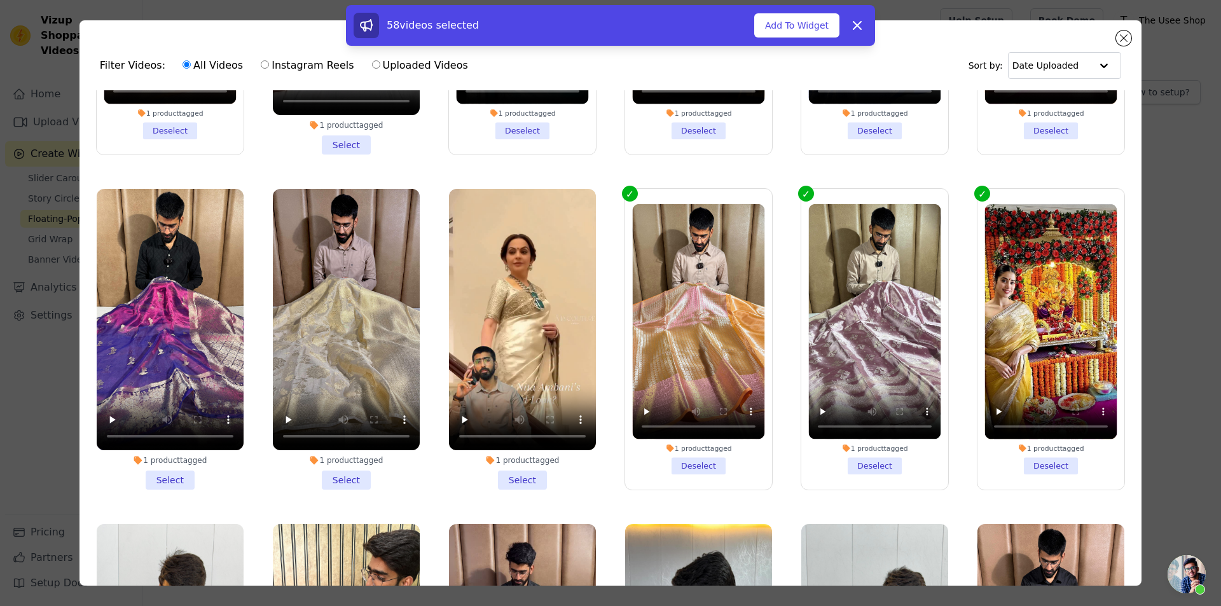
click at [514, 285] on li "1 product tagged Select" at bounding box center [522, 339] width 147 height 301
click at [0, 0] on input "1 product tagged Select" at bounding box center [0, 0] width 0 height 0
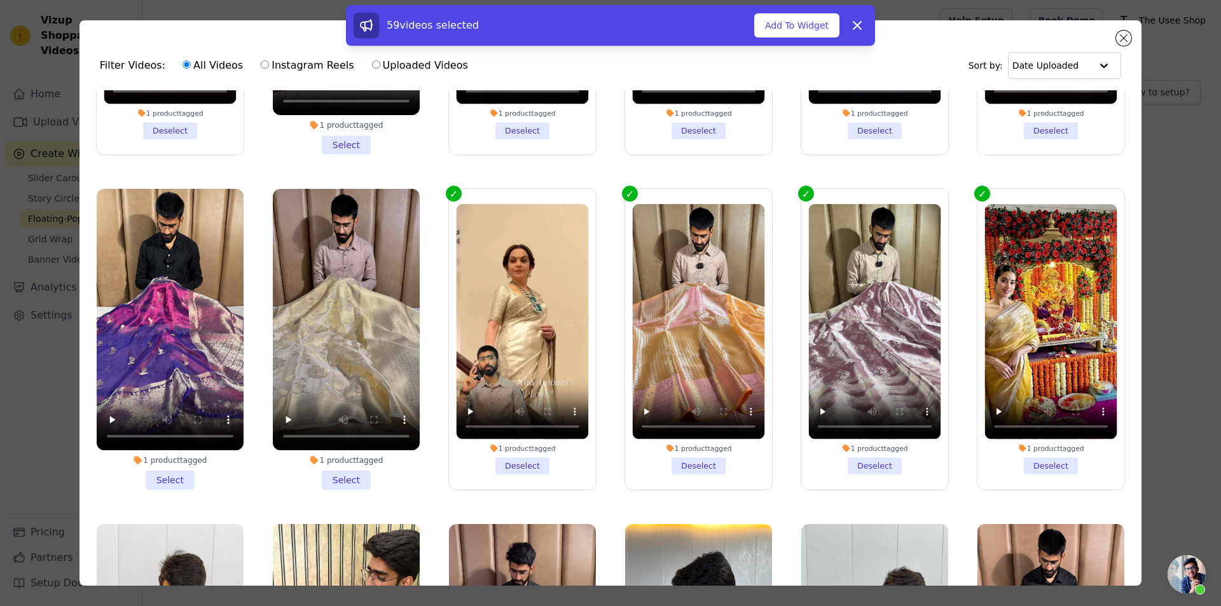
scroll to position [13625, 0]
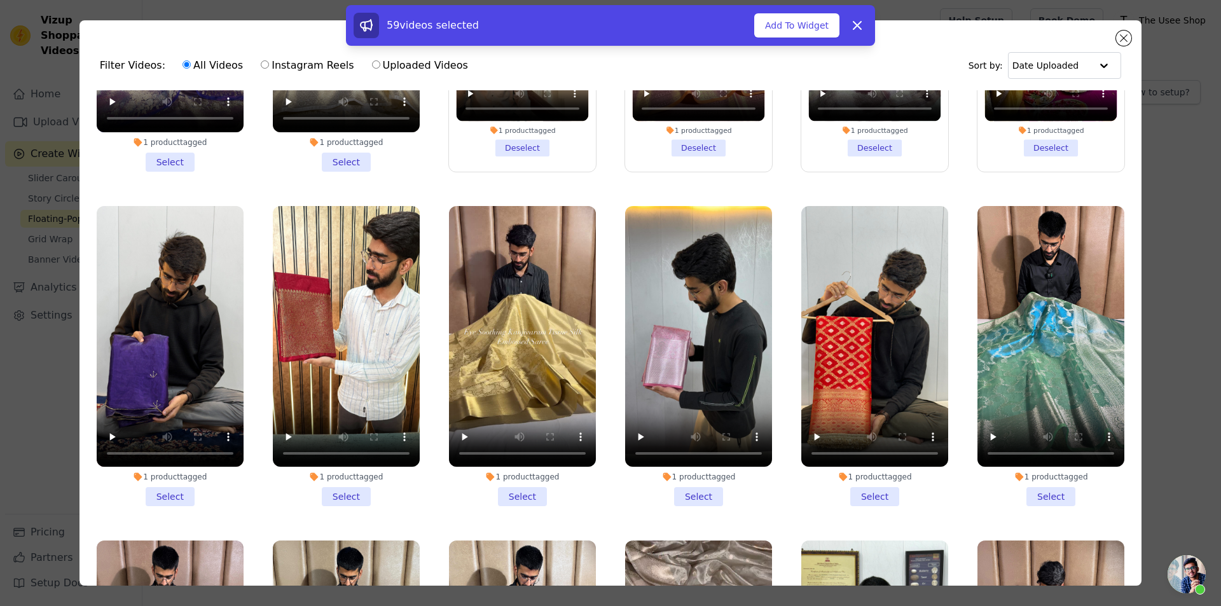
click at [145, 300] on li "1 product tagged Select" at bounding box center [170, 356] width 147 height 301
click at [0, 0] on input "1 product tagged Select" at bounding box center [0, 0] width 0 height 0
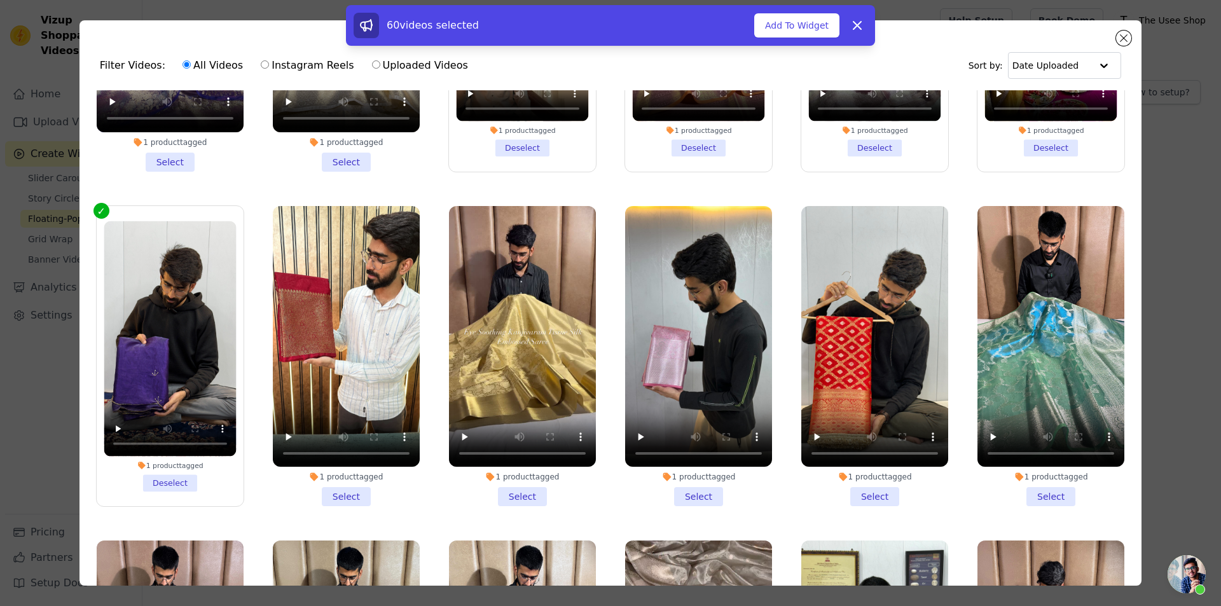
click at [530, 294] on li "1 product tagged Select" at bounding box center [522, 356] width 147 height 301
click at [0, 0] on input "1 product tagged Select" at bounding box center [0, 0] width 0 height 0
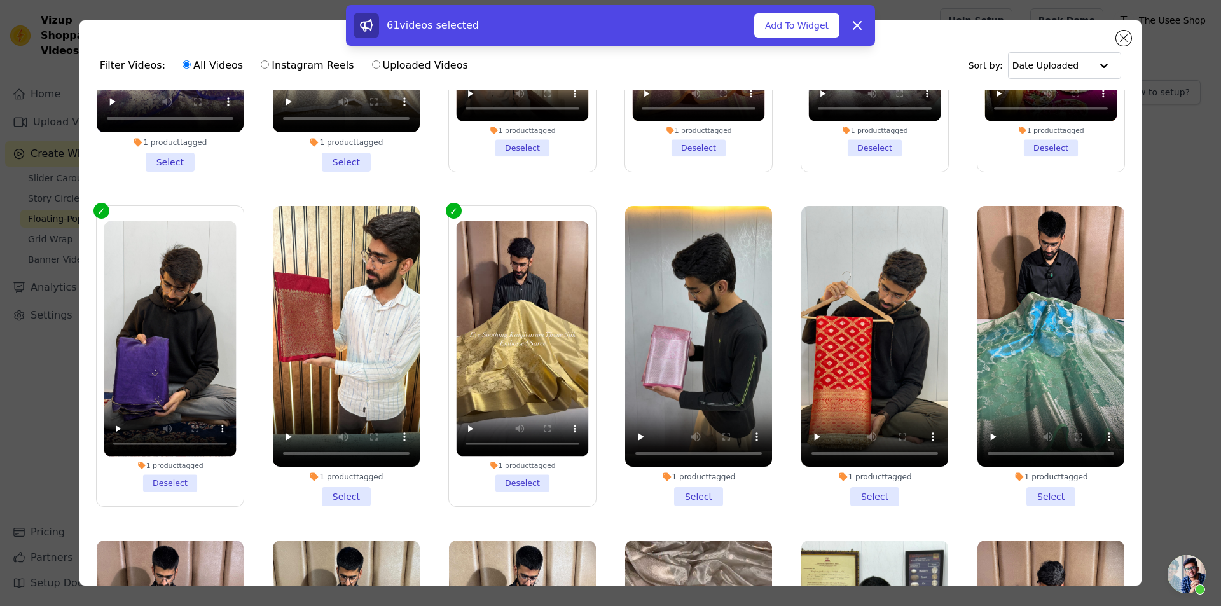
click at [693, 301] on li "1 product tagged Select" at bounding box center [698, 356] width 147 height 301
click at [0, 0] on input "1 product tagged Select" at bounding box center [0, 0] width 0 height 0
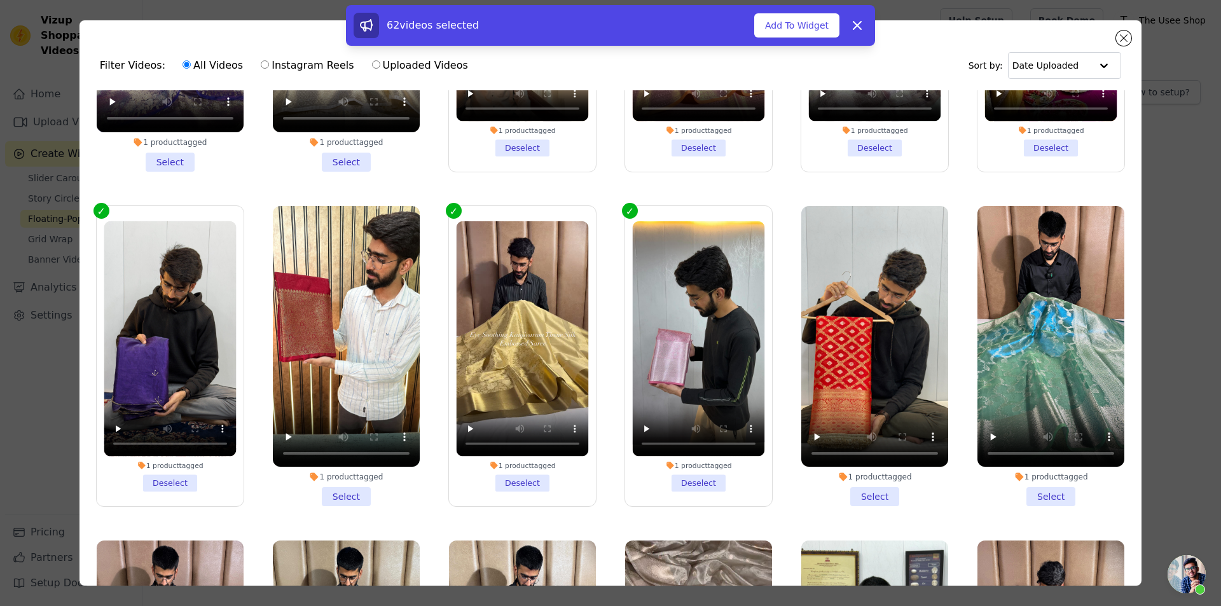
click at [1052, 299] on li "1 product tagged Select" at bounding box center [1050, 356] width 147 height 301
click at [0, 0] on input "1 product tagged Select" at bounding box center [0, 0] width 0 height 0
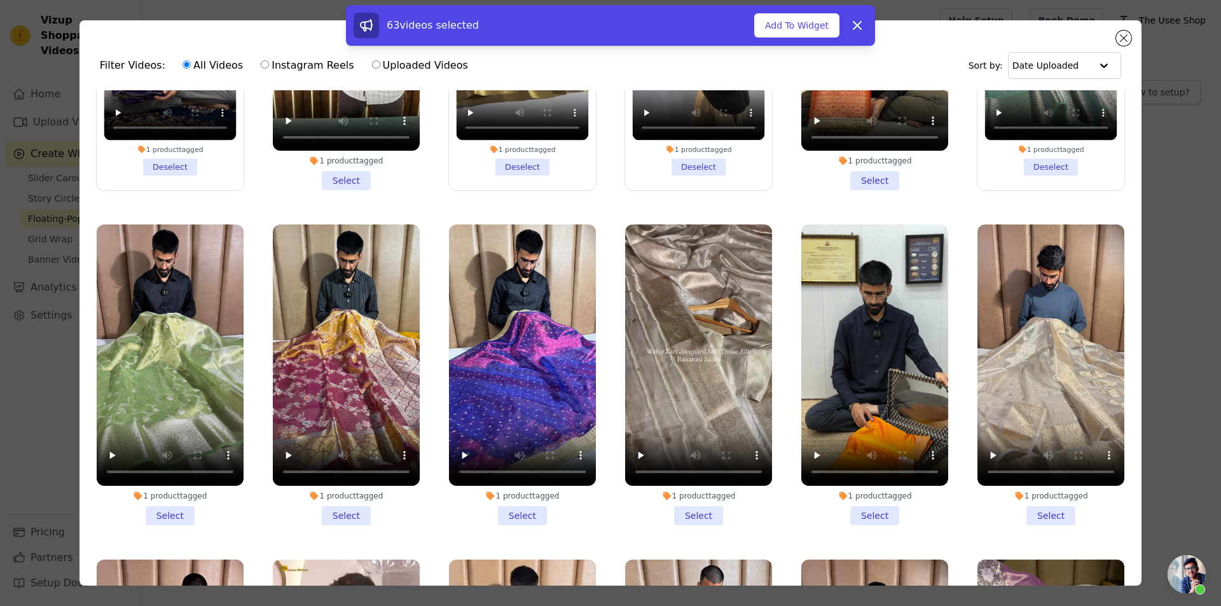
scroll to position [13943, 0]
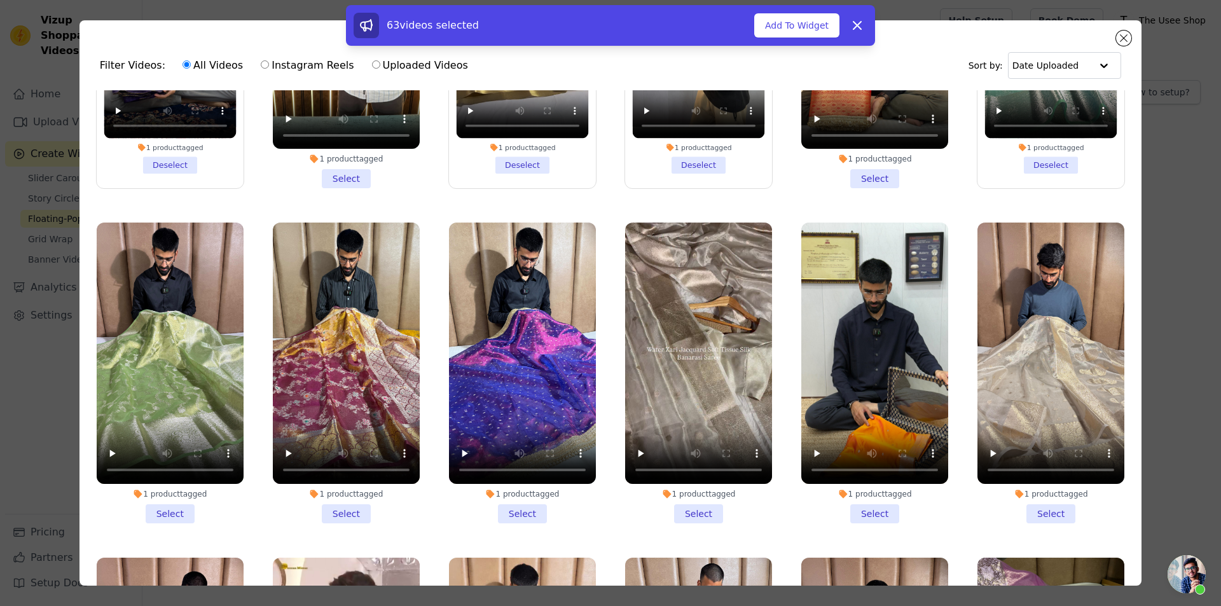
click at [1035, 324] on div "1 product tagged Select" at bounding box center [1050, 373] width 161 height 315
click at [1052, 315] on li "1 product tagged Select" at bounding box center [1050, 373] width 147 height 301
click at [0, 0] on input "1 product tagged Select" at bounding box center [0, 0] width 0 height 0
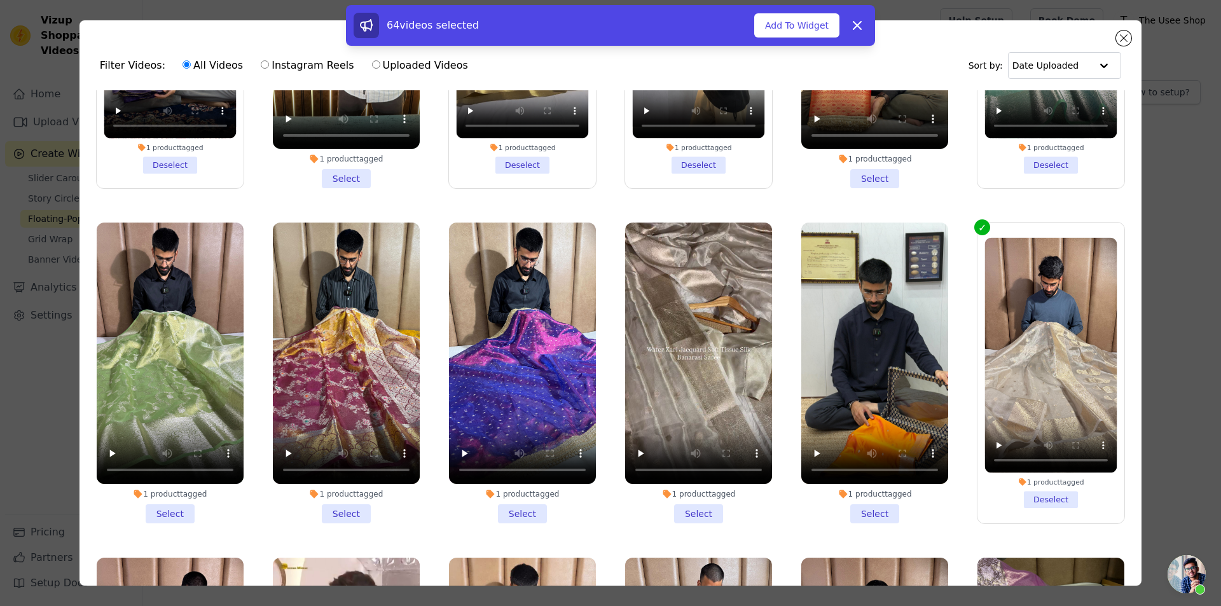
click at [695, 314] on li "1 product tagged Select" at bounding box center [698, 373] width 147 height 301
click at [0, 0] on input "1 product tagged Select" at bounding box center [0, 0] width 0 height 0
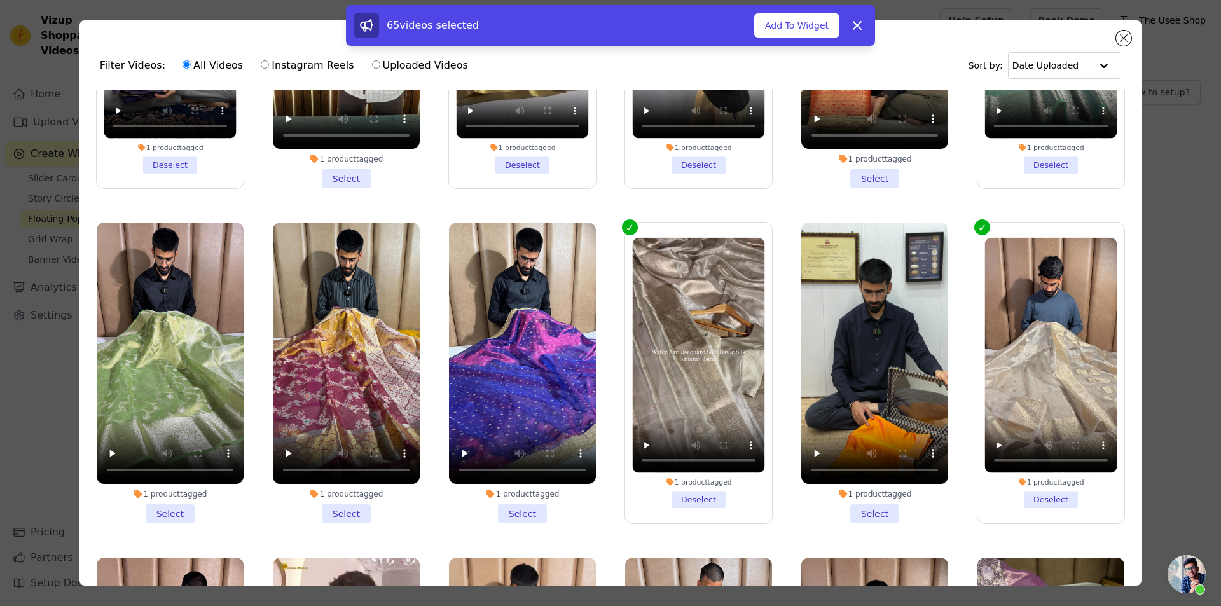
click at [337, 307] on li "1 product tagged Select" at bounding box center [346, 373] width 147 height 301
click at [0, 0] on input "1 product tagged Select" at bounding box center [0, 0] width 0 height 0
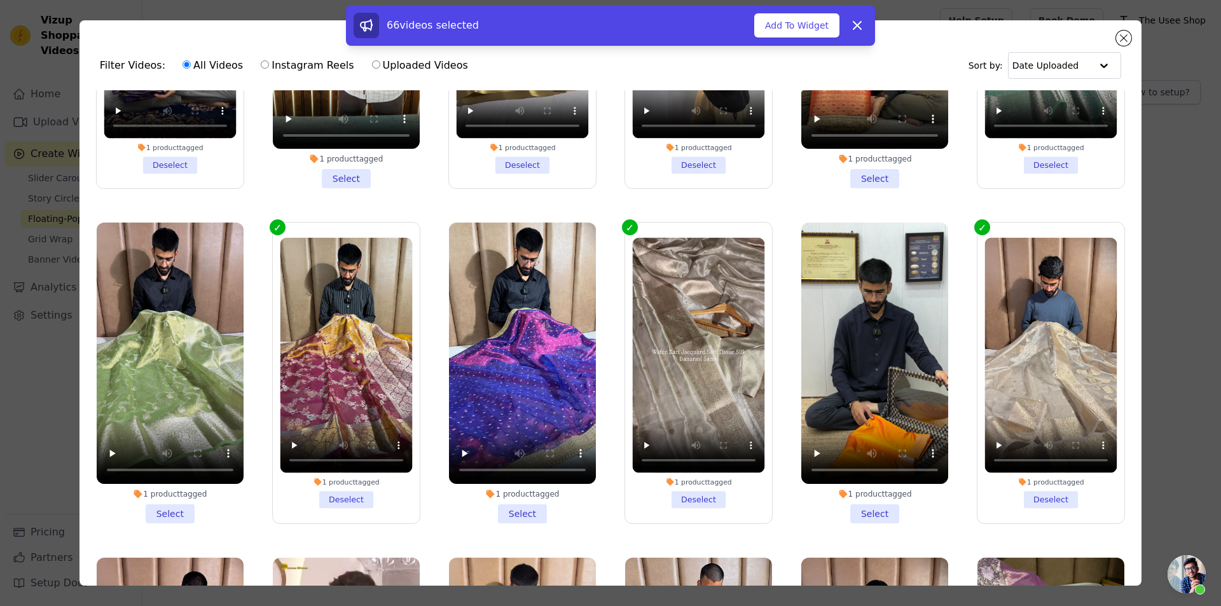
click at [523, 311] on li "1 product tagged Select" at bounding box center [522, 373] width 147 height 301
click at [0, 0] on input "1 product tagged Select" at bounding box center [0, 0] width 0 height 0
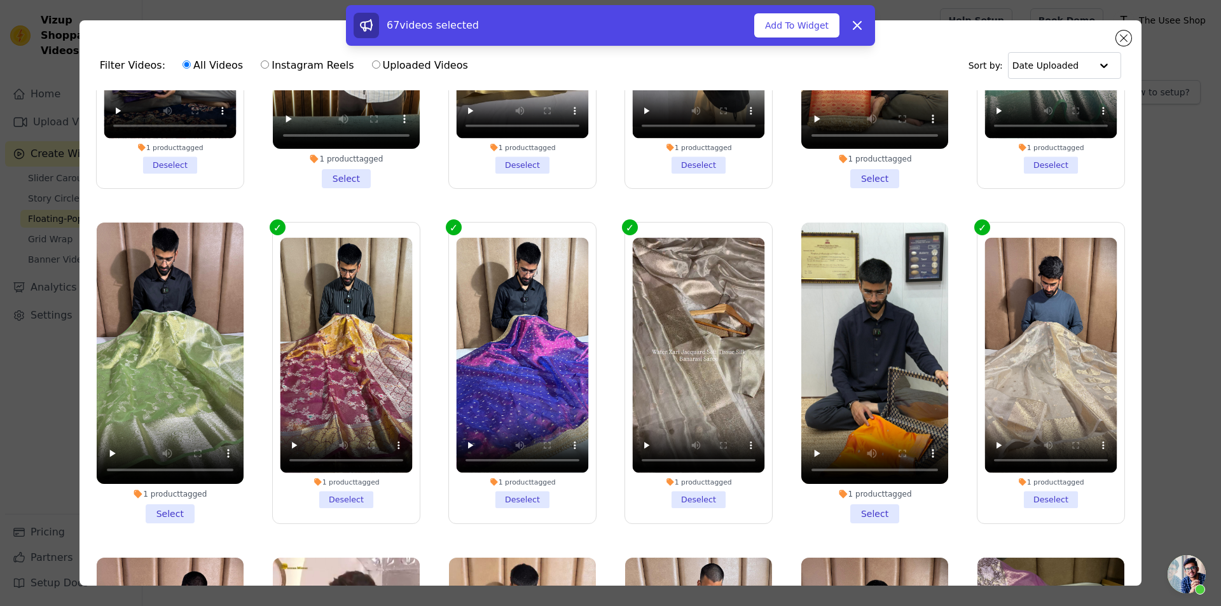
click at [189, 312] on li "1 product tagged Select" at bounding box center [170, 373] width 147 height 301
click at [0, 0] on input "1 product tagged Select" at bounding box center [0, 0] width 0 height 0
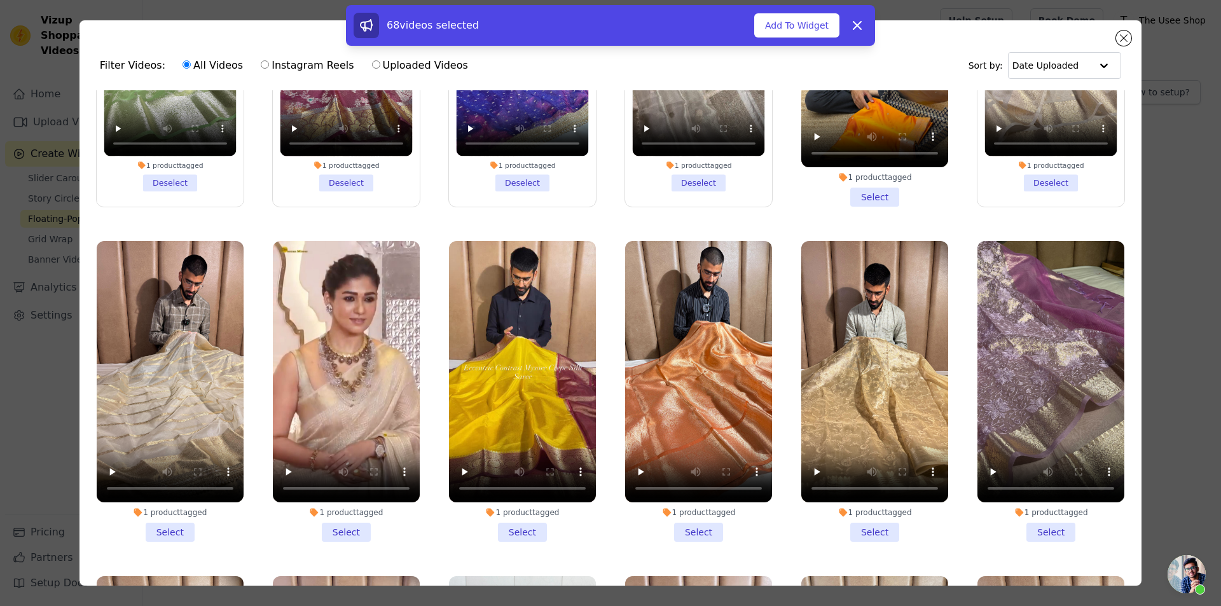
scroll to position [14261, 0]
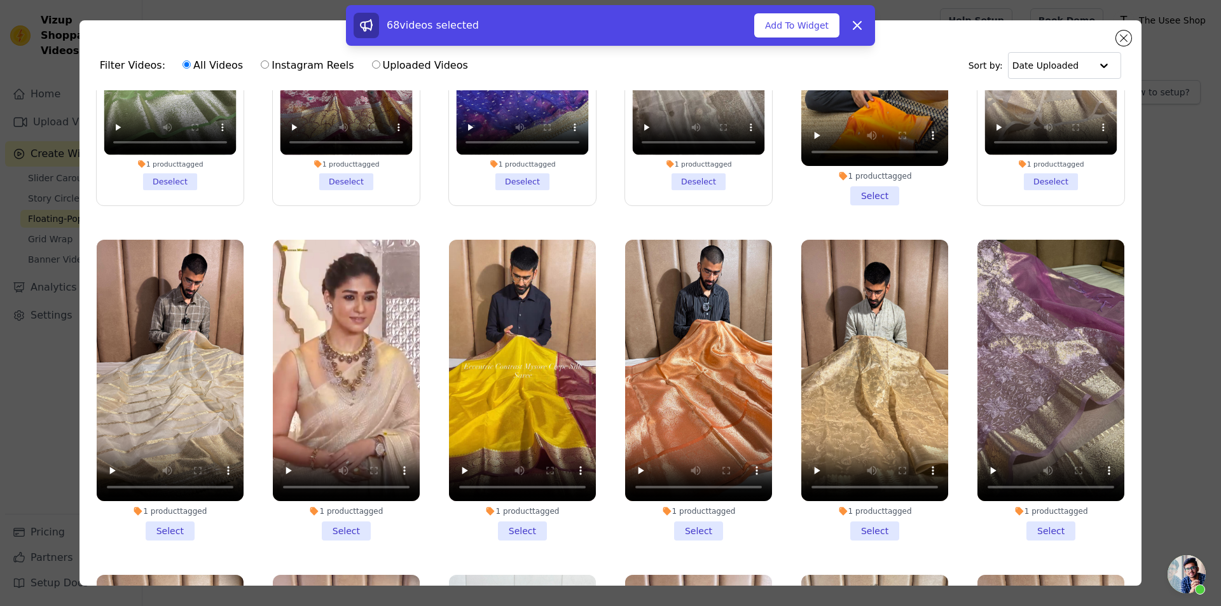
click at [353, 313] on li "1 product tagged Select" at bounding box center [346, 390] width 147 height 301
click at [0, 0] on input "1 product tagged Select" at bounding box center [0, 0] width 0 height 0
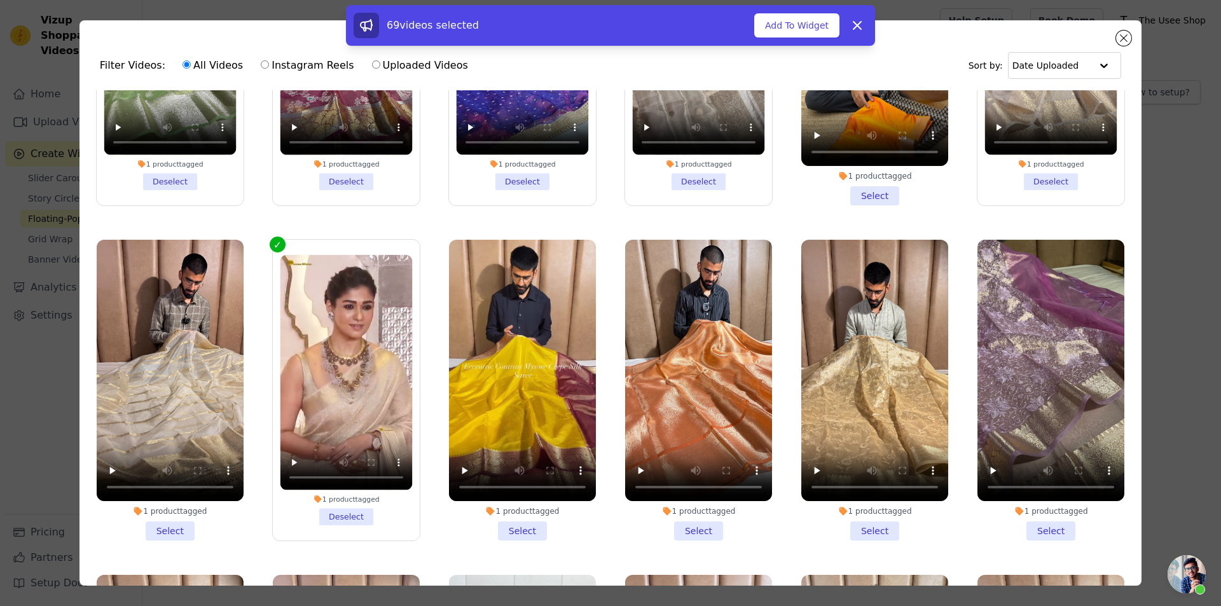
click at [701, 317] on li "1 product tagged Select" at bounding box center [698, 390] width 147 height 301
click at [0, 0] on input "1 product tagged Select" at bounding box center [0, 0] width 0 height 0
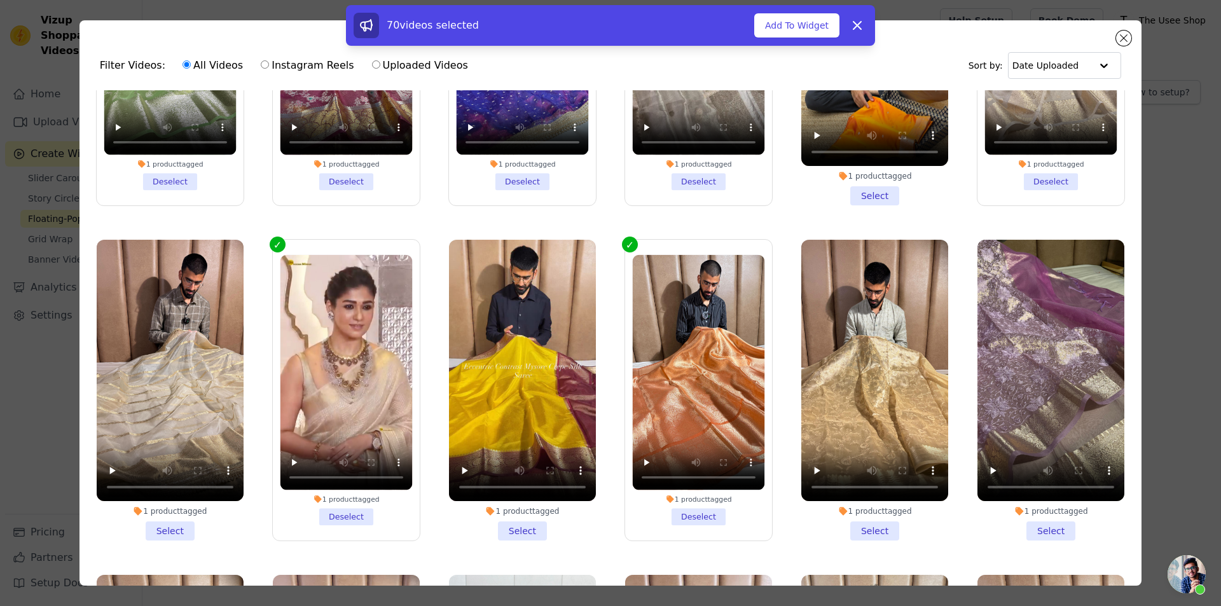
click at [870, 324] on li "1 product tagged Select" at bounding box center [874, 390] width 147 height 301
click at [0, 0] on input "1 product tagged Select" at bounding box center [0, 0] width 0 height 0
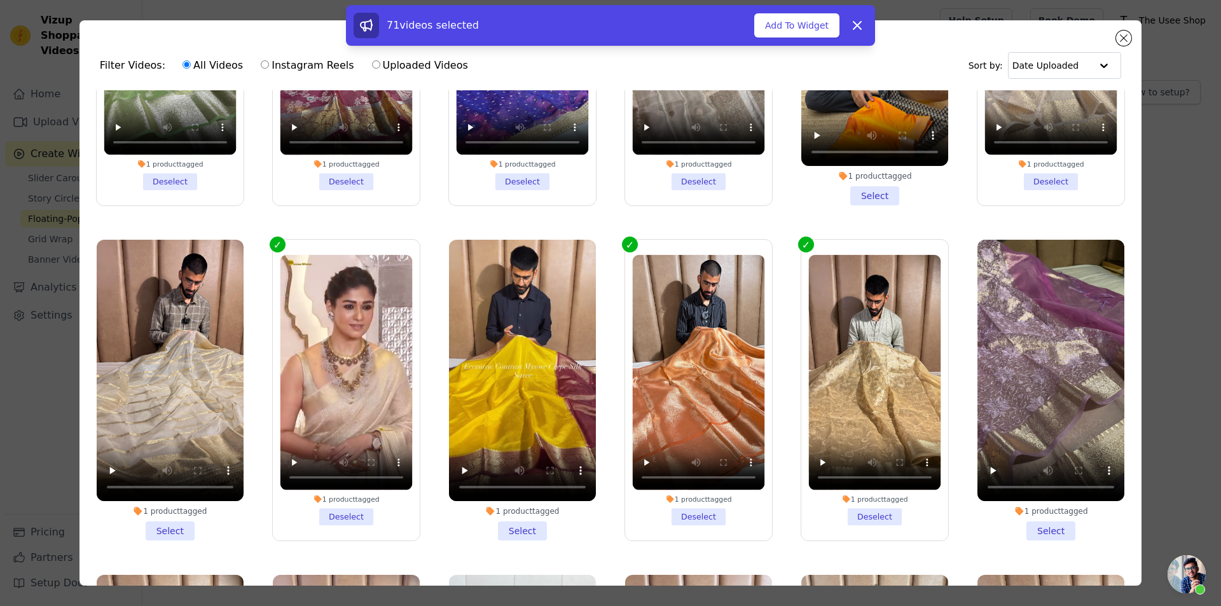
click at [1026, 325] on li "1 product tagged Select" at bounding box center [1050, 390] width 147 height 301
click at [0, 0] on input "1 product tagged Select" at bounding box center [0, 0] width 0 height 0
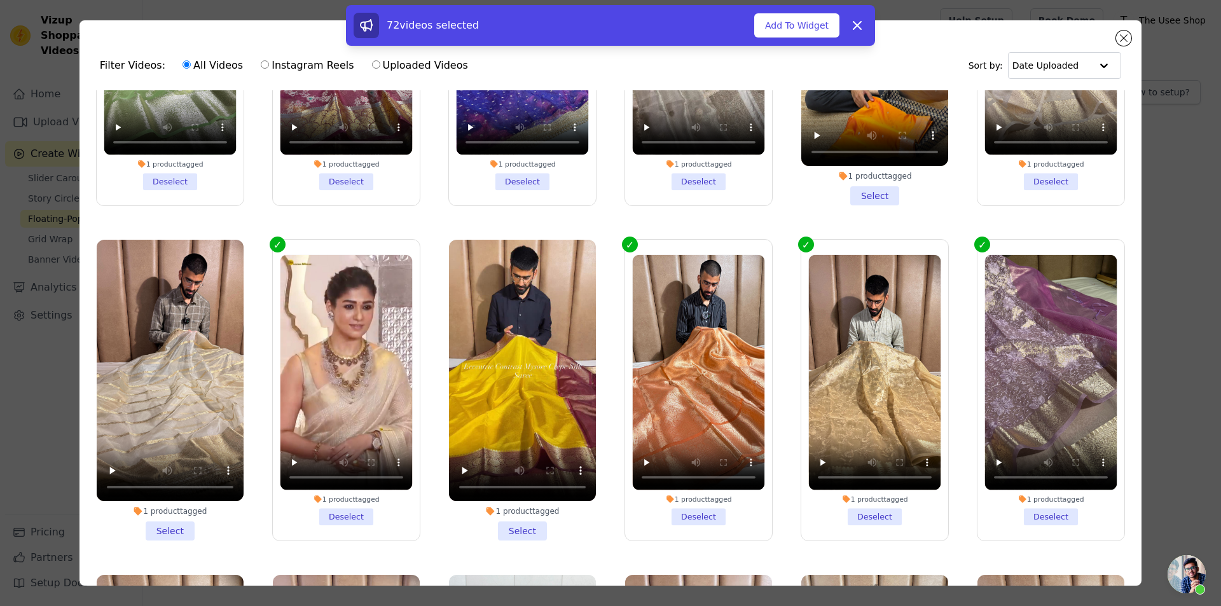
scroll to position [14579, 0]
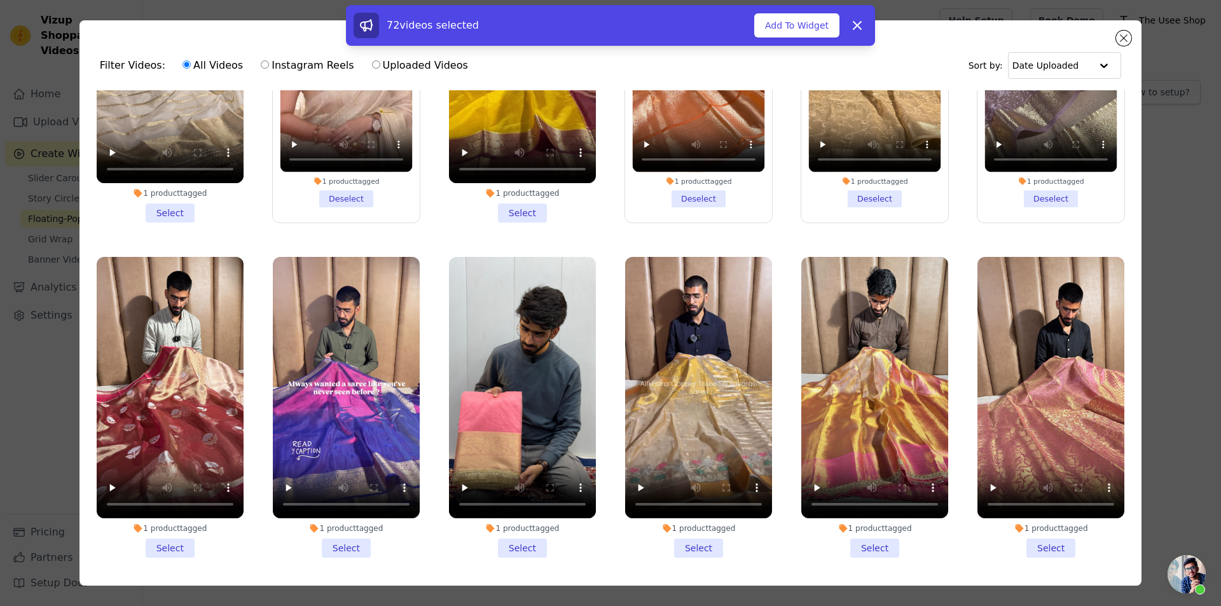
click at [1045, 340] on li "1 product tagged Select" at bounding box center [1050, 407] width 147 height 301
click at [0, 0] on input "1 product tagged Select" at bounding box center [0, 0] width 0 height 0
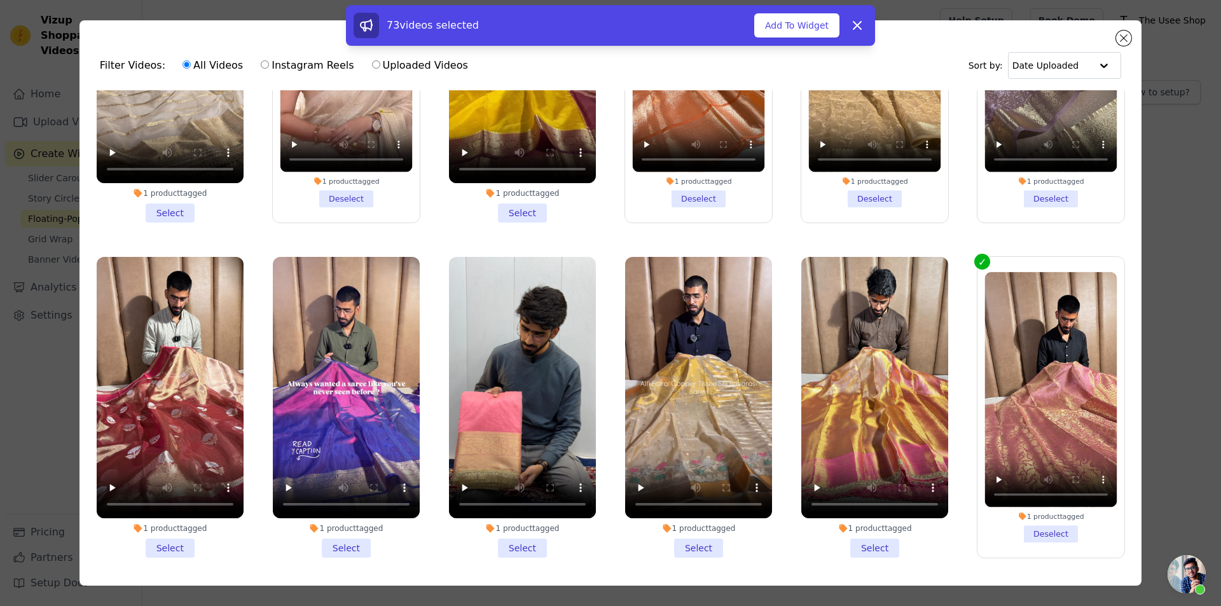
click at [866, 333] on li "1 product tagged Select" at bounding box center [874, 407] width 147 height 301
click at [0, 0] on input "1 product tagged Select" at bounding box center [0, 0] width 0 height 0
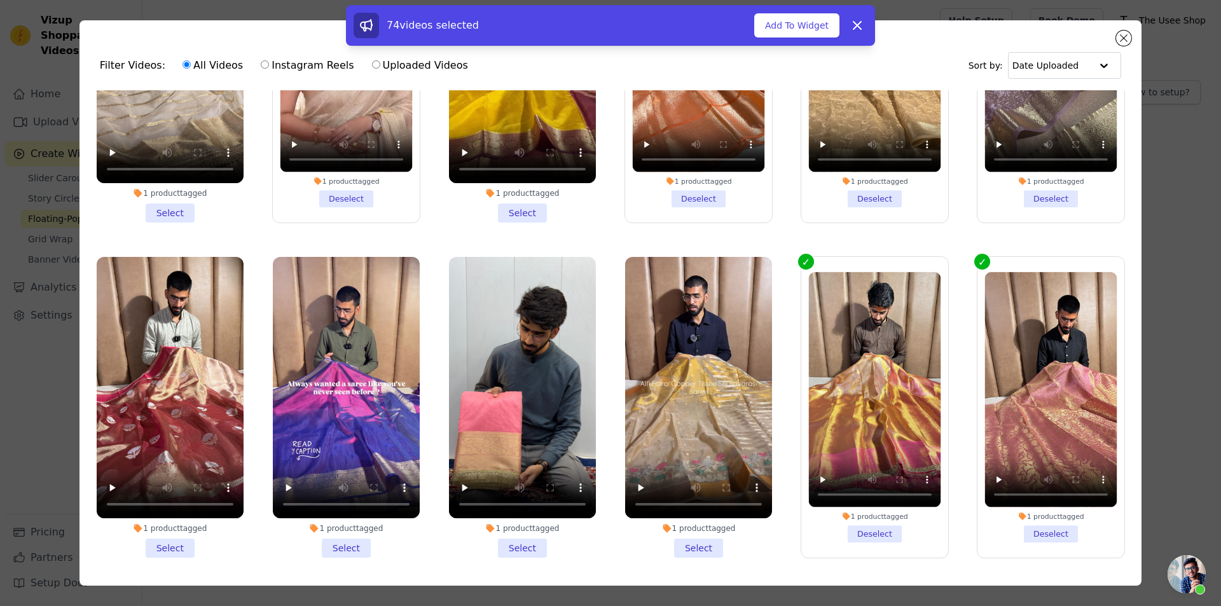
click at [695, 327] on li "1 product tagged Select" at bounding box center [698, 407] width 147 height 301
click at [0, 0] on input "1 product tagged Select" at bounding box center [0, 0] width 0 height 0
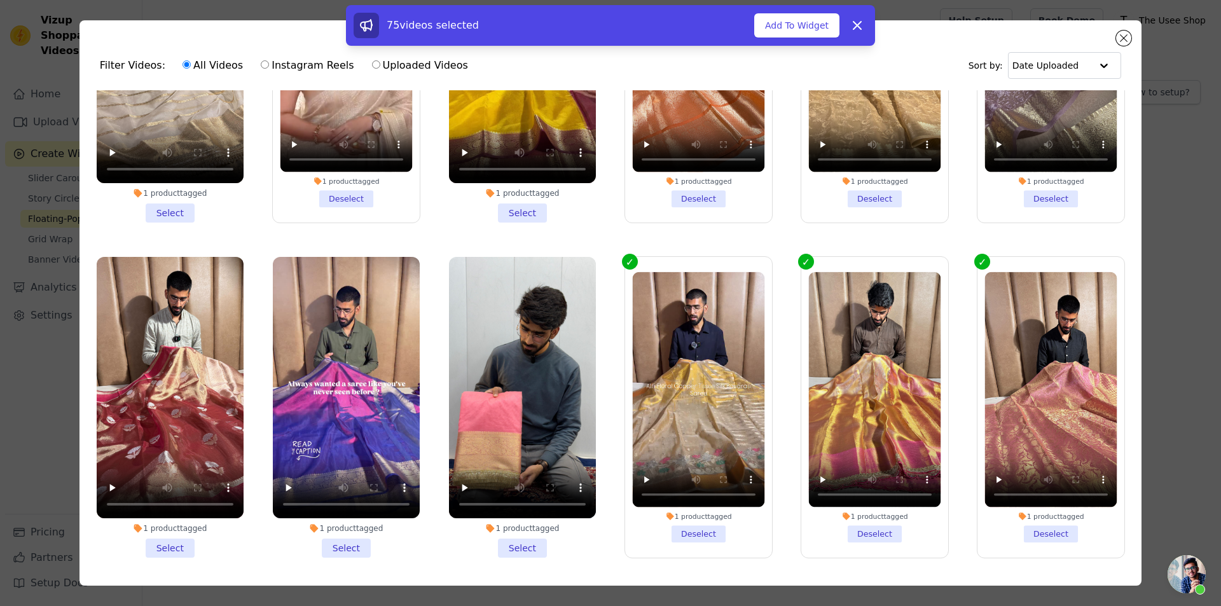
click at [344, 338] on li "1 product tagged Select" at bounding box center [346, 407] width 147 height 301
click at [0, 0] on input "1 product tagged Select" at bounding box center [0, 0] width 0 height 0
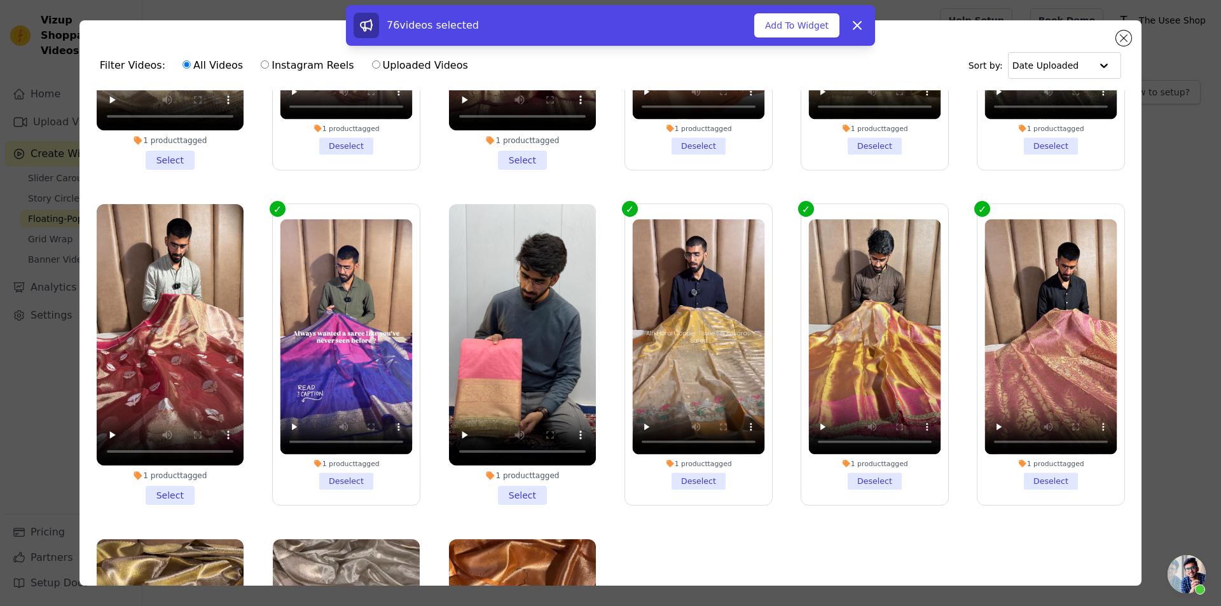
scroll to position [14632, 0]
click at [174, 285] on li "1 product tagged Select" at bounding box center [170, 353] width 147 height 301
click at [0, 0] on input "1 product tagged Select" at bounding box center [0, 0] width 0 height 0
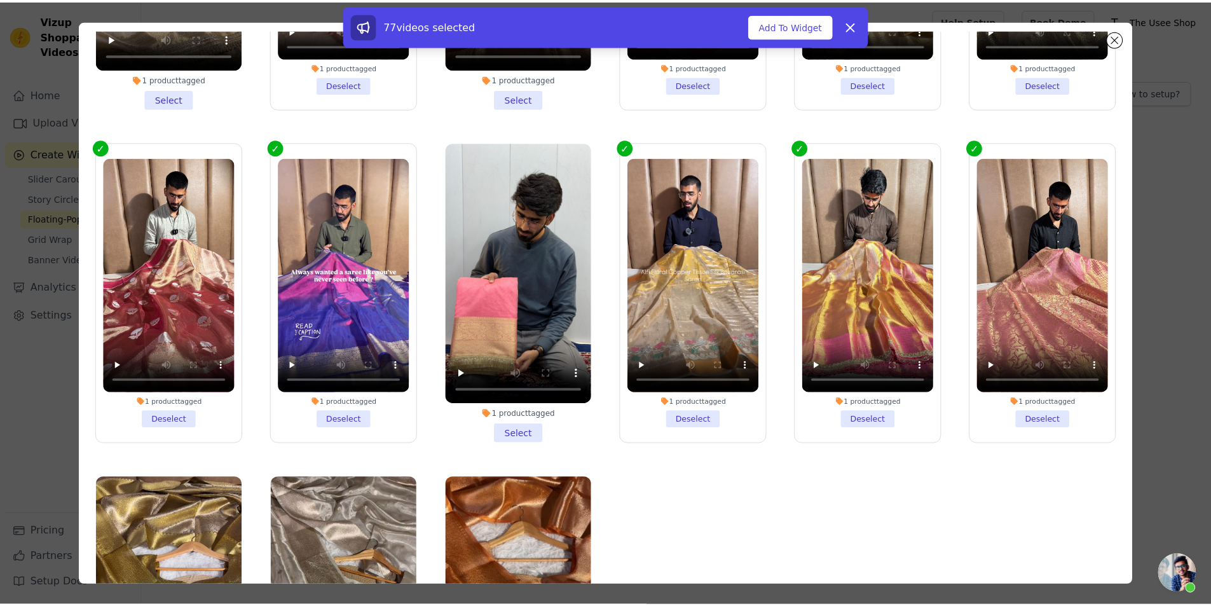
scroll to position [111, 0]
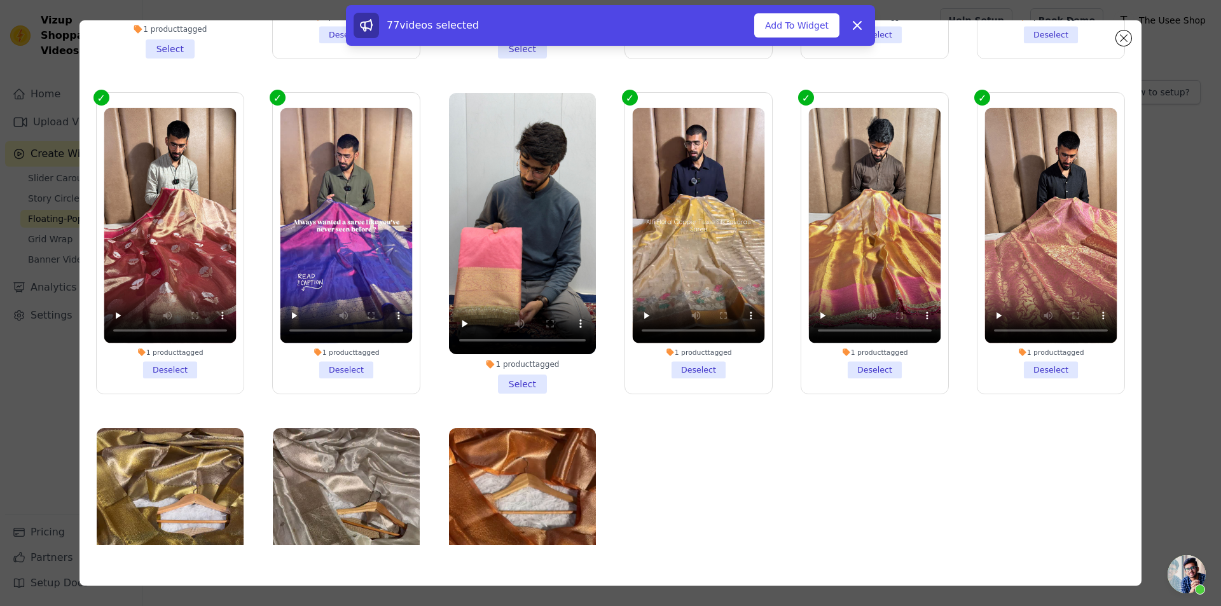
click at [169, 506] on li "1 product tagged Select" at bounding box center [170, 578] width 147 height 301
click at [0, 0] on input "1 product tagged Select" at bounding box center [0, 0] width 0 height 0
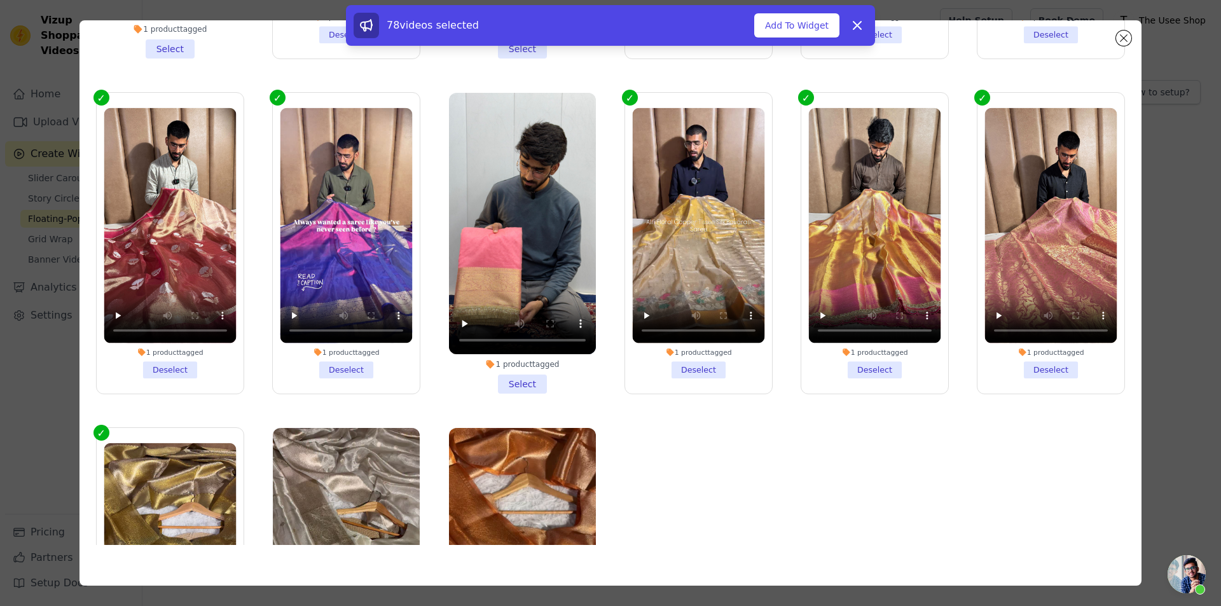
click at [347, 502] on li "1 product tagged Select" at bounding box center [346, 578] width 147 height 301
click at [0, 0] on input "1 product tagged Select" at bounding box center [0, 0] width 0 height 0
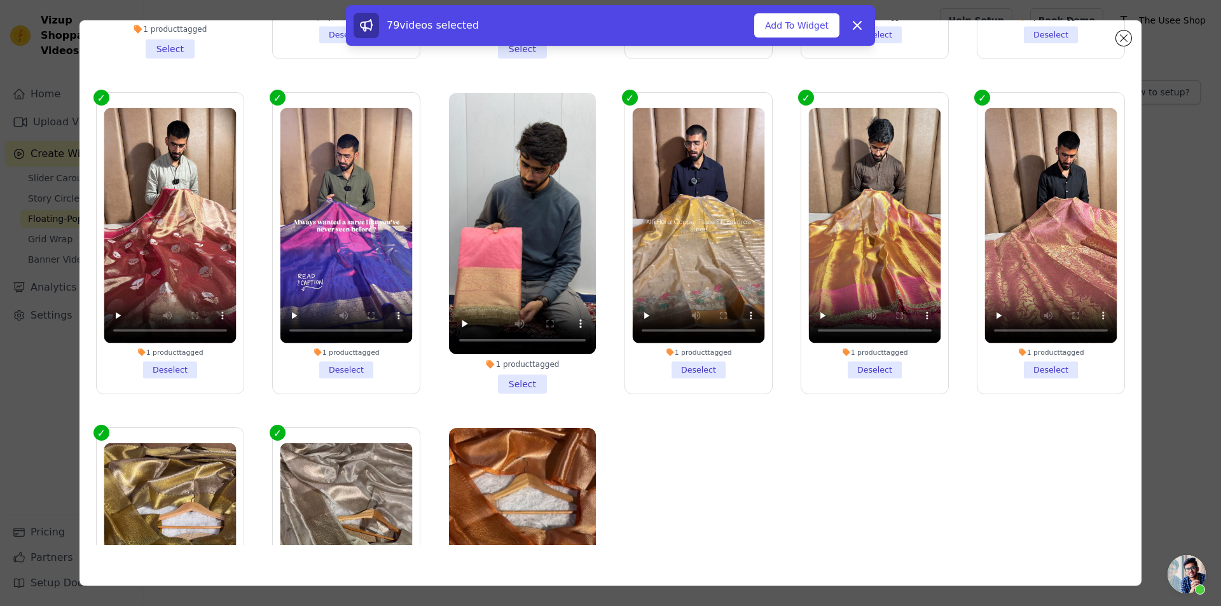
click at [526, 504] on li "1 product tagged Select" at bounding box center [522, 578] width 147 height 301
click at [0, 0] on input "1 product tagged Select" at bounding box center [0, 0] width 0 height 0
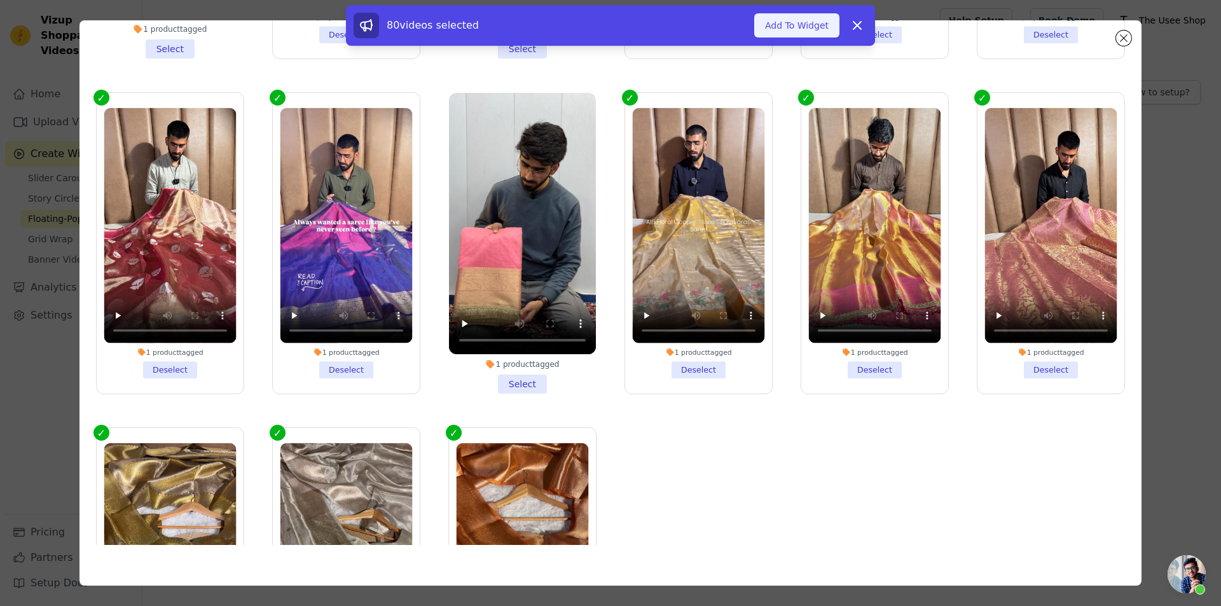
click at [819, 23] on button "Add To Widget" at bounding box center [796, 25] width 85 height 24
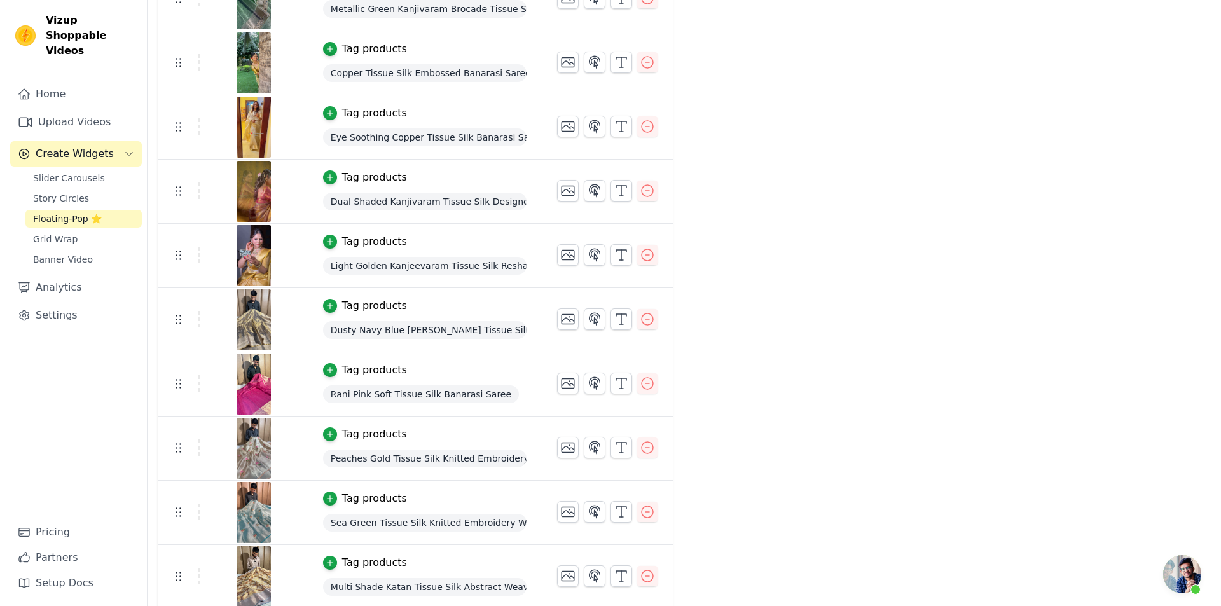
scroll to position [0, 0]
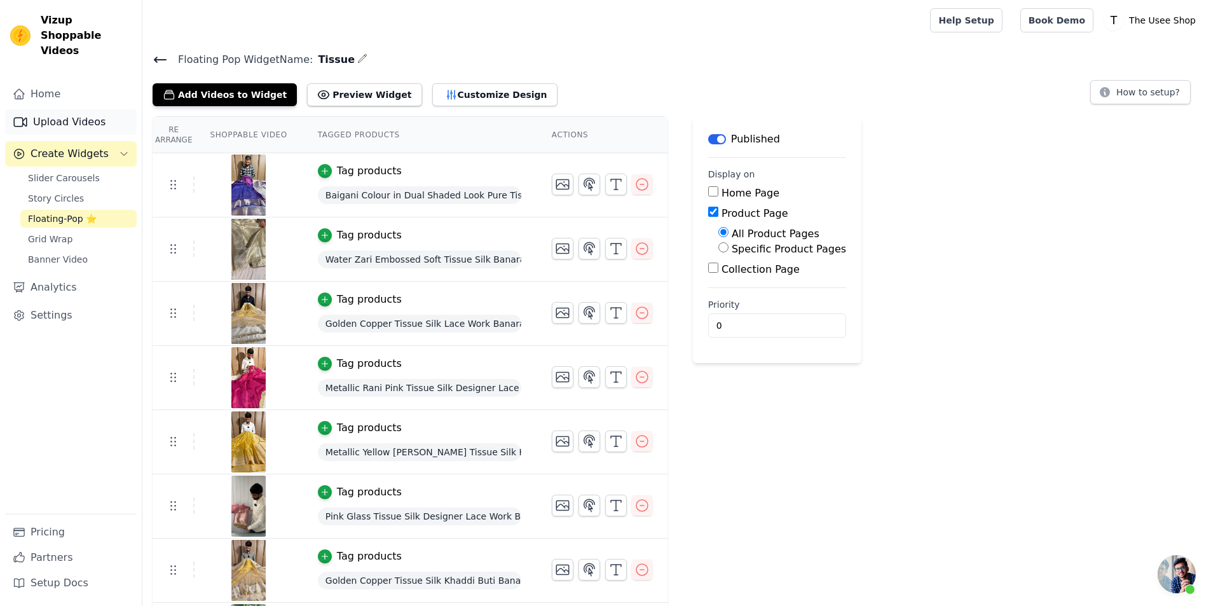
click at [46, 112] on link "Upload Videos" at bounding box center [71, 121] width 132 height 25
